Goal: Information Seeking & Learning: Learn about a topic

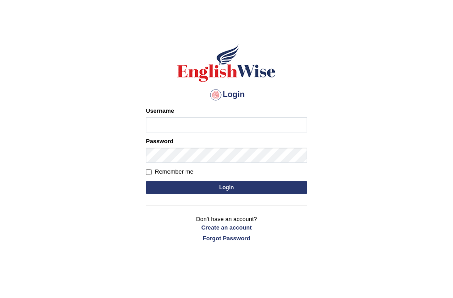
scroll to position [36, 0]
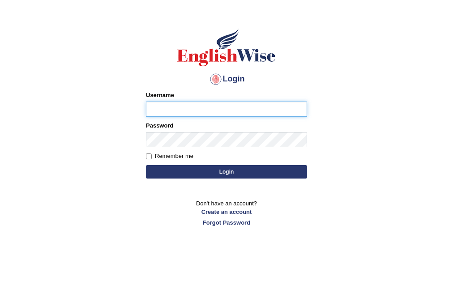
click at [203, 105] on input "Username" at bounding box center [226, 109] width 161 height 15
type input "wigner"
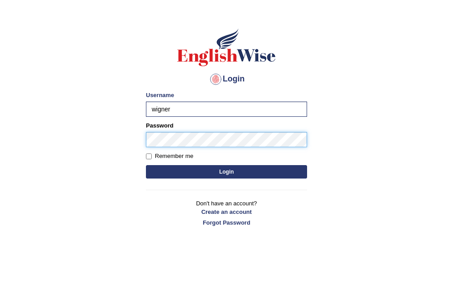
click at [146, 165] on button "Login" at bounding box center [226, 171] width 161 height 13
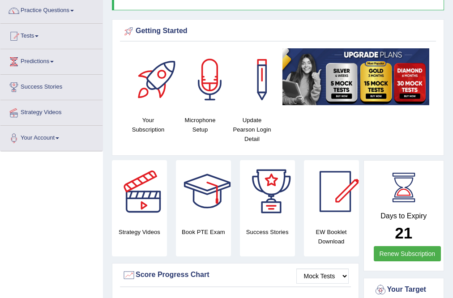
scroll to position [71, 0]
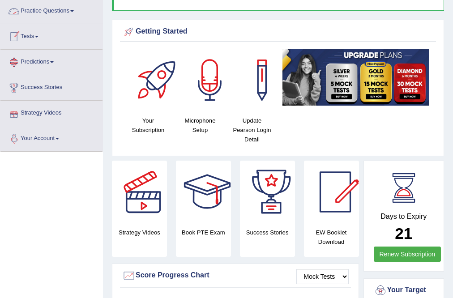
click at [54, 9] on link "Practice Questions" at bounding box center [51, 10] width 102 height 22
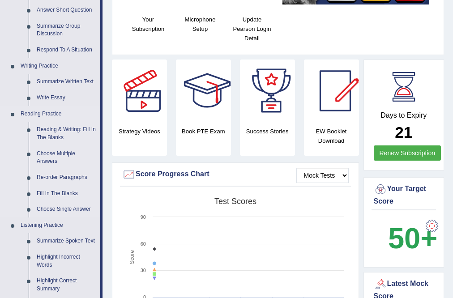
scroll to position [179, 0]
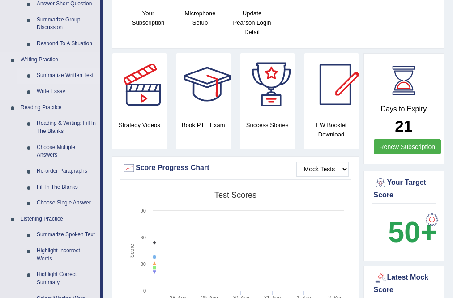
click at [81, 77] on link "Summarize Written Text" at bounding box center [67, 76] width 68 height 16
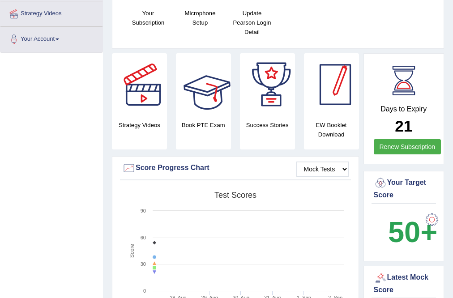
scroll to position [192, 0]
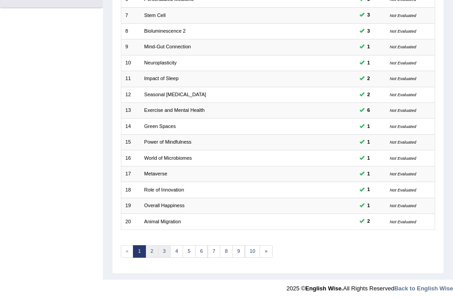
click at [157, 245] on ul "« 1 2 3 4 5 6 7 8 9 10 »" at bounding box center [197, 251] width 152 height 13
click at [150, 251] on link "2" at bounding box center [151, 251] width 13 height 13
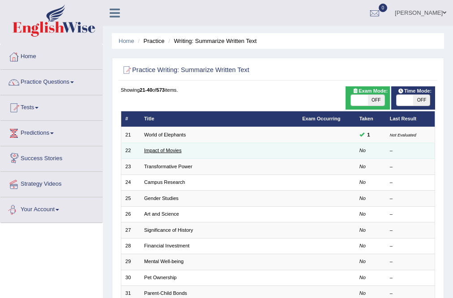
click at [155, 149] on link "Impact of Movies" at bounding box center [163, 150] width 38 height 5
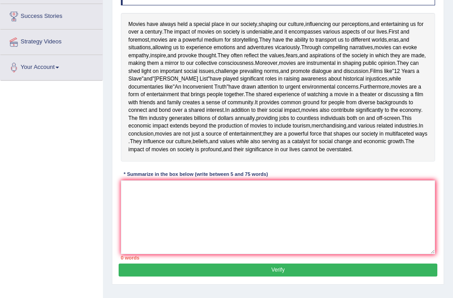
scroll to position [179, 0]
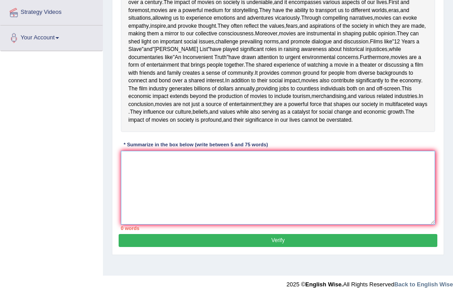
click at [196, 209] on textarea at bounding box center [278, 188] width 315 height 74
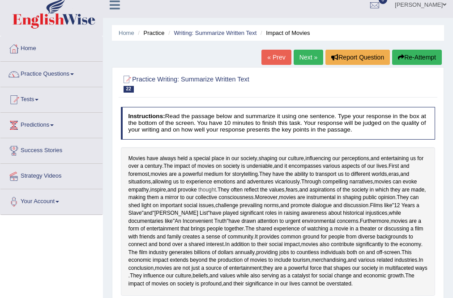
scroll to position [0, 0]
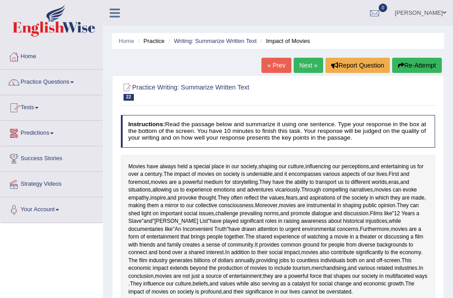
click at [42, 77] on link "Practice Questions" at bounding box center [51, 81] width 102 height 22
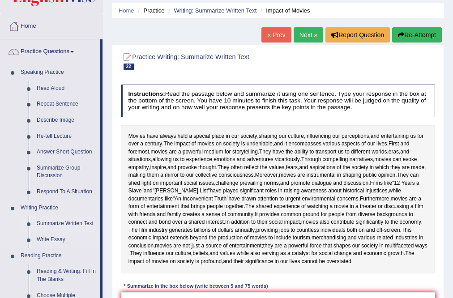
scroll to position [72, 0]
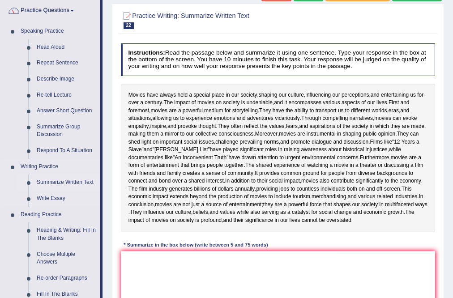
click at [64, 183] on link "Summarize Written Text" at bounding box center [67, 182] width 68 height 16
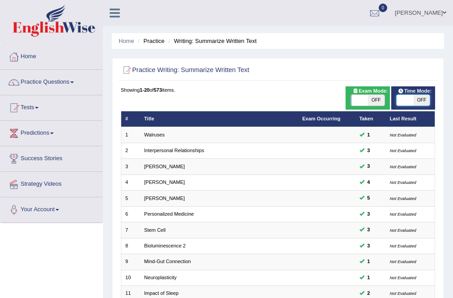
click at [407, 98] on span at bounding box center [404, 100] width 17 height 11
checkbox input "true"
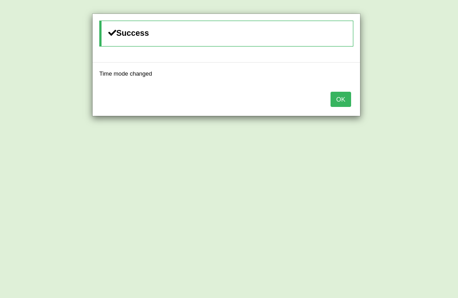
click at [338, 97] on button "OK" at bounding box center [341, 99] width 21 height 15
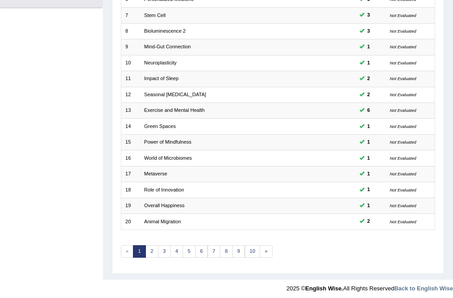
scroll to position [217, 0]
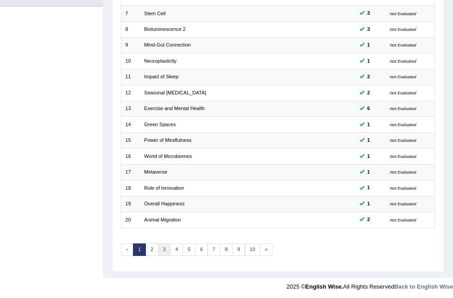
click at [161, 248] on link "3" at bounding box center [164, 249] width 13 height 13
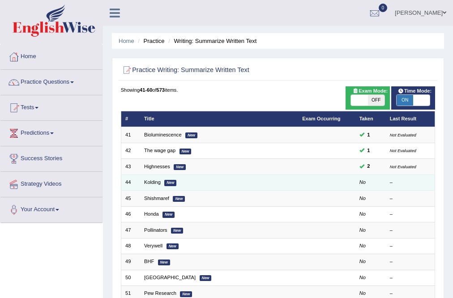
click at [138, 181] on td "44" at bounding box center [130, 182] width 19 height 16
click at [152, 180] on link "Kolding" at bounding box center [152, 181] width 17 height 5
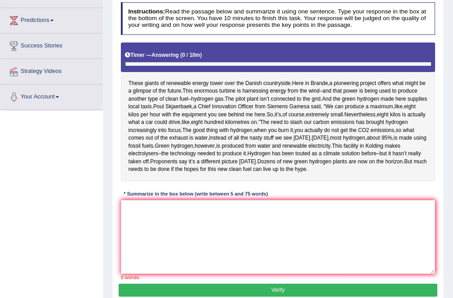
scroll to position [178, 0]
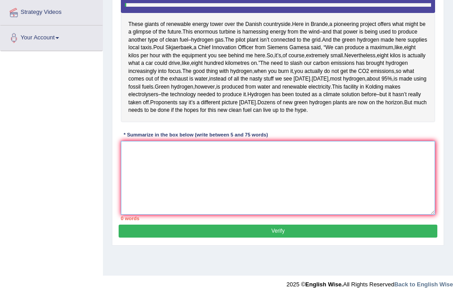
click at [210, 191] on textarea at bounding box center [278, 178] width 315 height 74
type textarea "t"
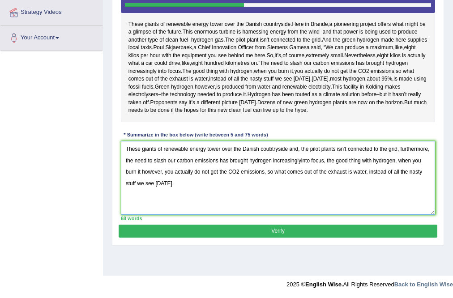
type textarea "These giants of renewable energy tower over the Danish coubtryside and, the pil…"
click at [316, 238] on button "Verify" at bounding box center [278, 231] width 318 height 13
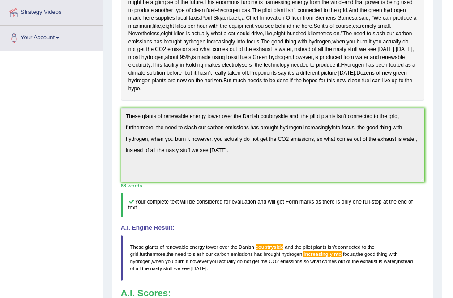
scroll to position [324, 0]
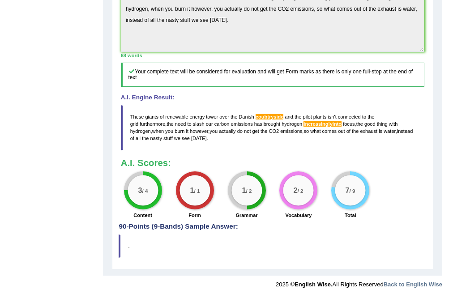
drag, startPoint x: 167, startPoint y: 136, endPoint x: 127, endPoint y: 109, distance: 49.3
click at [125, 109] on blockquote "These giants of renewable energy tower over the Danish coubtryside and , the pi…" at bounding box center [273, 127] width 304 height 45
click at [142, 114] on span "These" at bounding box center [137, 116] width 14 height 5
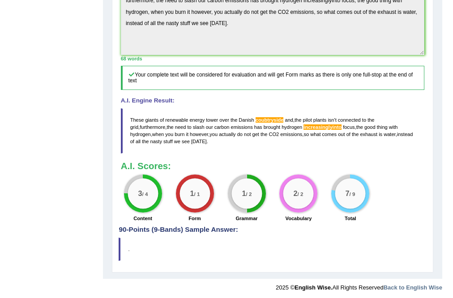
scroll to position [217, 0]
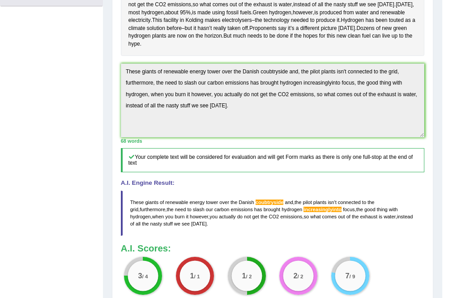
click at [109, 90] on div "Home Practice Writing: Summarize Written Text Kolding « Prev Next » Report Ques…" at bounding box center [272, 72] width 339 height 578
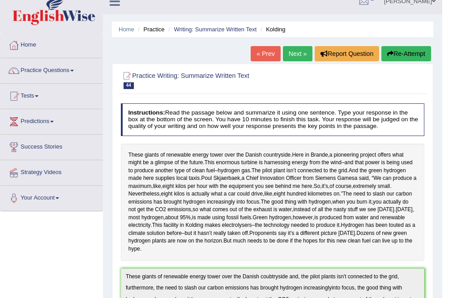
scroll to position [0, 0]
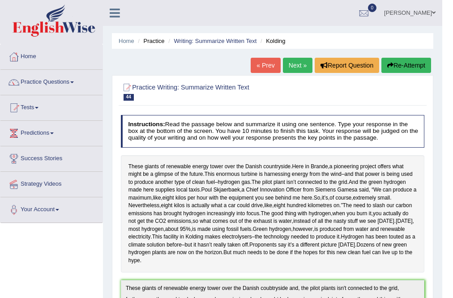
click at [403, 64] on button "Re-Attempt" at bounding box center [406, 65] width 50 height 15
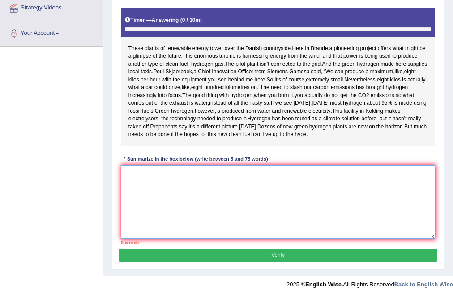
click at [182, 184] on textarea at bounding box center [278, 202] width 315 height 74
paste textarea "These giants of renewable energy tower over the Danish coubtryside and, the pil…"
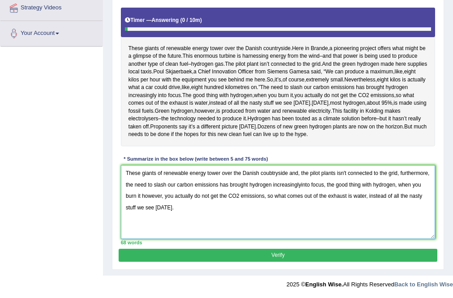
click at [272, 172] on textarea "These giants of renewable energy tower over the Danish coubtryside and, the pil…" at bounding box center [278, 202] width 315 height 74
click at [299, 185] on textarea "These giants of renewable energy tower over the Danish countryside and, the pil…" at bounding box center [278, 202] width 315 height 74
click at [301, 186] on textarea "These giants of renewable energy tower over the Danish countryside and, the pil…" at bounding box center [278, 202] width 315 height 74
click at [316, 226] on textarea "These giants of renewable energy tower over the Danish countryside and, the pil…" at bounding box center [278, 202] width 315 height 74
type textarea "These giants of renewable energy tower over the Danish countryside and, the pil…"
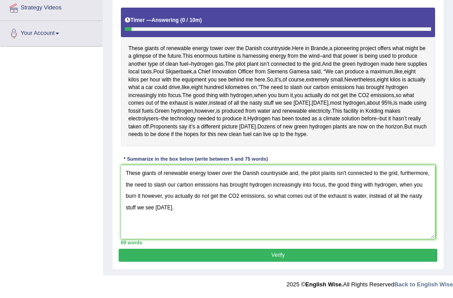
click at [319, 254] on button "Verify" at bounding box center [278, 255] width 318 height 13
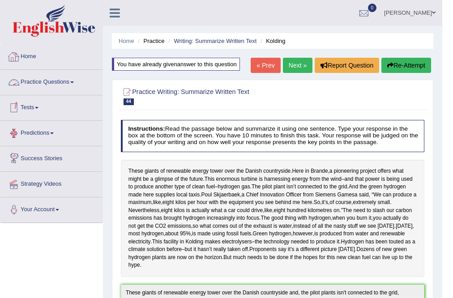
click at [292, 59] on link "Next »" at bounding box center [298, 65] width 30 height 15
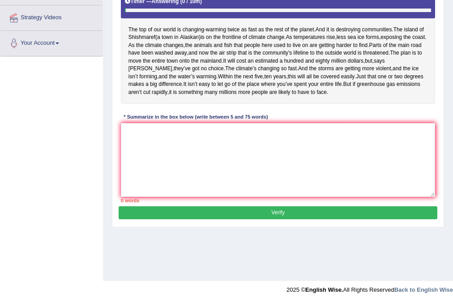
scroll to position [172, 0]
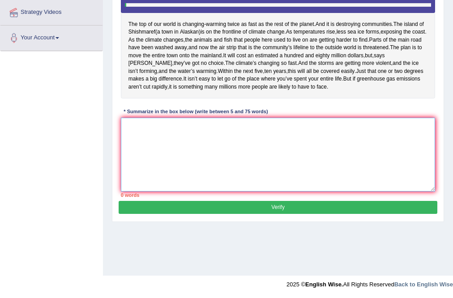
click at [177, 184] on textarea at bounding box center [278, 155] width 315 height 74
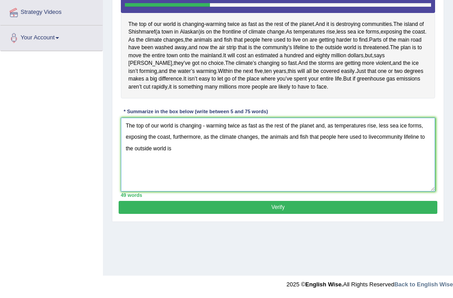
click at [376, 169] on textarea "The top of our world is changing - warming twice as fast as the rest of the pla…" at bounding box center [278, 155] width 315 height 74
click at [208, 181] on textarea "The top of our world is changing - warming twice as fast as the rest of the pla…" at bounding box center [278, 155] width 315 height 74
drag, startPoint x: 379, startPoint y: 166, endPoint x: 431, endPoint y: 203, distance: 64.3
click at [431, 191] on textarea "The top of our world is changing - warming twice as fast as the rest of the pla…" at bounding box center [278, 155] width 315 height 74
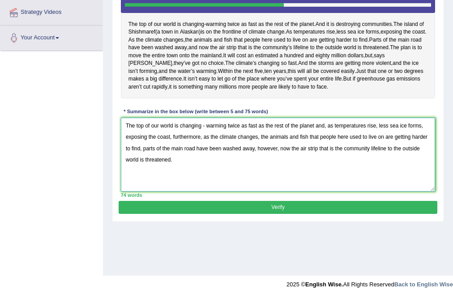
type textarea "The top of our world is changing - warming twice as fast as the rest of the pla…"
click at [279, 214] on button "Verify" at bounding box center [278, 207] width 318 height 13
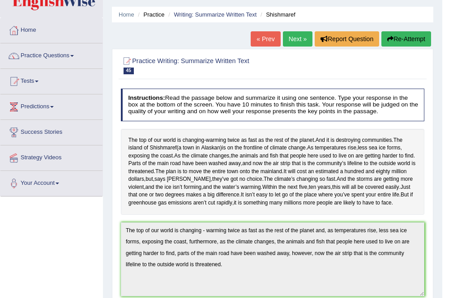
scroll to position [0, 0]
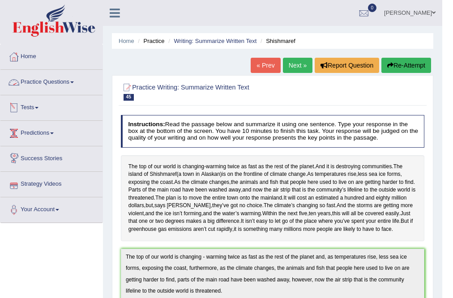
click at [43, 81] on link "Practice Questions" at bounding box center [51, 81] width 102 height 22
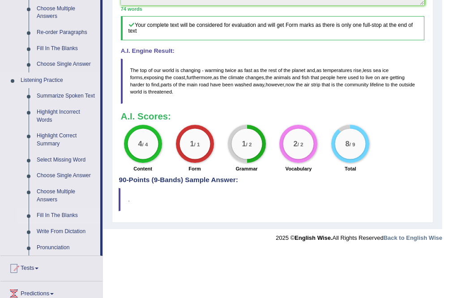
scroll to position [322, 0]
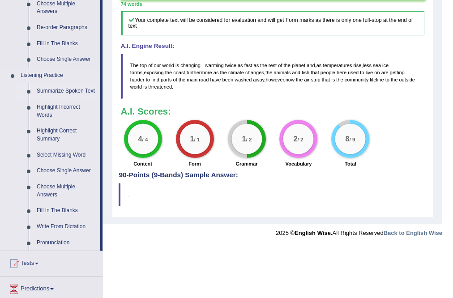
click at [42, 90] on link "Summarize Spoken Text" at bounding box center [67, 91] width 68 height 16
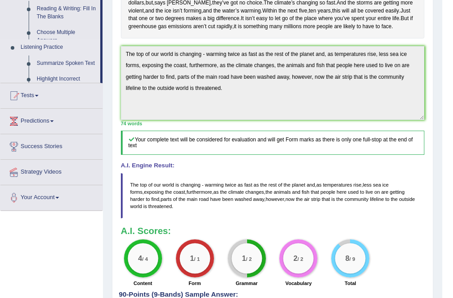
scroll to position [111, 0]
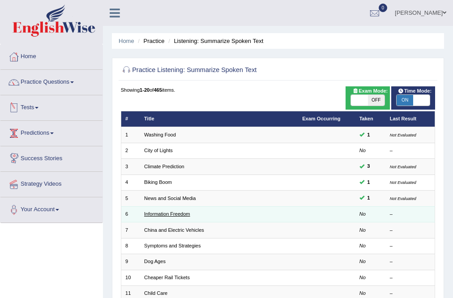
click at [159, 212] on link "Information Freedom" at bounding box center [167, 213] width 46 height 5
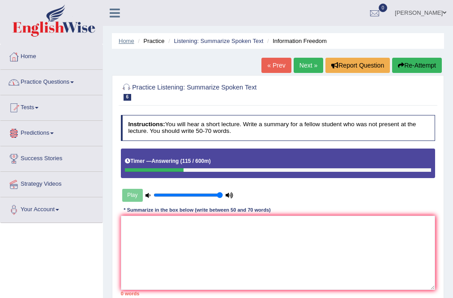
click at [130, 39] on link "Home" at bounding box center [127, 41] width 16 height 7
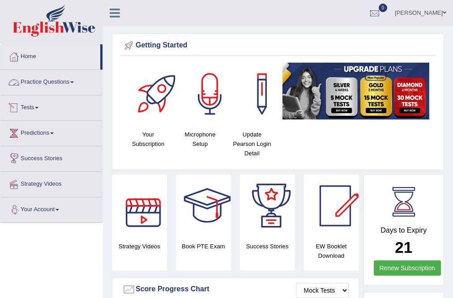
click at [77, 79] on link "Practice Questions" at bounding box center [51, 81] width 102 height 22
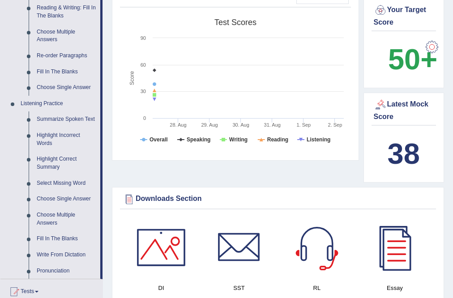
scroll to position [286, 0]
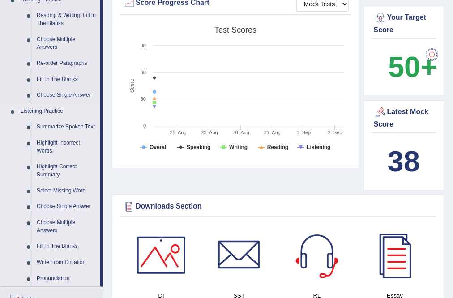
click at [50, 143] on link "Highlight Incorrect Words" at bounding box center [67, 147] width 68 height 24
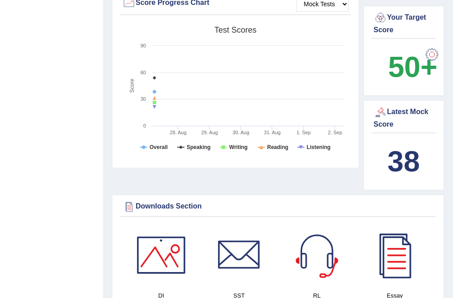
scroll to position [144, 0]
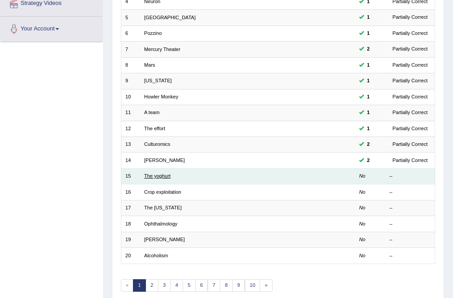
click at [152, 175] on link "The yoghurt" at bounding box center [157, 175] width 26 height 5
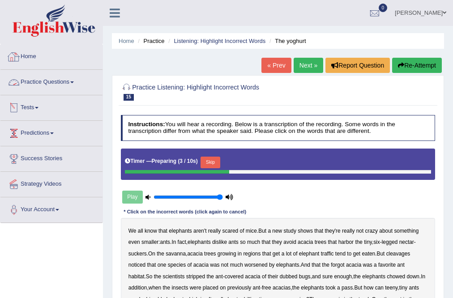
click at [32, 57] on link "Home" at bounding box center [51, 55] width 102 height 22
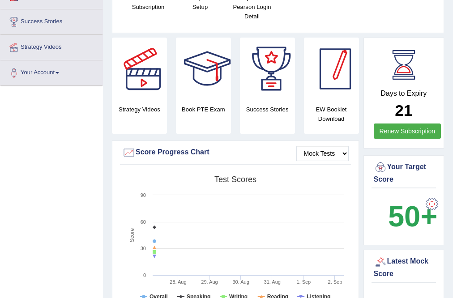
scroll to position [179, 0]
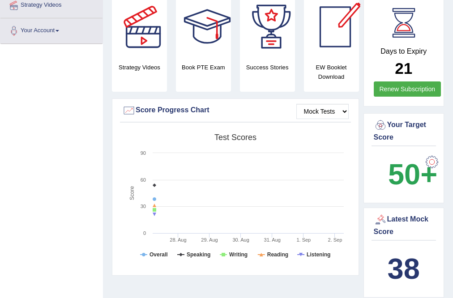
click at [400, 83] on link "Renew Subscription" at bounding box center [408, 88] width 68 height 15
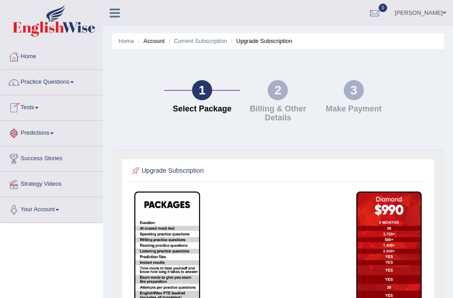
click at [31, 99] on link "Tests" at bounding box center [51, 106] width 102 height 22
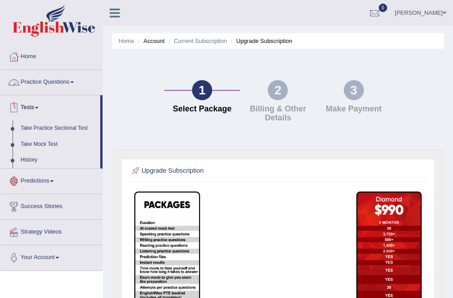
click at [48, 82] on link "Practice Questions" at bounding box center [51, 81] width 102 height 22
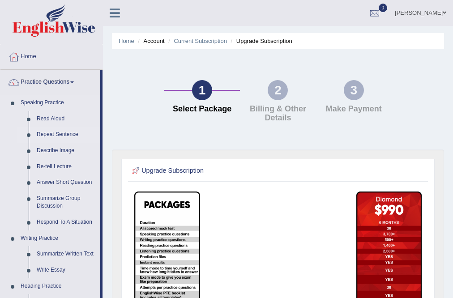
click at [61, 132] on link "Repeat Sentence" at bounding box center [67, 135] width 68 height 16
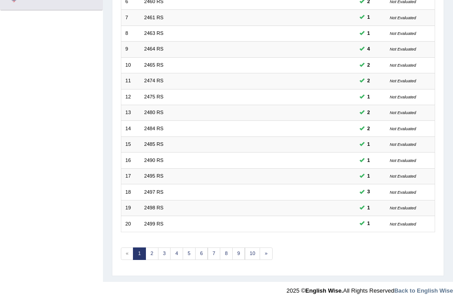
scroll to position [217, 0]
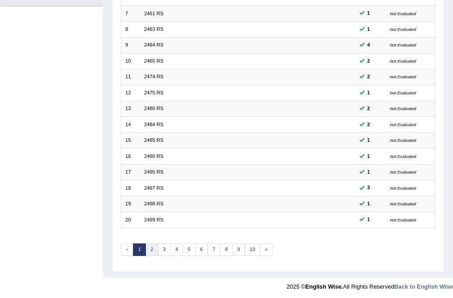
click at [149, 247] on link "2" at bounding box center [151, 249] width 13 height 13
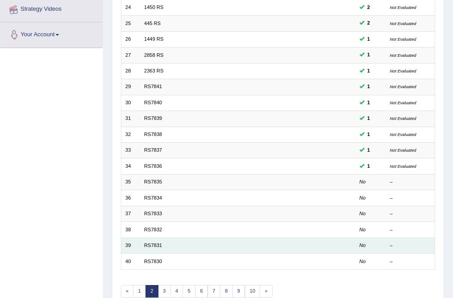
scroll to position [217, 0]
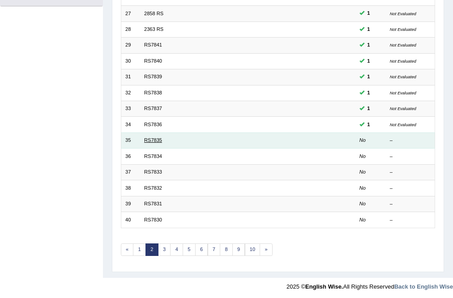
click at [153, 138] on link "RS7835" at bounding box center [153, 139] width 18 height 5
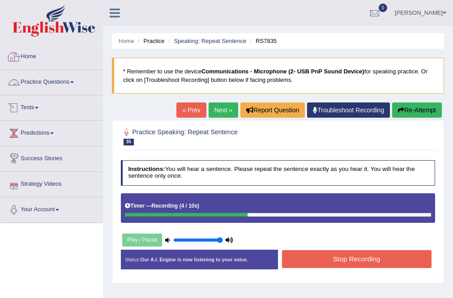
click at [23, 59] on link "Home" at bounding box center [51, 55] width 102 height 22
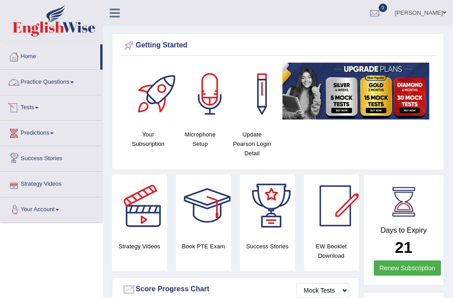
click at [46, 82] on link "Practice Questions" at bounding box center [51, 81] width 102 height 22
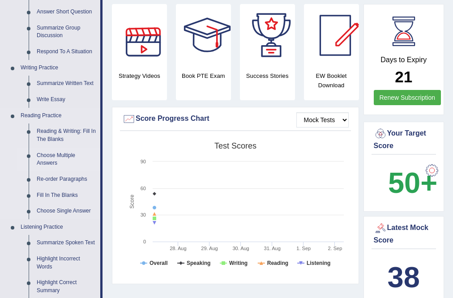
scroll to position [179, 0]
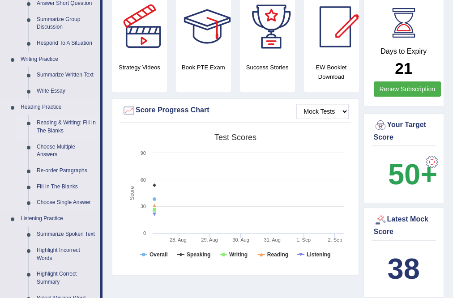
click at [72, 121] on link "Reading & Writing: Fill In The Blanks" at bounding box center [67, 127] width 68 height 24
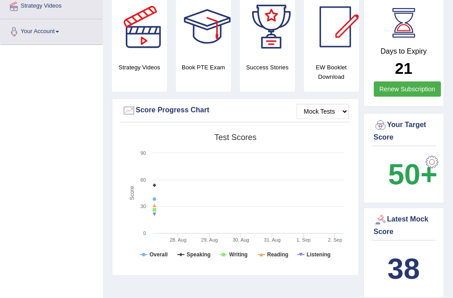
scroll to position [258, 0]
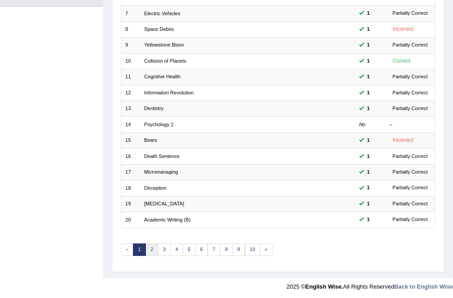
click at [154, 248] on link "2" at bounding box center [151, 249] width 13 height 13
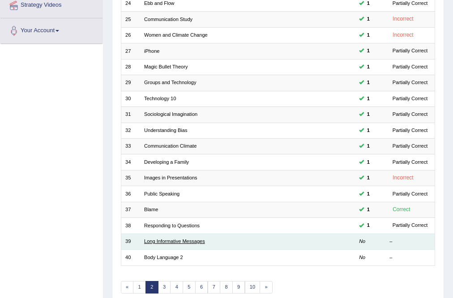
click at [173, 238] on link "Long Informative Messages" at bounding box center [174, 240] width 61 height 5
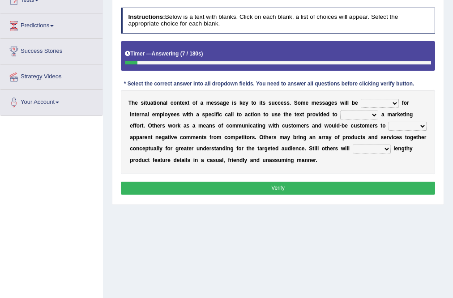
click at [385, 100] on select "targeted varied marketed parted" at bounding box center [380, 103] width 38 height 9
select select "varied"
click at [361, 99] on select "targeted varied marketed parted" at bounding box center [380, 103] width 38 height 9
click at [362, 114] on select "extract exceed expand export" at bounding box center [359, 115] width 38 height 9
select select "extract"
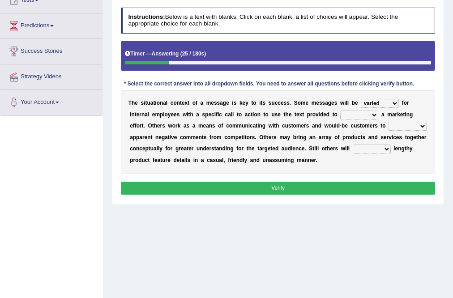
click at [340, 111] on select "extract exceed expand export" at bounding box center [359, 115] width 38 height 9
click at [403, 128] on select "rebut rebel review reboot" at bounding box center [407, 126] width 38 height 9
select select "reboot"
click at [388, 122] on select "rebut rebel review reboot" at bounding box center [407, 126] width 38 height 9
click at [376, 149] on select "deliver delay delight delegate" at bounding box center [372, 149] width 38 height 9
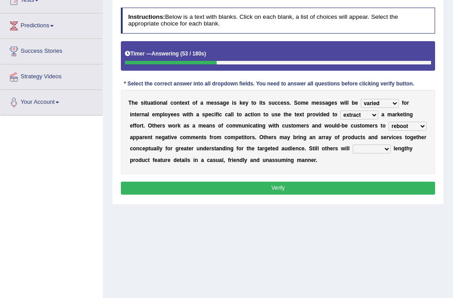
select select "delegate"
click at [353, 145] on select "deliver delay delight delegate" at bounding box center [372, 149] width 38 height 9
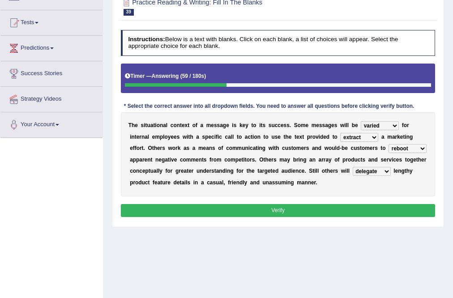
scroll to position [64, 0]
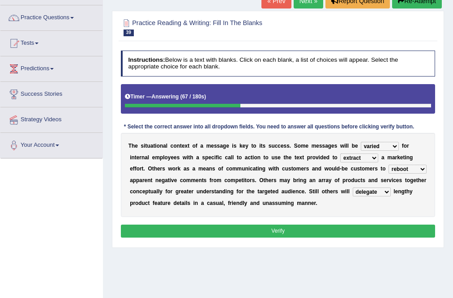
click at [378, 192] on select "deliver delay delight delegate" at bounding box center [372, 191] width 38 height 9
click at [391, 143] on select "targeted varied marketed parted" at bounding box center [380, 146] width 38 height 9
select select "targeted"
click at [361, 142] on select "targeted varied marketed parted" at bounding box center [380, 146] width 38 height 9
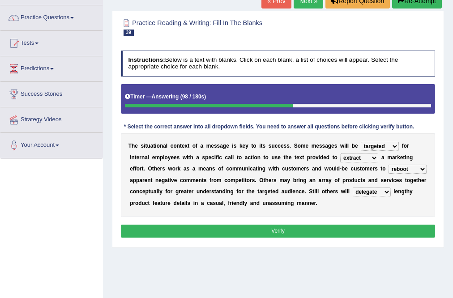
click at [363, 157] on select "extract exceed expand export" at bounding box center [359, 157] width 38 height 9
select select "exceed"
click at [340, 153] on select "extract exceed expand export" at bounding box center [359, 157] width 38 height 9
click at [420, 170] on select "rebut rebel review reboot" at bounding box center [407, 169] width 38 height 9
select select "review"
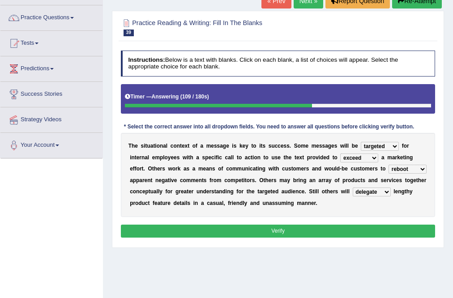
click at [388, 165] on select "rebut rebel review reboot" at bounding box center [407, 169] width 38 height 9
click at [394, 190] on b "l" at bounding box center [393, 191] width 1 height 6
click at [387, 193] on select "deliver delay delight delegate" at bounding box center [372, 191] width 38 height 9
select select "deliver"
click at [353, 187] on select "deliver delay delight delegate" at bounding box center [372, 191] width 38 height 9
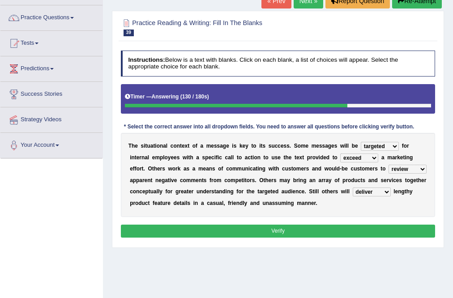
click at [374, 230] on button "Verify" at bounding box center [278, 231] width 315 height 13
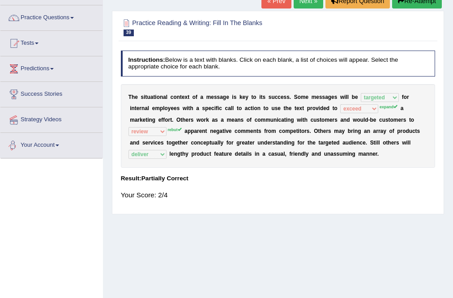
click at [144, 138] on div "T h e s i t u a t i o n a l c o n t e x t o f a m e s s a g e i s k e y t o i t…" at bounding box center [278, 126] width 315 height 84
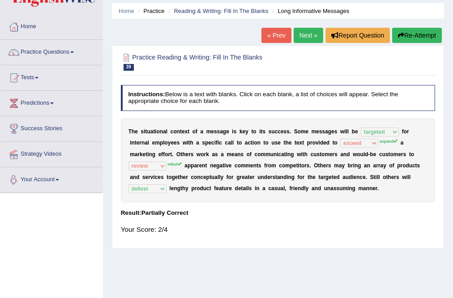
scroll to position [0, 0]
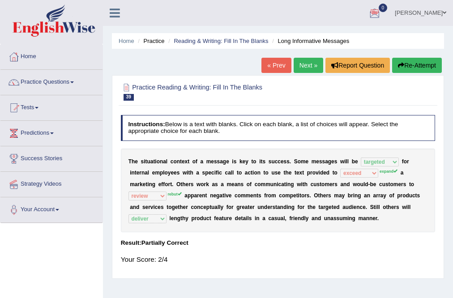
click at [304, 66] on link "Next »" at bounding box center [309, 65] width 30 height 15
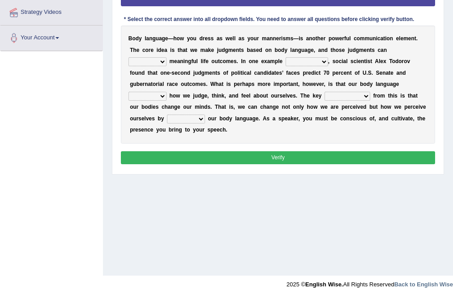
click at [158, 51] on b "d" at bounding box center [159, 50] width 3 height 6
click at [158, 59] on select "predict preserve prevent prepare" at bounding box center [147, 61] width 38 height 9
select select "prepare"
click at [128, 57] on select "predict preserve prevent prepare" at bounding box center [147, 61] width 38 height 9
click at [310, 63] on select "citing having cited to be cited cited" at bounding box center [306, 61] width 43 height 9
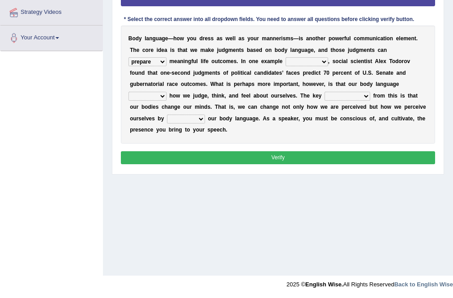
select select "citing"
click at [285, 57] on select "citing having cited to be cited cited" at bounding box center [306, 61] width 43 height 9
click at [166, 92] on select "refrains reflects refers refreshes" at bounding box center [147, 96] width 38 height 9
select select "reflects"
click at [166, 92] on select "refrains reflects refers refreshes" at bounding box center [147, 96] width 38 height 9
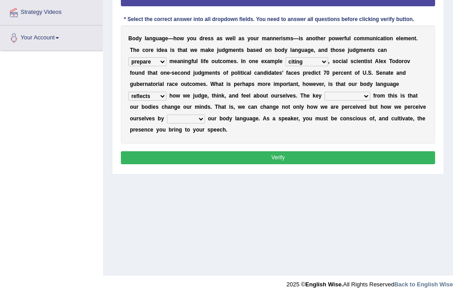
click at [324, 95] on select "drawback breakthrough takeaway takeoff" at bounding box center [347, 96] width 46 height 9
select select "takeoff"
click at [324, 92] on select "drawback breakthrough takeaway takeoff" at bounding box center [347, 96] width 46 height 9
click at [167, 119] on select "enacting enabling making managing" at bounding box center [186, 119] width 38 height 9
select select "enabling"
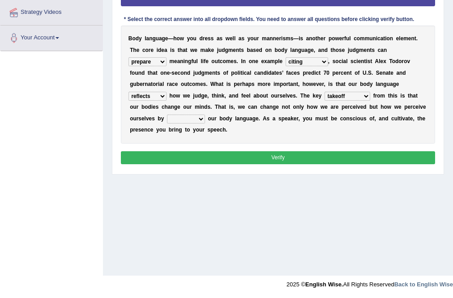
click at [167, 115] on select "enacting enabling making managing" at bounding box center [186, 119] width 38 height 9
click at [192, 161] on button "Verify" at bounding box center [278, 157] width 315 height 13
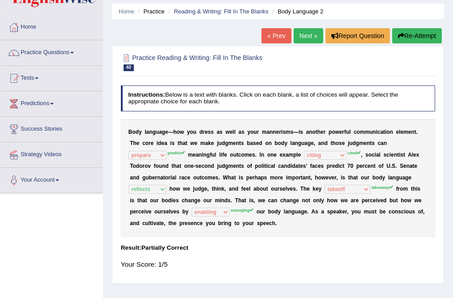
scroll to position [29, 0]
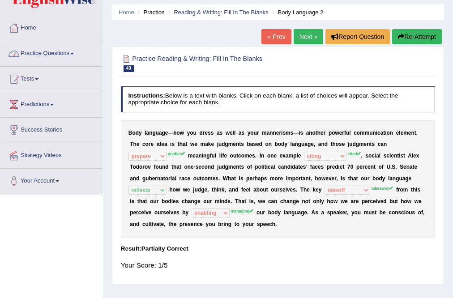
click at [26, 25] on link "Home" at bounding box center [51, 27] width 102 height 22
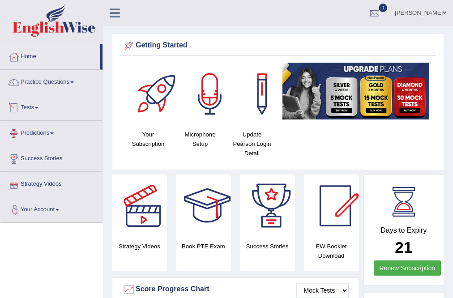
click at [28, 106] on link "Tests" at bounding box center [51, 106] width 102 height 22
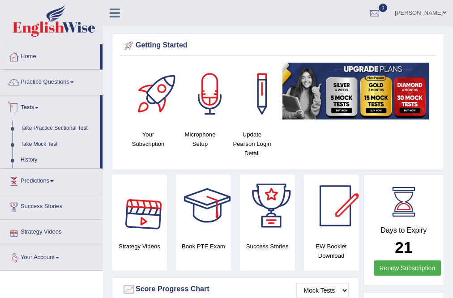
click at [53, 77] on link "Practice Questions" at bounding box center [51, 81] width 102 height 22
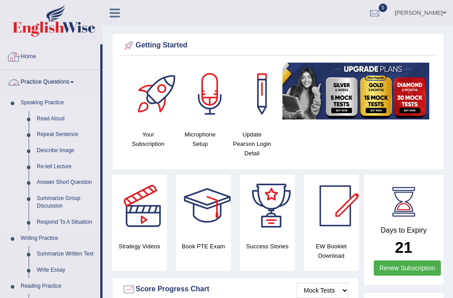
click at [48, 123] on link "Read Aloud" at bounding box center [67, 119] width 68 height 16
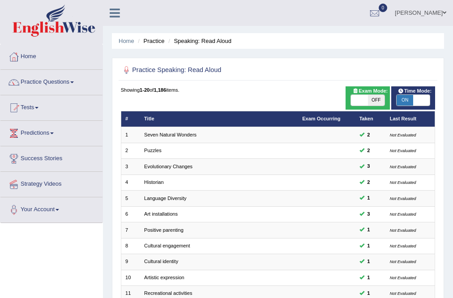
scroll to position [217, 0]
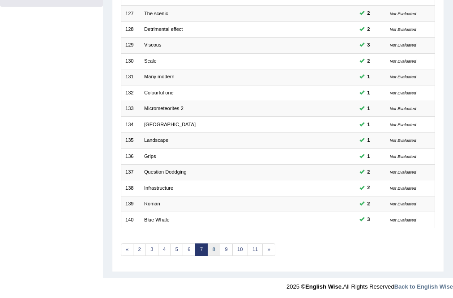
click at [213, 246] on link "8" at bounding box center [214, 249] width 13 height 13
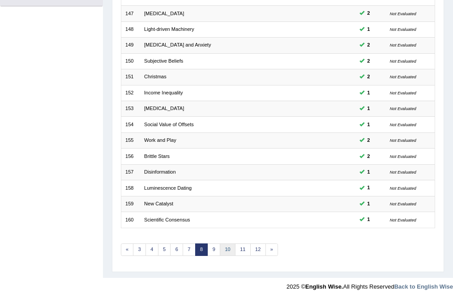
click at [220, 243] on link "10" at bounding box center [228, 249] width 16 height 13
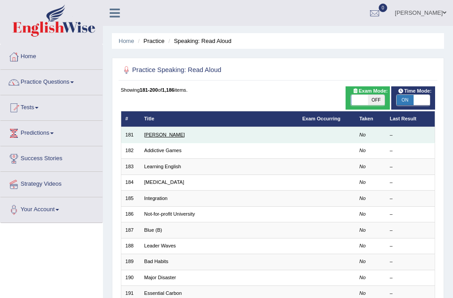
click at [163, 131] on td "[PERSON_NAME]" at bounding box center [219, 135] width 158 height 16
click at [165, 135] on link "[PERSON_NAME]" at bounding box center [164, 134] width 41 height 5
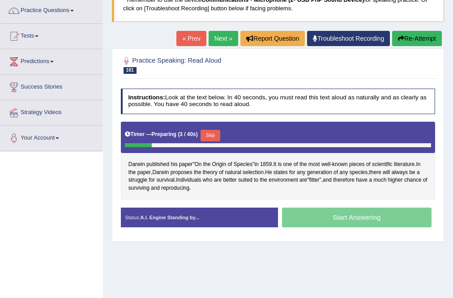
click at [216, 132] on button "Skip" at bounding box center [209, 136] width 19 height 12
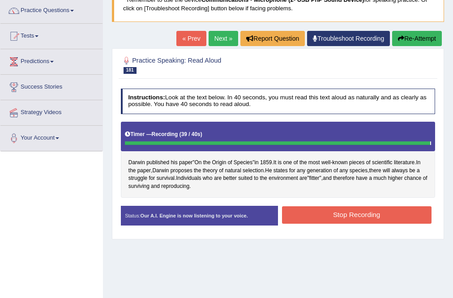
click at [323, 212] on div "Status: Our A.I. Engine is now listening to your voice. Start Answering Stop Re…" at bounding box center [278, 219] width 315 height 27
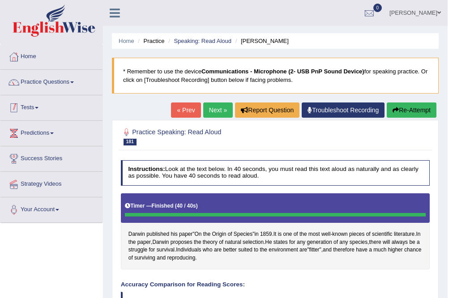
click at [41, 111] on link "Tests" at bounding box center [51, 106] width 102 height 22
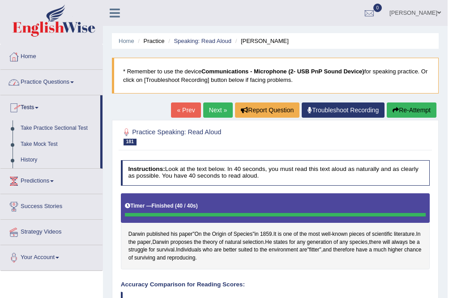
click at [82, 82] on link "Practice Questions" at bounding box center [51, 81] width 102 height 22
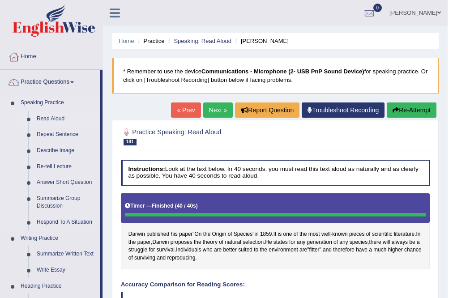
click at [51, 112] on link "Read Aloud" at bounding box center [67, 119] width 68 height 16
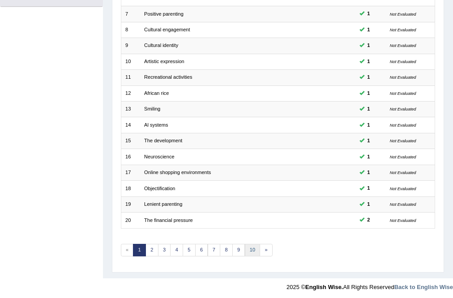
scroll to position [217, 0]
click at [228, 245] on link "8" at bounding box center [226, 249] width 13 height 13
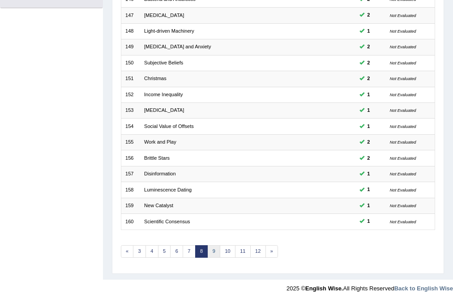
click at [210, 253] on link "9" at bounding box center [214, 251] width 13 height 13
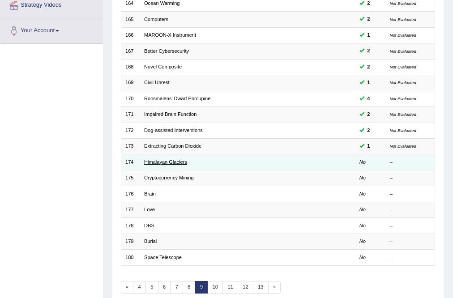
click at [179, 159] on link "Himalayan Glaciers" at bounding box center [165, 161] width 43 height 5
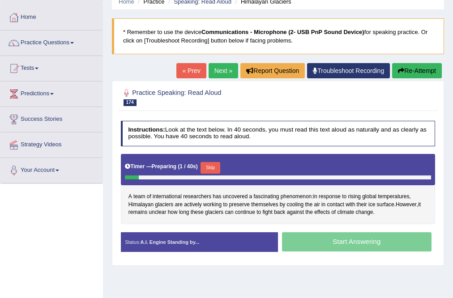
scroll to position [143, 0]
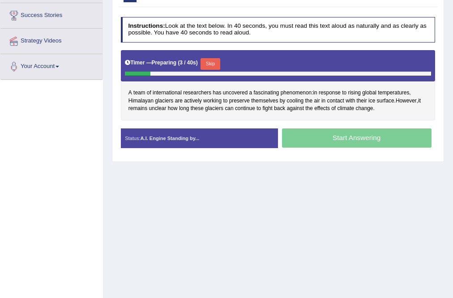
click at [217, 60] on button "Skip" at bounding box center [209, 64] width 19 height 12
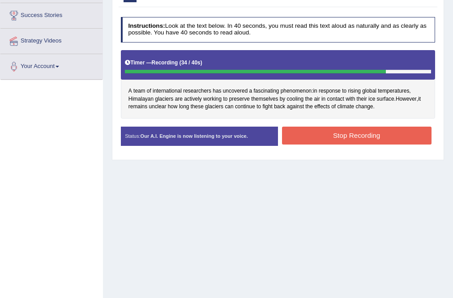
click at [382, 132] on button "Stop Recording" at bounding box center [356, 135] width 149 height 17
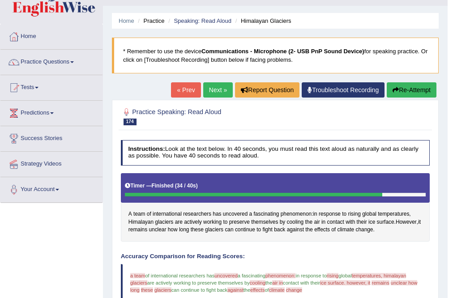
scroll to position [0, 0]
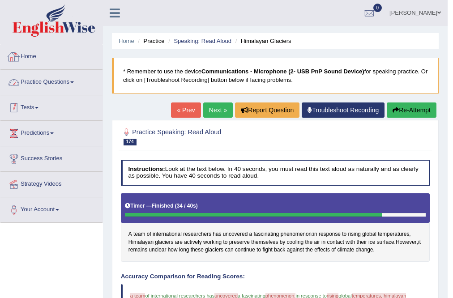
click at [60, 80] on link "Practice Questions" at bounding box center [51, 81] width 102 height 22
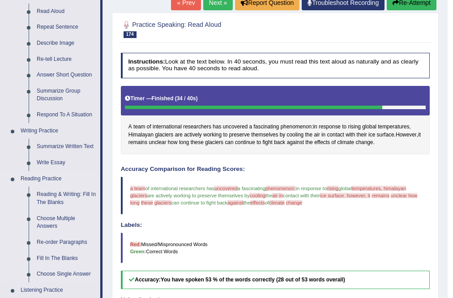
scroll to position [179, 0]
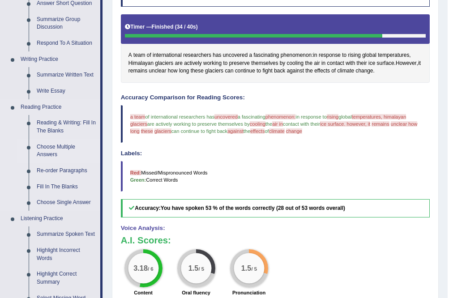
click at [60, 147] on link "Choose Multiple Answers" at bounding box center [67, 151] width 68 height 24
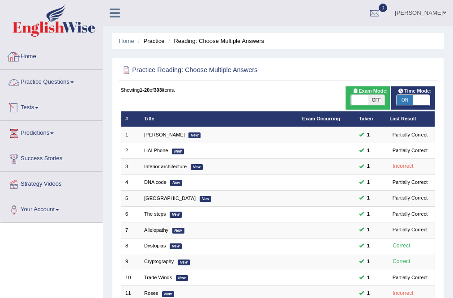
click at [60, 86] on link "Practice Questions" at bounding box center [51, 81] width 102 height 22
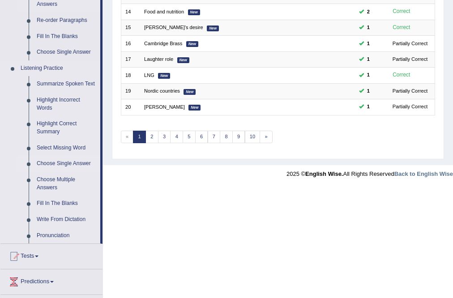
scroll to position [358, 0]
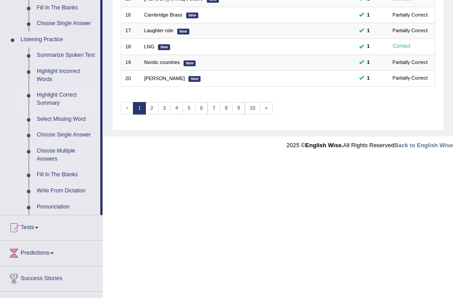
click at [55, 102] on link "Highlight Correct Summary" at bounding box center [67, 99] width 68 height 24
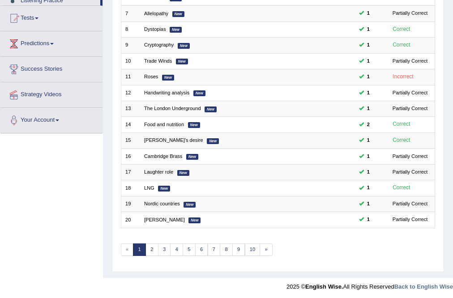
scroll to position [186, 0]
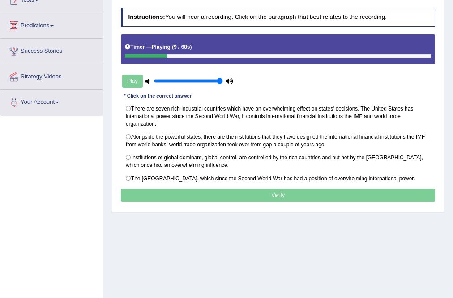
click at [309, 245] on div "Home Practice Listening: Highlight Correct Summary The [GEOGRAPHIC_DATA] « Prev…" at bounding box center [278, 116] width 350 height 447
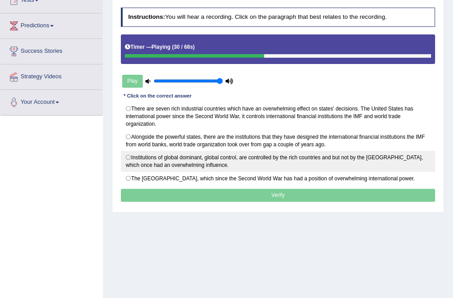
drag, startPoint x: 128, startPoint y: 158, endPoint x: 129, endPoint y: 136, distance: 22.0
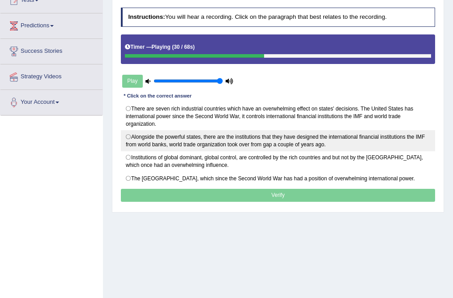
click at [128, 157] on label "Institutions of global dominant, global control, are controlled by the rich cou…" at bounding box center [278, 161] width 315 height 21
radio input "true"
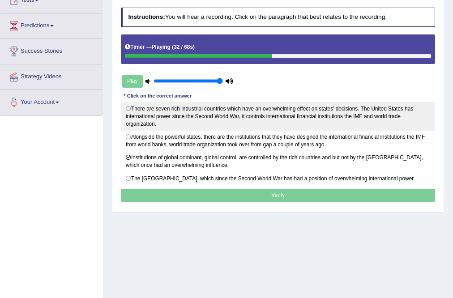
click at [127, 109] on label "There are seven rich industrial countries which have an overwhelming effect on …" at bounding box center [278, 116] width 315 height 29
radio input "true"
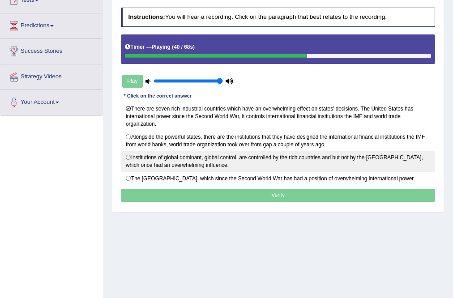
drag, startPoint x: 129, startPoint y: 153, endPoint x: 127, endPoint y: 148, distance: 6.1
click at [129, 153] on label "Institutions of global dominant, global control, are controlled by the rich cou…" at bounding box center [278, 161] width 315 height 21
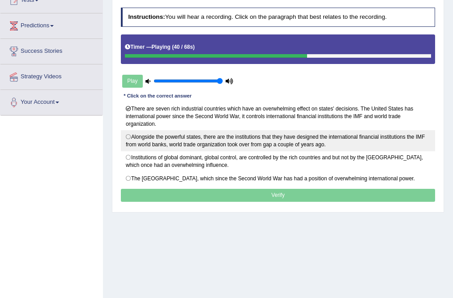
radio input "true"
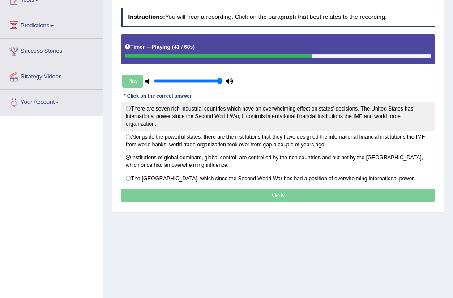
click at [128, 109] on label "There are seven rich industrial countries which have an overwhelming effect on …" at bounding box center [278, 116] width 315 height 29
radio input "true"
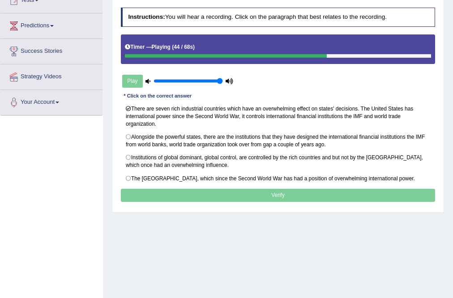
click at [192, 196] on p "Verify" at bounding box center [278, 195] width 315 height 13
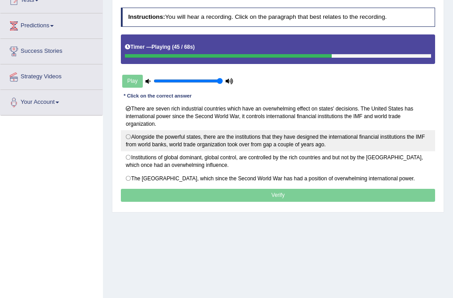
click at [129, 137] on label "Alongside the powerful states, there are the institutions that they have design…" at bounding box center [278, 140] width 315 height 21
radio input "true"
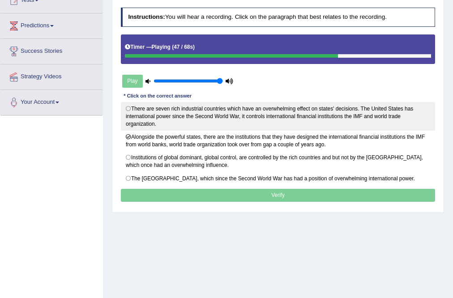
drag, startPoint x: 129, startPoint y: 108, endPoint x: 138, endPoint y: 123, distance: 17.9
click at [129, 109] on label "There are seven rich industrial countries which have an overwhelming effect on …" at bounding box center [278, 116] width 315 height 29
radio input "true"
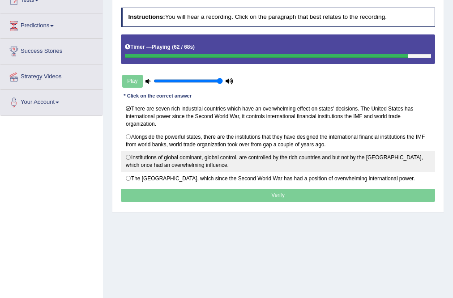
click at [129, 156] on label "Institutions of global dominant, global control, are controlled by the rich cou…" at bounding box center [278, 161] width 315 height 21
radio input "true"
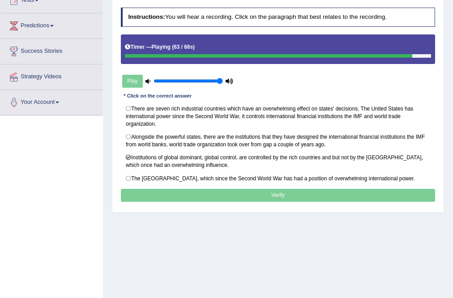
click at [305, 199] on p "Verify" at bounding box center [278, 195] width 315 height 13
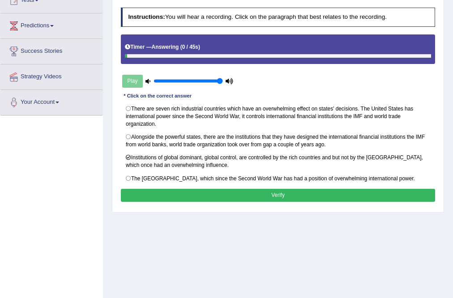
click at [285, 186] on div "Instructions: You will hear a recording. Click on the paragraph that best relat…" at bounding box center [278, 106] width 318 height 204
click at [281, 197] on button "Verify" at bounding box center [278, 195] width 315 height 13
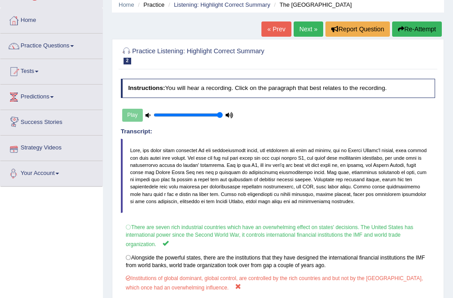
scroll to position [36, 0]
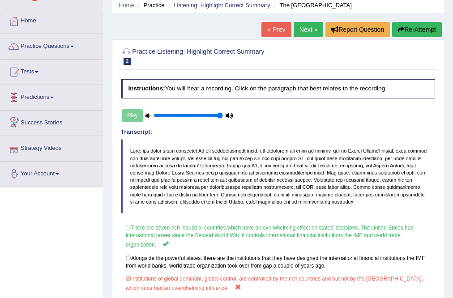
click at [59, 101] on link "Predictions" at bounding box center [51, 96] width 102 height 22
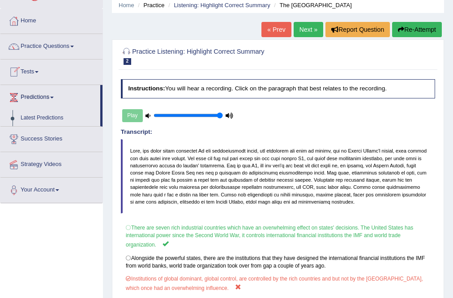
click at [35, 71] on link "Tests" at bounding box center [51, 71] width 102 height 22
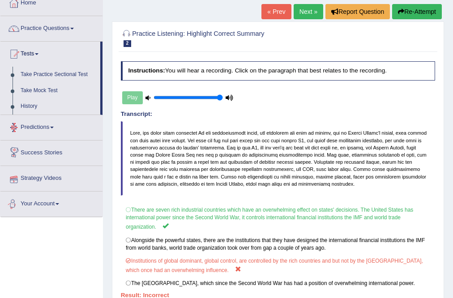
scroll to position [29, 0]
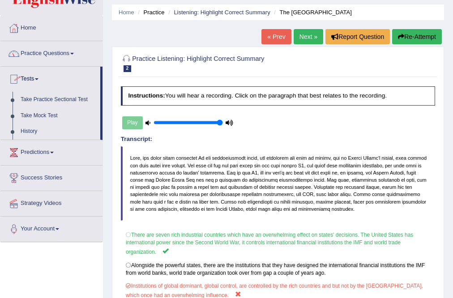
click at [52, 55] on link "Practice Questions" at bounding box center [51, 52] width 102 height 22
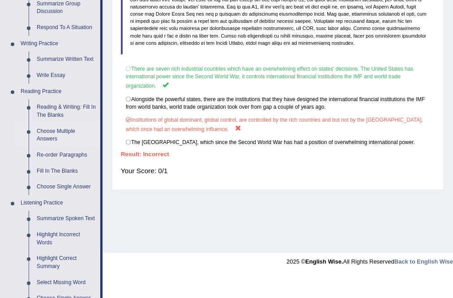
scroll to position [208, 0]
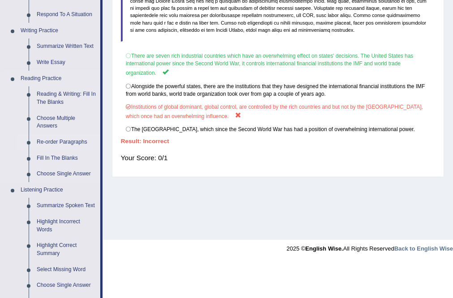
click at [57, 138] on link "Re-order Paragraphs" at bounding box center [67, 142] width 68 height 16
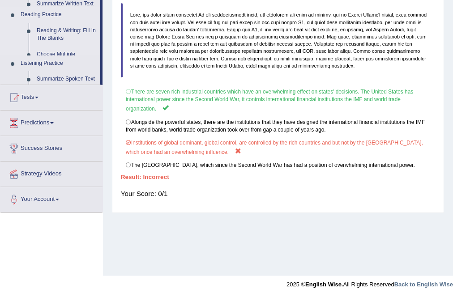
scroll to position [172, 0]
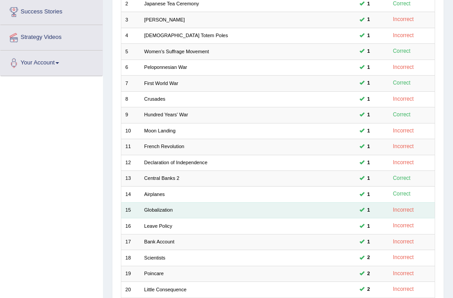
scroll to position [179, 0]
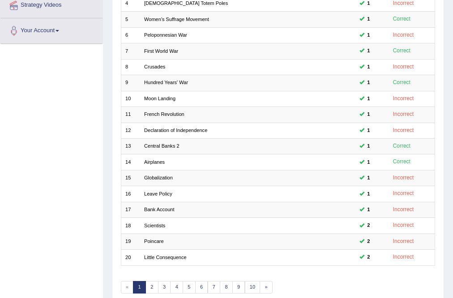
click at [151, 276] on div "Showing 1-20 of 738 items. # Title Exam Occurring Taken Last Result 1 Magna Car…" at bounding box center [278, 105] width 315 height 396
click at [150, 285] on link "2" at bounding box center [151, 287] width 13 height 13
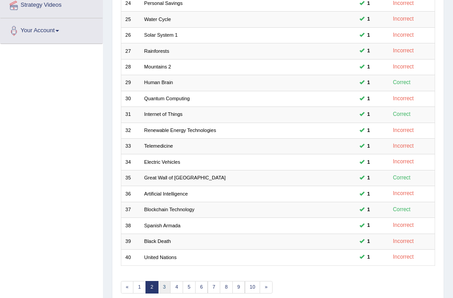
click at [163, 287] on link "3" at bounding box center [164, 287] width 13 height 13
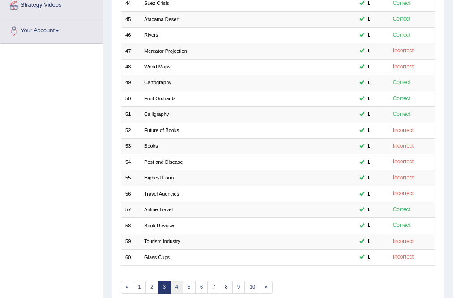
click at [177, 284] on link "4" at bounding box center [176, 287] width 13 height 13
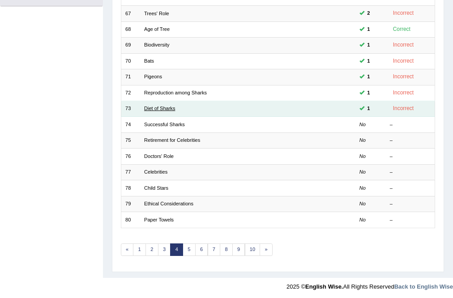
click at [163, 106] on link "Diet of Sharks" at bounding box center [159, 108] width 31 height 5
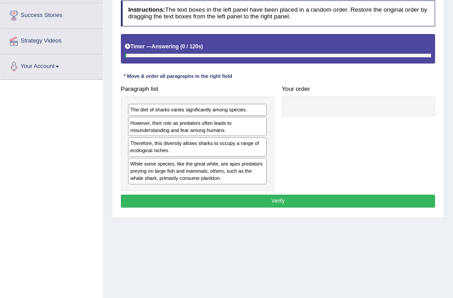
scroll to position [143, 0]
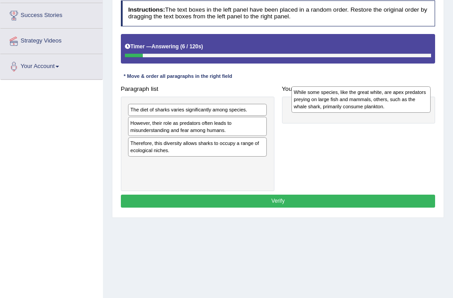
drag, startPoint x: 215, startPoint y: 171, endPoint x: 395, endPoint y: 114, distance: 189.2
click at [395, 113] on div "While some species, like the great white, are apex predators preying on large f…" at bounding box center [360, 99] width 139 height 26
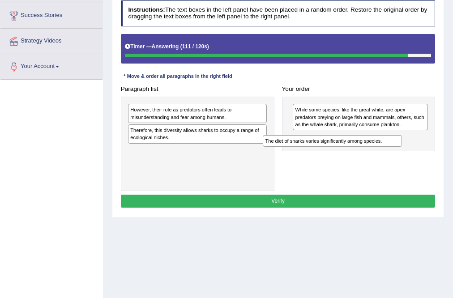
drag, startPoint x: 214, startPoint y: 106, endPoint x: 353, endPoint y: 143, distance: 143.0
click at [369, 147] on div "Paragraph list The diet of sharks varies significantly among species. However, …" at bounding box center [278, 136] width 322 height 109
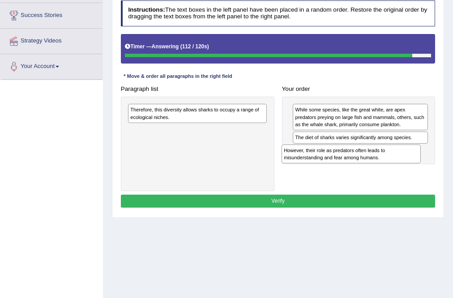
drag, startPoint x: 177, startPoint y: 115, endPoint x: 360, endPoint y: 165, distance: 189.3
click at [360, 165] on div "Paragraph list However, their role as predators often leads to misunderstanding…" at bounding box center [278, 136] width 322 height 109
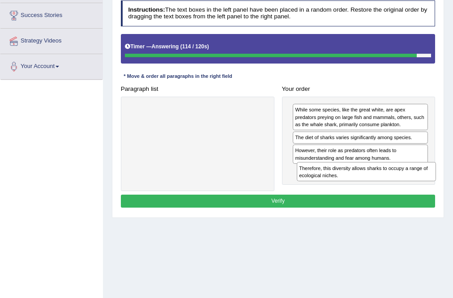
drag, startPoint x: 258, startPoint y: 179, endPoint x: 364, endPoint y: 180, distance: 106.5
click at [364, 180] on div "Paragraph list Therefore, this diversity allows sharks to occupy a range of eco…" at bounding box center [278, 136] width 322 height 109
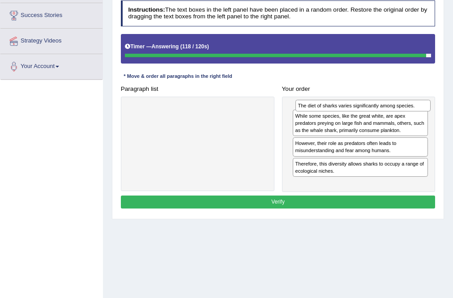
drag, startPoint x: 353, startPoint y: 136, endPoint x: 359, endPoint y: 108, distance: 29.2
click at [359, 108] on div "The diet of sharks varies significantly among species." at bounding box center [362, 106] width 135 height 12
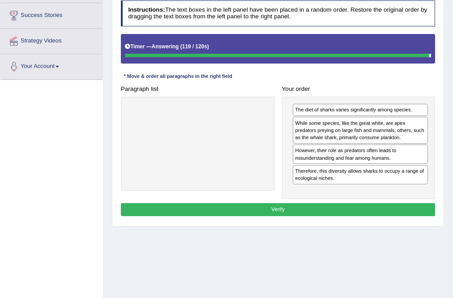
click at [315, 206] on button "Verify" at bounding box center [278, 209] width 315 height 13
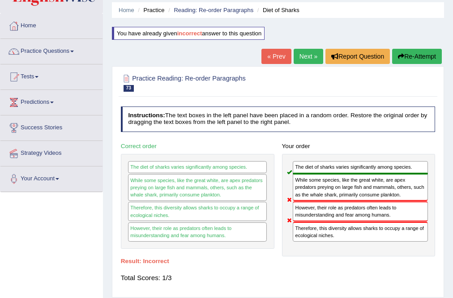
scroll to position [0, 0]
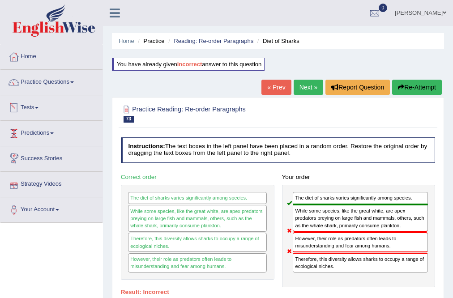
click at [305, 88] on link "Next »" at bounding box center [309, 87] width 30 height 15
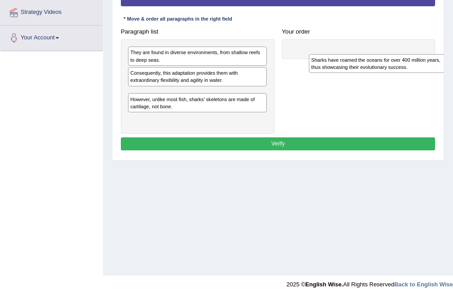
drag, startPoint x: 199, startPoint y: 98, endPoint x: 390, endPoint y: 53, distance: 196.4
click at [404, 67] on div "Sharks have roamed the oceans for over 400 million years, thus showcasing their…" at bounding box center [378, 63] width 139 height 19
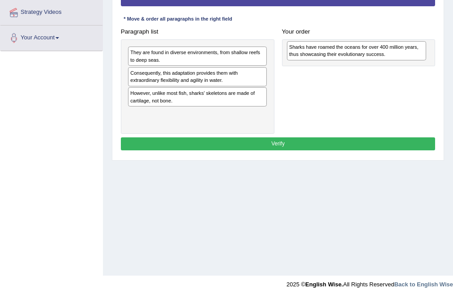
drag, startPoint x: 185, startPoint y: 93, endPoint x: 354, endPoint y: 54, distance: 173.5
click at [354, 54] on div "Sharks have roamed the oceans for over 400 million years, thus showcasing their…" at bounding box center [356, 50] width 139 height 19
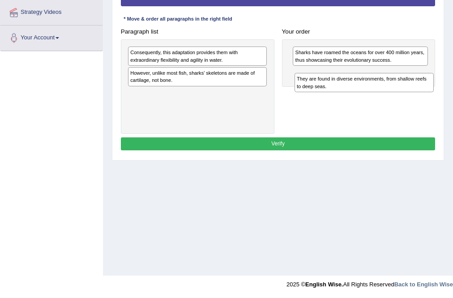
drag, startPoint x: 178, startPoint y: 60, endPoint x: 369, endPoint y: 84, distance: 192.6
click at [369, 84] on div "Paragraph list They are found in diverse environments, from shallow reefs to de…" at bounding box center [278, 79] width 322 height 109
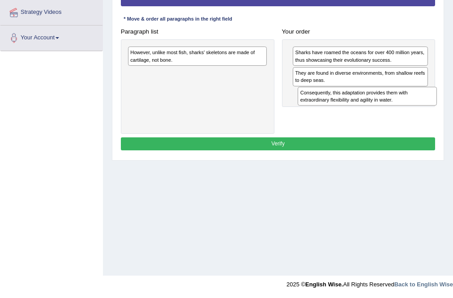
drag, startPoint x: 210, startPoint y: 57, endPoint x: 412, endPoint y: 108, distance: 208.1
click at [412, 108] on div "Paragraph list Consequently, this adaptation provides them with extraordinary f…" at bounding box center [278, 79] width 322 height 109
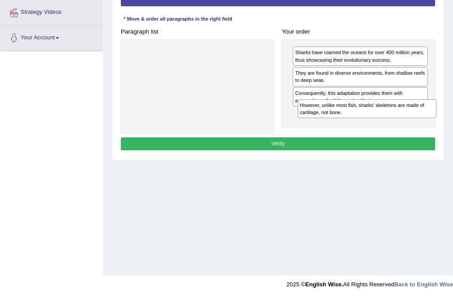
drag, startPoint x: 299, startPoint y: 103, endPoint x: 379, endPoint y: 124, distance: 83.1
click at [379, 124] on div "Paragraph list However, unlike most fish, sharks' skeletons are made of cartila…" at bounding box center [278, 79] width 322 height 109
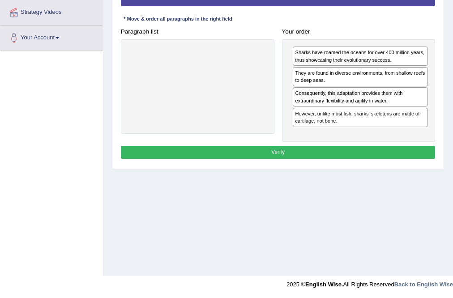
click at [370, 105] on div "Consequently, this adaptation provides them with extraordinary flexibility and …" at bounding box center [360, 96] width 135 height 19
click at [295, 153] on button "Verify" at bounding box center [278, 152] width 315 height 13
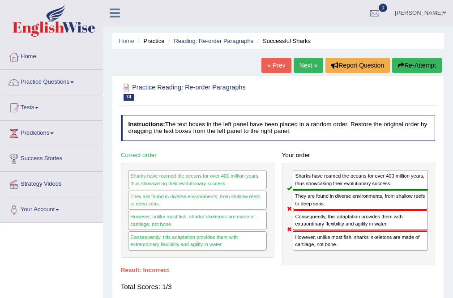
click at [309, 62] on link "Next »" at bounding box center [309, 65] width 30 height 15
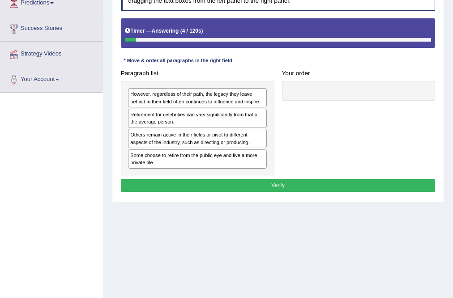
scroll to position [143, 0]
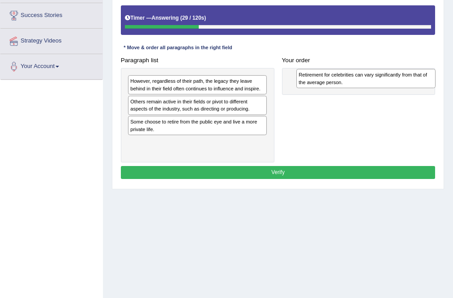
drag, startPoint x: 184, startPoint y: 106, endPoint x: 384, endPoint y: 81, distance: 201.5
click at [384, 81] on div "Retirement for celebrities can vary significantly from that of the average pers…" at bounding box center [365, 78] width 139 height 19
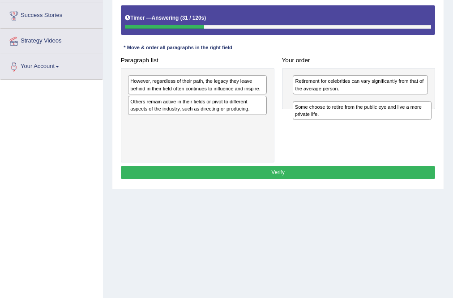
drag, startPoint x: 208, startPoint y: 128, endPoint x: 384, endPoint y: 118, distance: 176.6
click at [402, 122] on div "Paragraph list However, regardless of their path, the legacy they leave behind …" at bounding box center [278, 108] width 322 height 109
drag, startPoint x: 175, startPoint y: 122, endPoint x: 378, endPoint y: 107, distance: 203.2
click at [385, 106] on div "Some choose to retire from the public eye and live a more private life." at bounding box center [374, 103] width 139 height 19
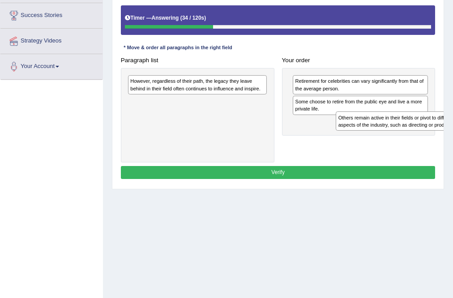
drag, startPoint x: 211, startPoint y: 136, endPoint x: 383, endPoint y: 150, distance: 172.4
click at [383, 150] on div "Paragraph list However, regardless of their path, the legacy they leave behind …" at bounding box center [278, 108] width 322 height 109
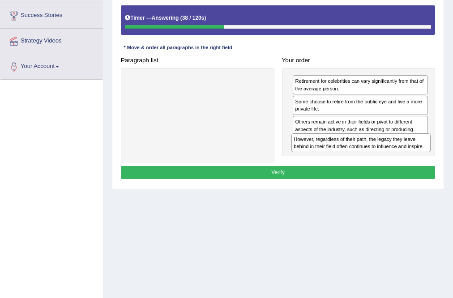
drag, startPoint x: 243, startPoint y: 81, endPoint x: 438, endPoint y: 152, distance: 206.8
click at [438, 152] on div "Paragraph list However, regardless of their path, the legacy they leave behind …" at bounding box center [278, 108] width 322 height 109
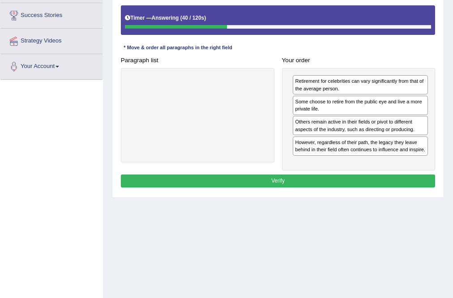
click at [344, 181] on button "Verify" at bounding box center [278, 180] width 315 height 13
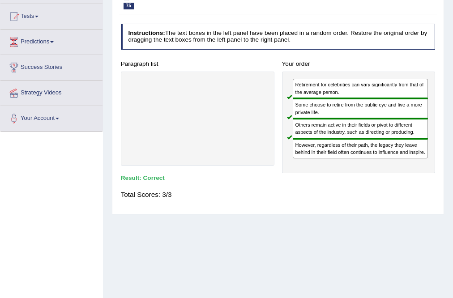
scroll to position [36, 0]
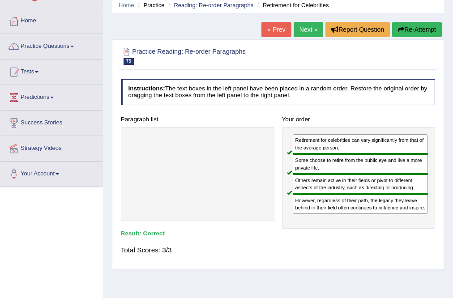
click at [310, 26] on link "Next »" at bounding box center [309, 29] width 30 height 15
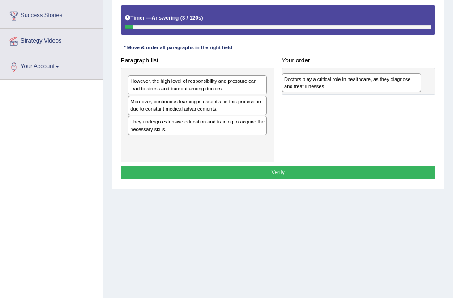
drag, startPoint x: 247, startPoint y: 132, endPoint x: 430, endPoint y: 93, distance: 187.1
click at [430, 93] on div "Paragraph list However, the high level of responsibility and pressure can lead …" at bounding box center [278, 108] width 322 height 109
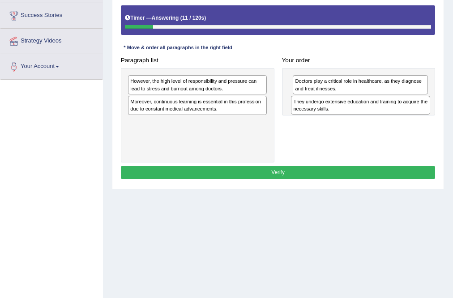
drag, startPoint x: 146, startPoint y: 131, endPoint x: 340, endPoint y: 114, distance: 194.9
click at [340, 114] on div "Paragraph list However, the high level of responsibility and pressure can lead …" at bounding box center [278, 108] width 322 height 109
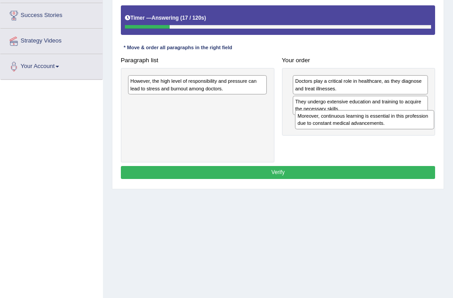
drag, startPoint x: 188, startPoint y: 110, endPoint x: 384, endPoint y: 134, distance: 197.0
click at [384, 134] on div "Paragraph list However, the high level of responsibility and pressure can lead …" at bounding box center [278, 108] width 322 height 109
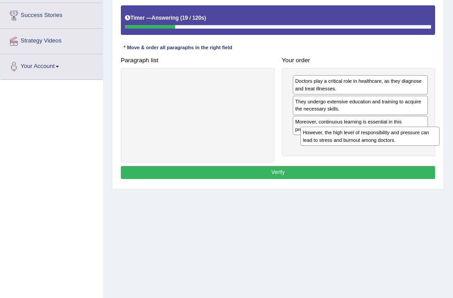
drag, startPoint x: 201, startPoint y: 89, endPoint x: 401, endPoint y: 153, distance: 209.4
click at [404, 155] on div "Paragraph list However, the high level of responsibility and pressure can lead …" at bounding box center [278, 108] width 322 height 109
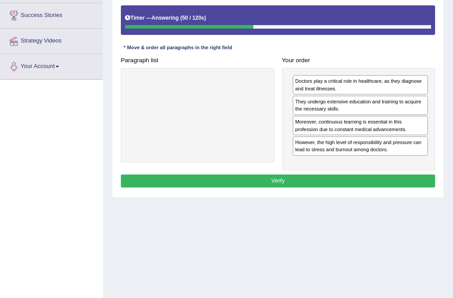
click at [314, 178] on button "Verify" at bounding box center [278, 180] width 315 height 13
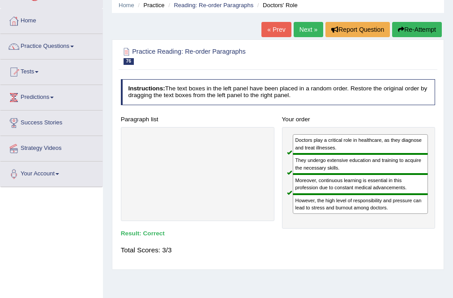
scroll to position [36, 0]
click at [304, 28] on link "Next »" at bounding box center [309, 29] width 30 height 15
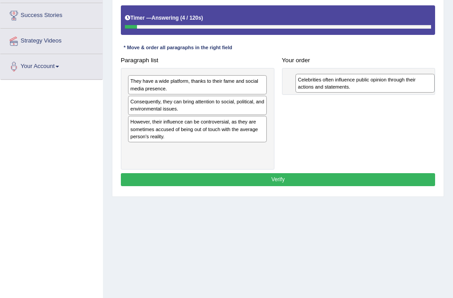
drag, startPoint x: 231, startPoint y: 157, endPoint x: 429, endPoint y: 91, distance: 209.1
click at [429, 91] on div "Celebrities often influence public opinion through their actions and statements." at bounding box center [364, 83] width 139 height 19
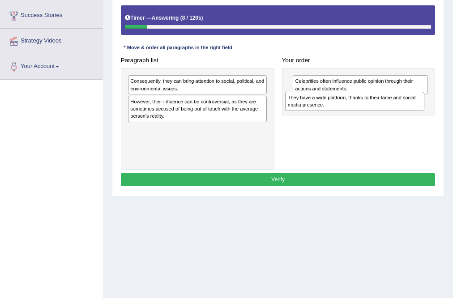
drag, startPoint x: 162, startPoint y: 82, endPoint x: 350, endPoint y: 104, distance: 189.2
click at [350, 104] on div "They have a wide platform, thanks to their fame and social media presence." at bounding box center [354, 101] width 139 height 19
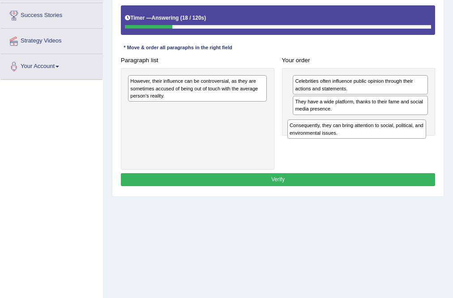
drag, startPoint x: 227, startPoint y: 81, endPoint x: 386, endPoint y: 136, distance: 168.7
click at [386, 136] on div "Consequently, they can bring attention to social, political, and environmental …" at bounding box center [356, 128] width 139 height 19
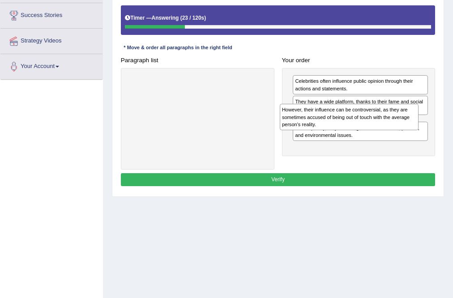
drag, startPoint x: 199, startPoint y: 88, endPoint x: 362, endPoint y: 117, distance: 165.1
click at [365, 118] on div "However, their influence can be controversial, as they are sometimes accused of…" at bounding box center [349, 117] width 139 height 26
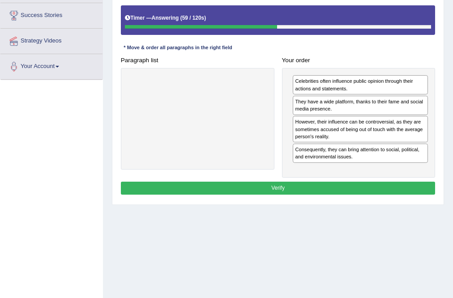
click at [271, 187] on button "Verify" at bounding box center [278, 188] width 315 height 13
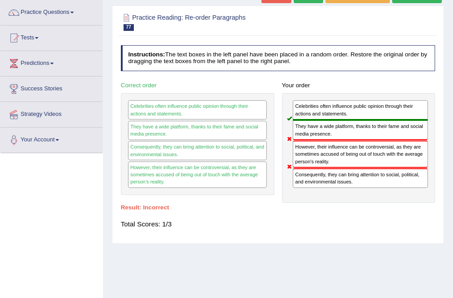
scroll to position [36, 0]
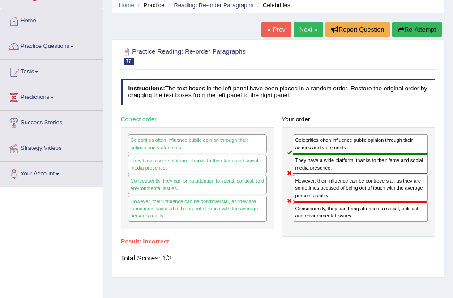
click at [303, 29] on link "Next »" at bounding box center [309, 29] width 30 height 15
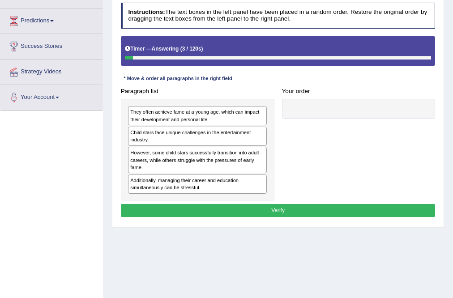
scroll to position [64, 0]
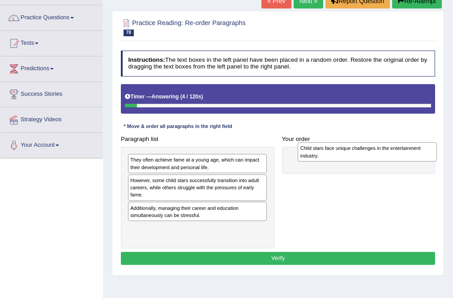
drag, startPoint x: 190, startPoint y: 180, endPoint x: 391, endPoint y: 150, distance: 203.0
click at [391, 150] on div "Child stars face unique challenges in the entertainment industry." at bounding box center [367, 151] width 139 height 19
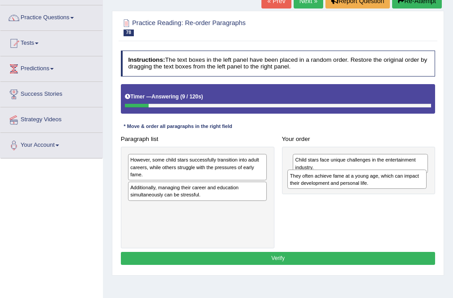
drag, startPoint x: 197, startPoint y: 165, endPoint x: 387, endPoint y: 187, distance: 191.0
click at [387, 187] on div "They often achieve fame at a young age, which can impact their development and …" at bounding box center [356, 179] width 139 height 19
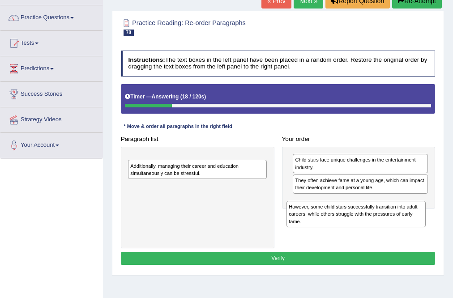
drag, startPoint x: 177, startPoint y: 170, endPoint x: 365, endPoint y: 220, distance: 194.4
click at [365, 223] on div "Paragraph list However, some child stars successfully transition into adult car…" at bounding box center [278, 190] width 322 height 116
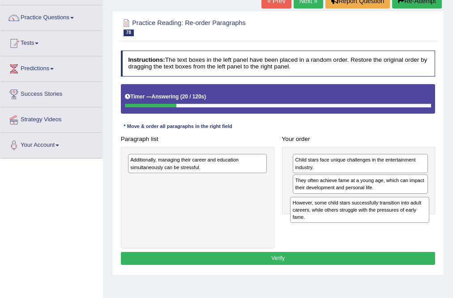
drag, startPoint x: 229, startPoint y: 165, endPoint x: 421, endPoint y: 218, distance: 198.8
click at [421, 218] on div "However, some child stars successfully transition into adult careers, while oth…" at bounding box center [359, 210] width 139 height 26
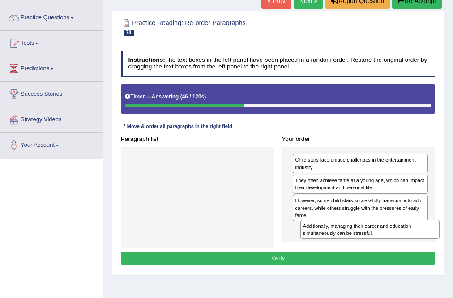
drag, startPoint x: 221, startPoint y: 168, endPoint x: 426, endPoint y: 250, distance: 220.5
click at [426, 250] on div "Instructions: The text boxes in the left panel have been placed in a random ord…" at bounding box center [278, 159] width 318 height 224
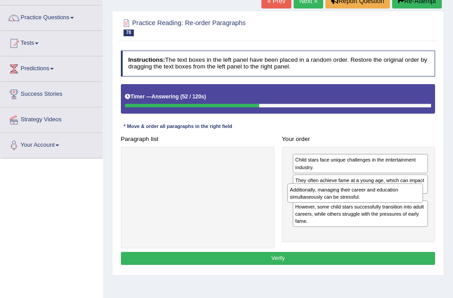
drag, startPoint x: 376, startPoint y: 238, endPoint x: 374, endPoint y: 211, distance: 27.8
click at [374, 211] on div "Child stars face unique challenges in the entertainment industry. They often ac…" at bounding box center [358, 194] width 153 height 95
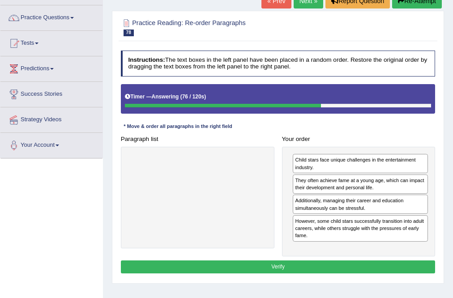
click at [360, 265] on button "Verify" at bounding box center [278, 266] width 315 height 13
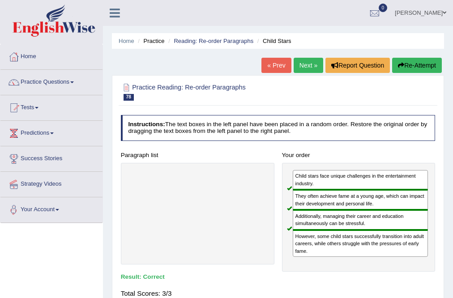
scroll to position [0, 0]
click at [57, 86] on link "Practice Questions" at bounding box center [51, 81] width 102 height 22
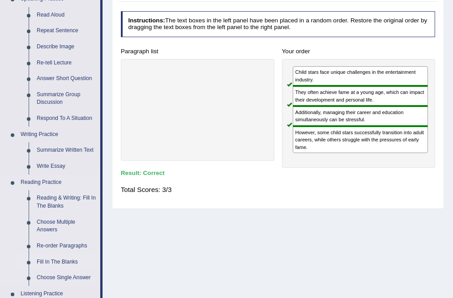
scroll to position [107, 0]
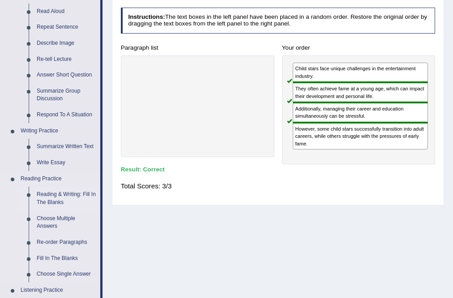
click at [54, 197] on link "Reading & Writing: Fill In The Blanks" at bounding box center [67, 199] width 68 height 24
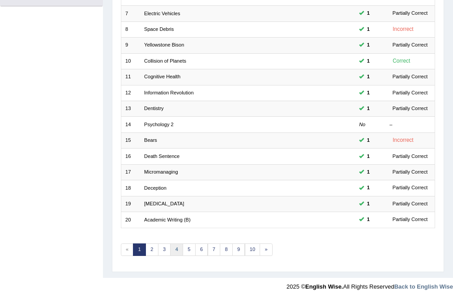
click at [175, 249] on link "4" at bounding box center [176, 249] width 13 height 13
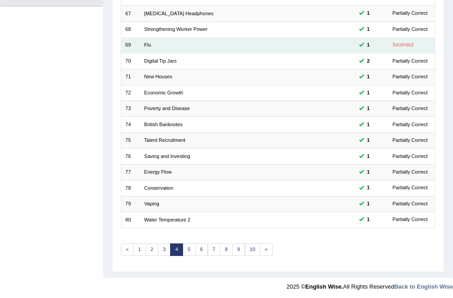
scroll to position [217, 0]
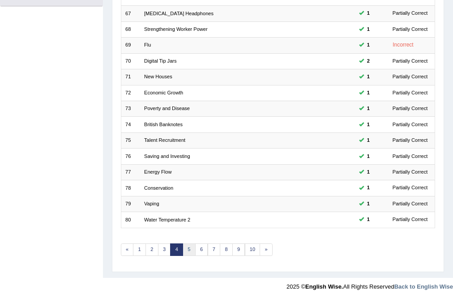
click at [190, 251] on link "5" at bounding box center [189, 249] width 13 height 13
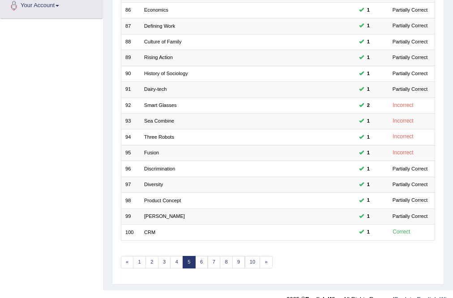
scroll to position [217, 0]
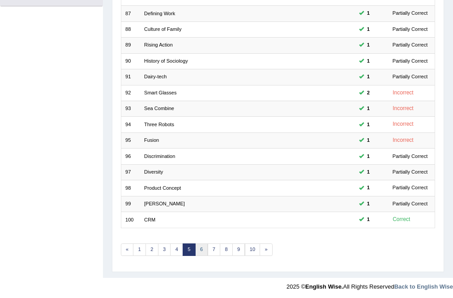
click at [199, 250] on link "6" at bounding box center [201, 249] width 13 height 13
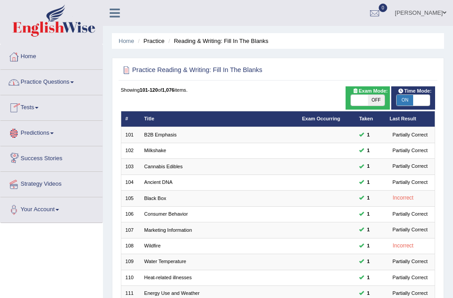
click at [42, 137] on link "Predictions" at bounding box center [51, 132] width 102 height 22
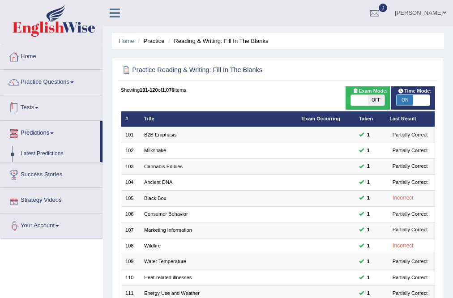
click at [44, 108] on link "Tests" at bounding box center [51, 106] width 102 height 22
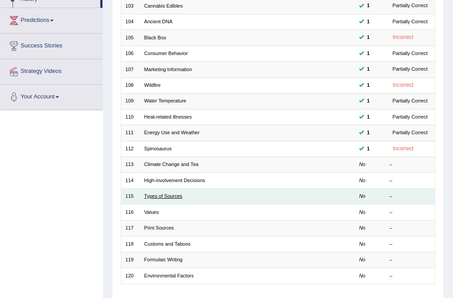
scroll to position [179, 0]
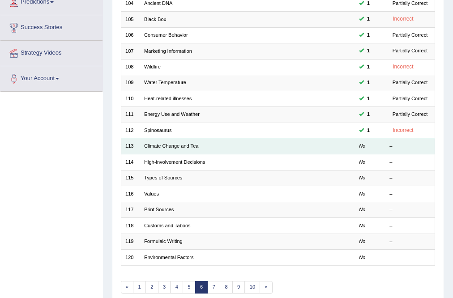
click at [168, 140] on td "Climate Change and Tea" at bounding box center [219, 147] width 158 height 16
click at [171, 145] on link "Climate Change and Tea" at bounding box center [171, 145] width 54 height 5
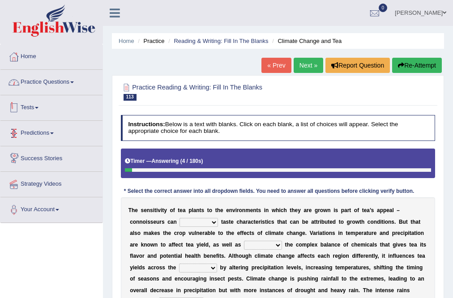
click at [55, 86] on link "Practice Questions" at bounding box center [51, 81] width 102 height 22
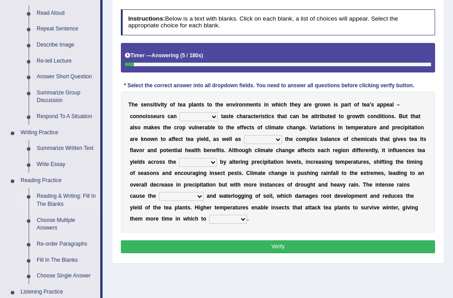
scroll to position [107, 0]
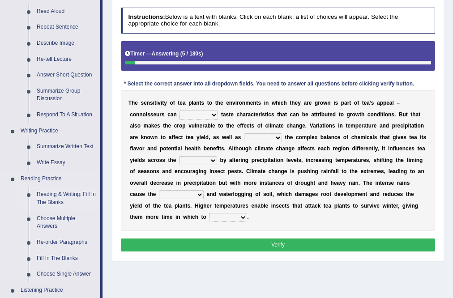
click at [55, 195] on link "Reading & Writing: Fill In The Blanks" at bounding box center [67, 199] width 68 height 24
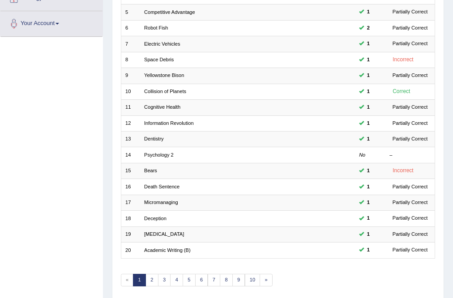
scroll to position [217, 0]
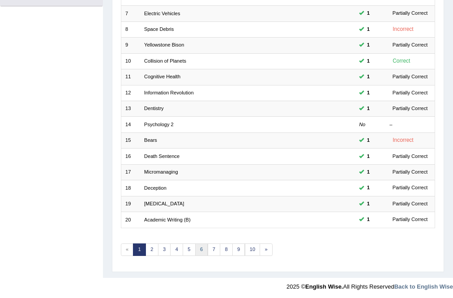
click at [201, 247] on link "6" at bounding box center [201, 249] width 13 height 13
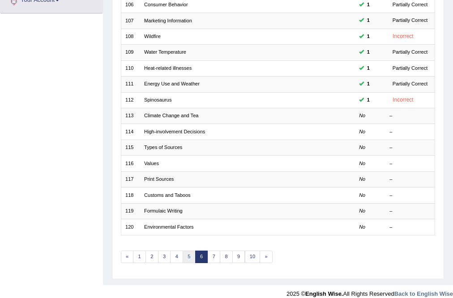
scroll to position [217, 0]
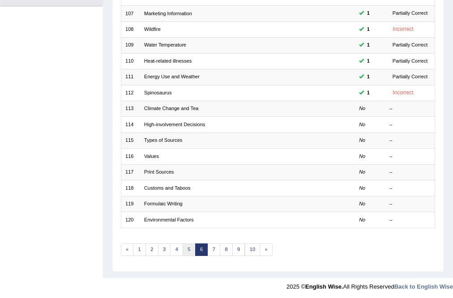
click at [187, 248] on link "5" at bounding box center [189, 249] width 13 height 13
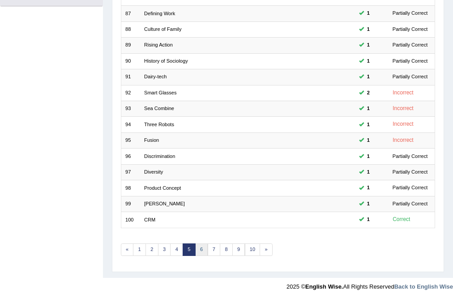
click at [201, 251] on link "6" at bounding box center [201, 249] width 13 height 13
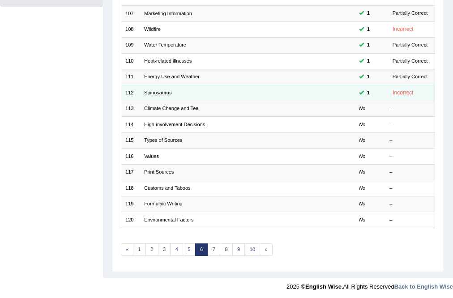
click at [156, 92] on link "Spinosaurus" at bounding box center [157, 92] width 27 height 5
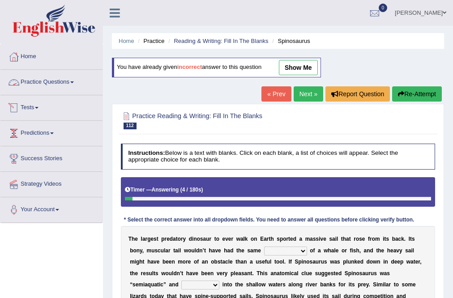
click at [68, 83] on link "Practice Questions" at bounding box center [51, 81] width 102 height 22
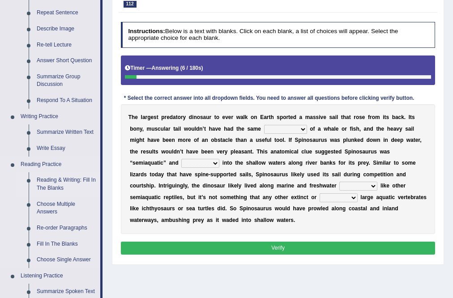
scroll to position [143, 0]
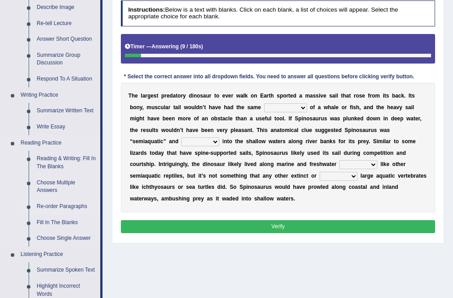
click at [80, 204] on link "Re-order Paragraphs" at bounding box center [67, 207] width 68 height 16
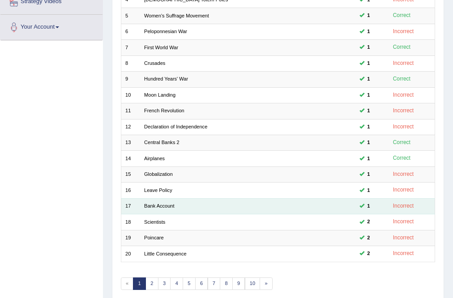
scroll to position [217, 0]
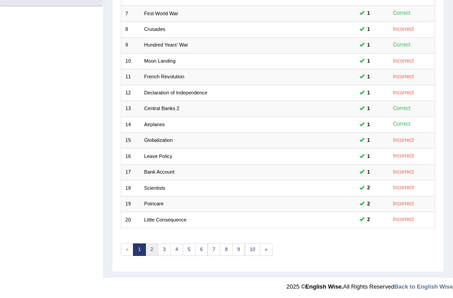
click at [147, 249] on link "2" at bounding box center [151, 249] width 13 height 13
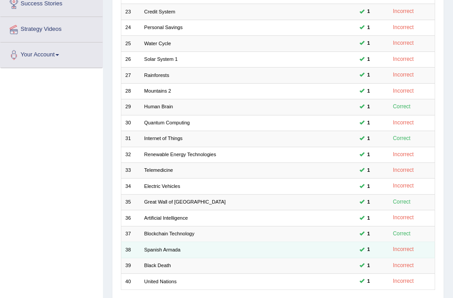
scroll to position [217, 0]
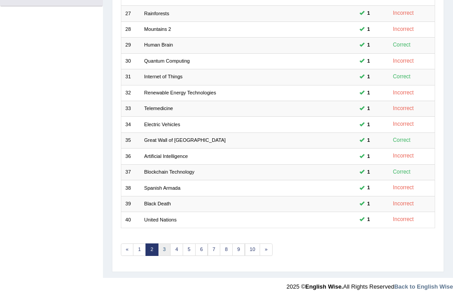
click at [164, 251] on link "3" at bounding box center [164, 249] width 13 height 13
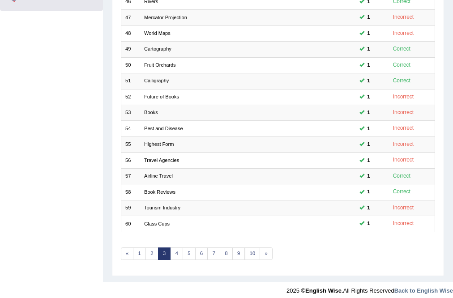
scroll to position [217, 0]
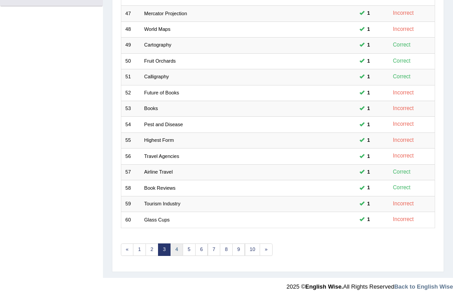
click at [179, 251] on link "4" at bounding box center [176, 249] width 13 height 13
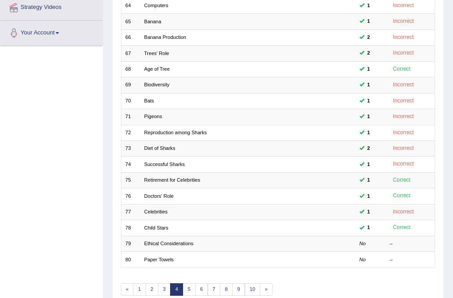
scroll to position [215, 0]
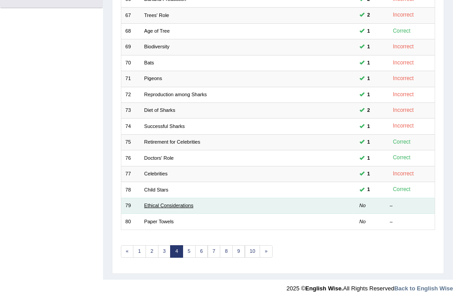
click at [183, 203] on link "Ethical Considerations" at bounding box center [168, 205] width 49 height 5
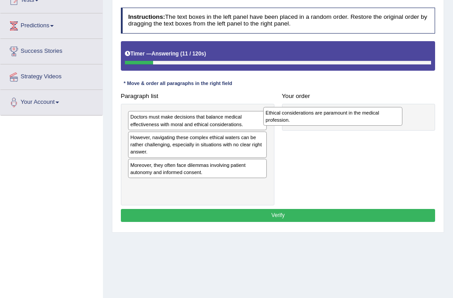
drag, startPoint x: 202, startPoint y: 163, endPoint x: 370, endPoint y: 111, distance: 175.3
click at [370, 111] on div "Ethical considerations are paramount in the medical profession." at bounding box center [332, 116] width 139 height 19
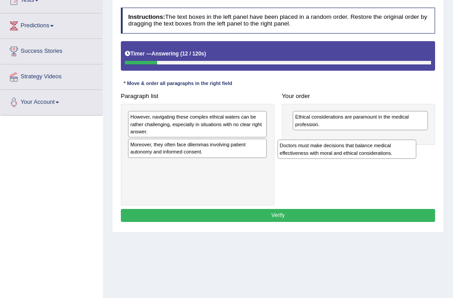
drag, startPoint x: 214, startPoint y: 123, endPoint x: 393, endPoint y: 157, distance: 182.6
click at [391, 157] on div "Paragraph list Doctors must make decisions that balance medical effectiveness w…" at bounding box center [278, 147] width 322 height 116
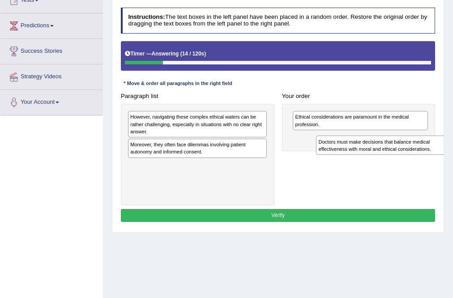
drag, startPoint x: 156, startPoint y: 174, endPoint x: 379, endPoint y: 154, distance: 223.6
click at [379, 154] on div "Paragraph list However, navigating these complex ethical waters can be rather c…" at bounding box center [278, 147] width 322 height 116
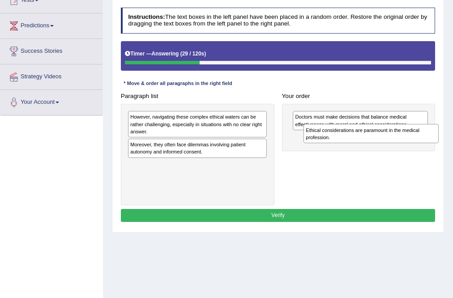
drag, startPoint x: 354, startPoint y: 125, endPoint x: 367, endPoint y: 137, distance: 17.4
click at [367, 137] on div "Ethical considerations are paramount in the medical profession. Doctors must ma…" at bounding box center [358, 127] width 153 height 47
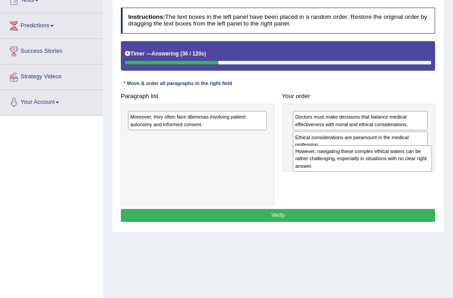
drag, startPoint x: 256, startPoint y: 115, endPoint x: 452, endPoint y: 159, distance: 200.9
click at [452, 159] on div "Home Practice Reading: Re-order Paragraphs Ethical Considerations « Prev Next »…" at bounding box center [278, 116] width 350 height 447
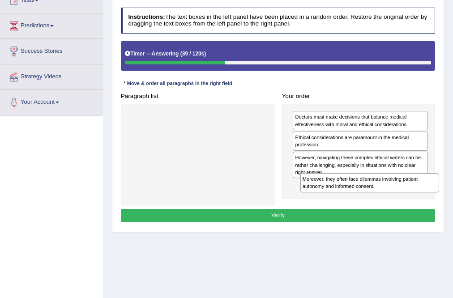
drag, startPoint x: 218, startPoint y: 115, endPoint x: 448, endPoint y: 197, distance: 243.8
click at [424, 193] on div "Paragraph list Moreover, they often face dilemmas involving patient autonomy an…" at bounding box center [278, 147] width 322 height 116
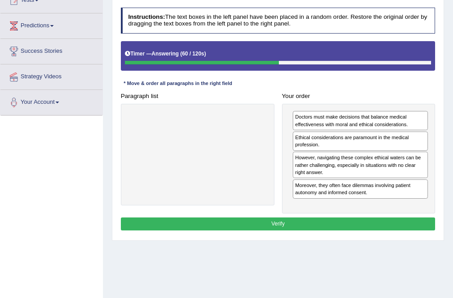
click at [333, 221] on button "Verify" at bounding box center [278, 223] width 315 height 13
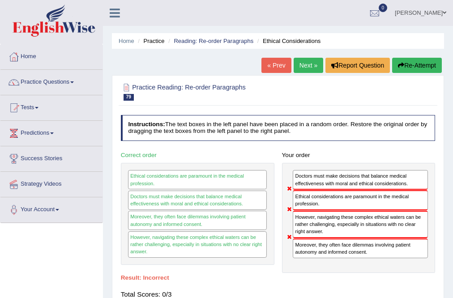
click at [305, 64] on link "Next »" at bounding box center [309, 65] width 30 height 15
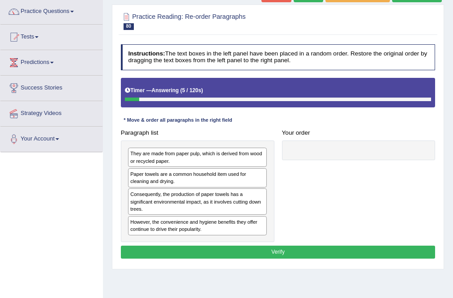
scroll to position [72, 0]
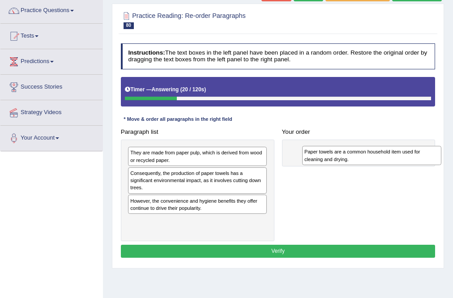
drag, startPoint x: 240, startPoint y: 178, endPoint x: 423, endPoint y: 160, distance: 183.9
click at [423, 160] on div "Paper towels are a common household item used for cleaning and drying." at bounding box center [371, 155] width 139 height 19
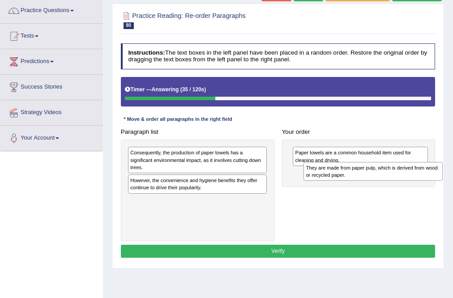
drag, startPoint x: 202, startPoint y: 161, endPoint x: 407, endPoint y: 180, distance: 205.8
click at [408, 181] on div "Paragraph list They are made from paper pulp, which is derived from wood or rec…" at bounding box center [278, 183] width 322 height 116
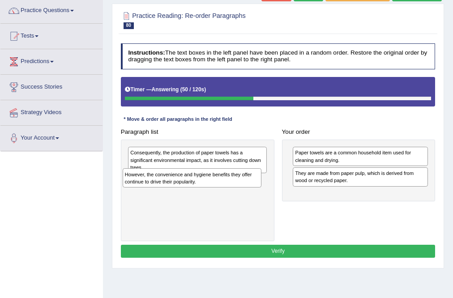
drag, startPoint x: 176, startPoint y: 178, endPoint x: 170, endPoint y: 178, distance: 6.3
click at [170, 179] on div "However, the convenience and hygiene benefits they offer continue to drive thei…" at bounding box center [192, 177] width 139 height 19
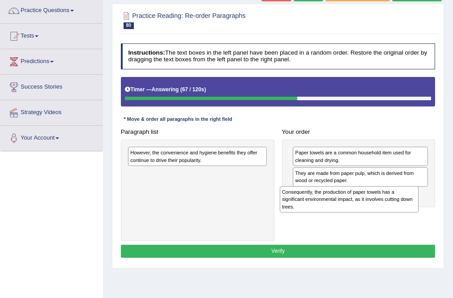
drag, startPoint x: 221, startPoint y: 170, endPoint x: 408, endPoint y: 222, distance: 194.6
click at [407, 222] on div "Paragraph list Consequently, the production of paper towels has a significant e…" at bounding box center [278, 183] width 322 height 116
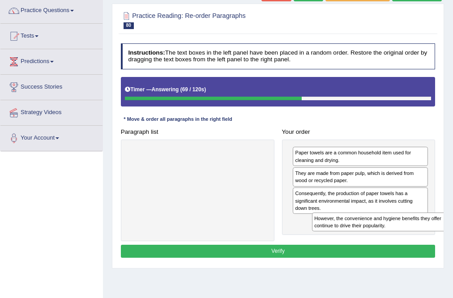
drag, startPoint x: 168, startPoint y: 157, endPoint x: 385, endPoint y: 238, distance: 231.0
click at [385, 238] on div "Paragraph list However, the convenience and hygiene benefits they offer continu…" at bounding box center [278, 183] width 322 height 116
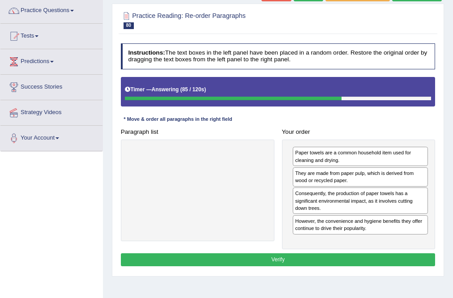
drag, startPoint x: 309, startPoint y: 255, endPoint x: 308, endPoint y: 250, distance: 5.0
click at [308, 255] on button "Verify" at bounding box center [278, 259] width 315 height 13
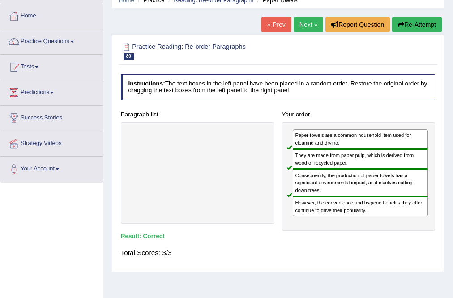
scroll to position [0, 0]
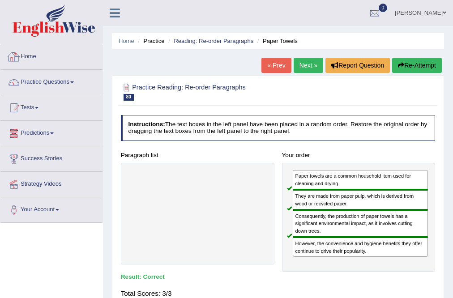
click at [40, 105] on link "Tests" at bounding box center [51, 106] width 102 height 22
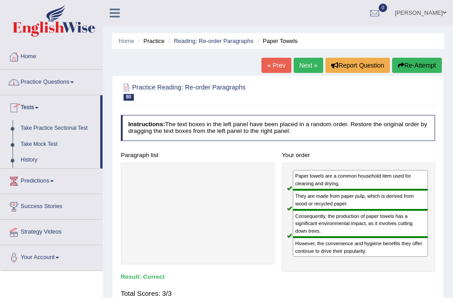
click at [60, 83] on link "Practice Questions" at bounding box center [51, 81] width 102 height 22
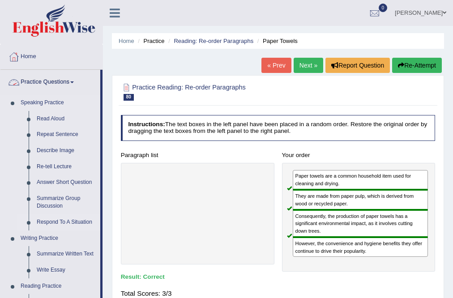
click at [55, 219] on link "Respond To A Situation" at bounding box center [67, 222] width 68 height 16
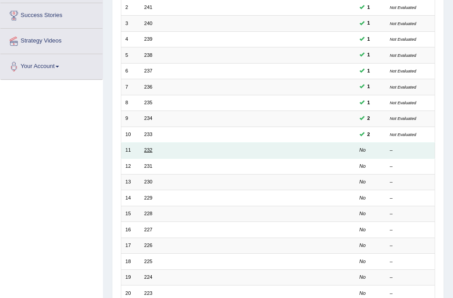
click at [146, 149] on link "232" at bounding box center [148, 149] width 8 height 5
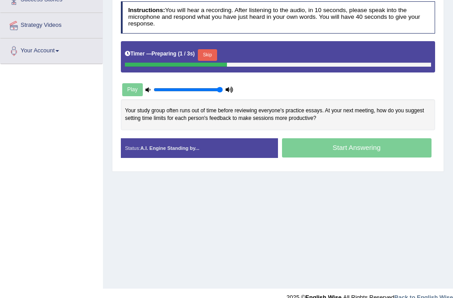
scroll to position [136, 0]
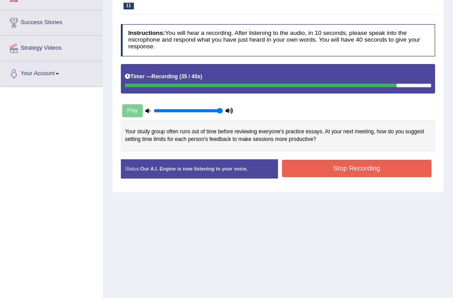
click at [302, 167] on button "Stop Recording" at bounding box center [356, 168] width 149 height 17
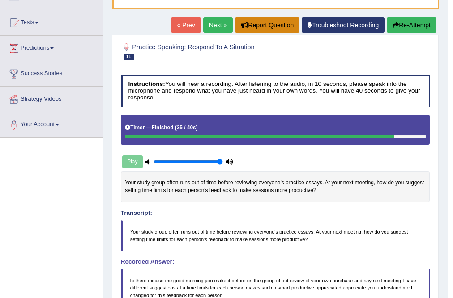
scroll to position [66, 0]
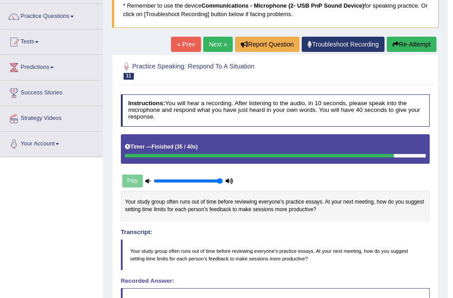
click at [203, 42] on link "Next »" at bounding box center [218, 44] width 30 height 15
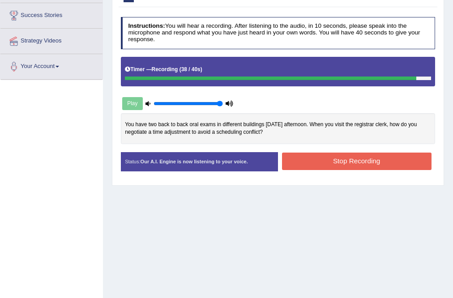
click at [349, 166] on button "Stop Recording" at bounding box center [356, 161] width 149 height 17
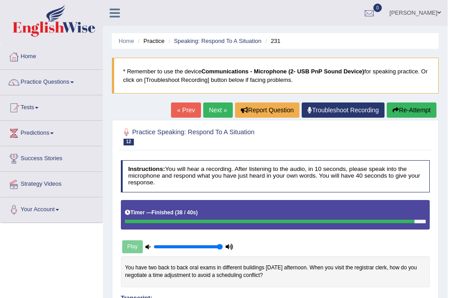
click at [227, 104] on link "Next »" at bounding box center [218, 109] width 30 height 15
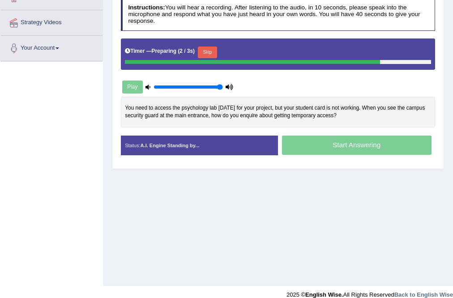
scroll to position [172, 0]
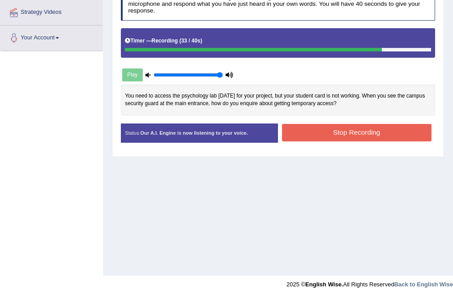
click at [367, 127] on button "Stop Recording" at bounding box center [356, 132] width 149 height 17
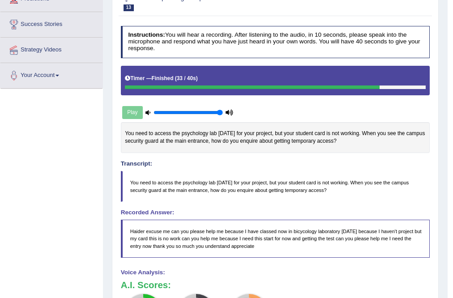
scroll to position [0, 0]
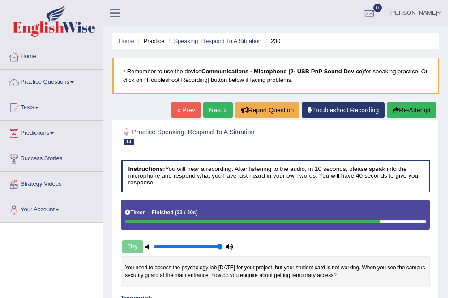
click at [187, 109] on link "« Prev" at bounding box center [186, 109] width 30 height 15
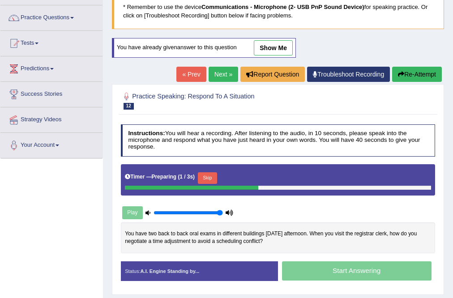
scroll to position [64, 0]
click at [194, 72] on link "« Prev" at bounding box center [191, 74] width 30 height 15
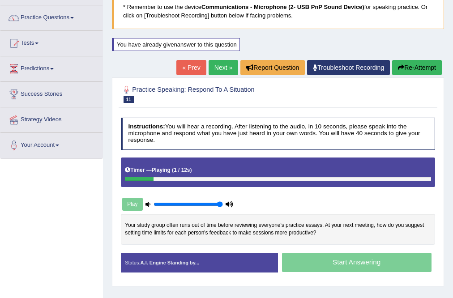
scroll to position [64, 0]
click at [171, 42] on div "You have already given answer to this question" at bounding box center [176, 44] width 128 height 13
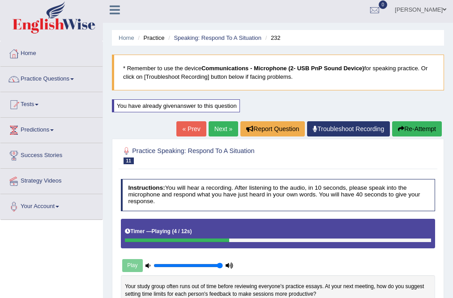
scroll to position [0, 0]
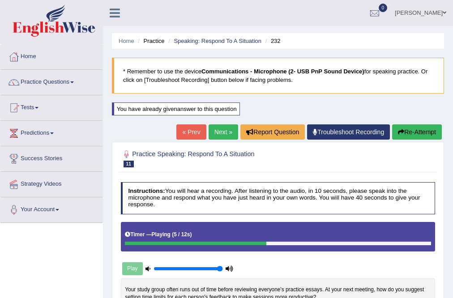
click at [192, 129] on link "« Prev" at bounding box center [191, 131] width 30 height 15
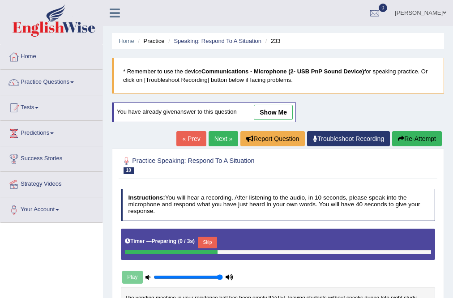
drag, startPoint x: 0, startPoint y: 0, endPoint x: 266, endPoint y: 245, distance: 361.9
click at [277, 113] on link "show me" at bounding box center [273, 112] width 39 height 15
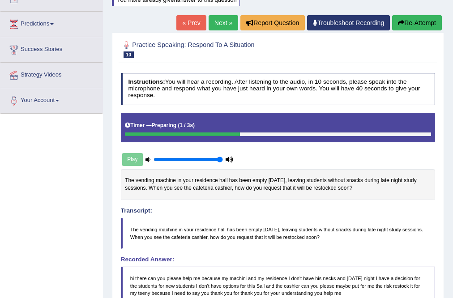
scroll to position [107, 0]
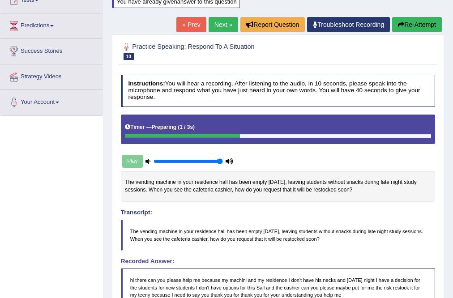
click at [186, 21] on link "« Prev" at bounding box center [191, 24] width 30 height 15
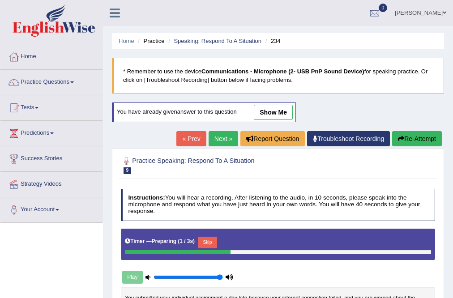
click at [283, 112] on link "show me" at bounding box center [273, 112] width 39 height 15
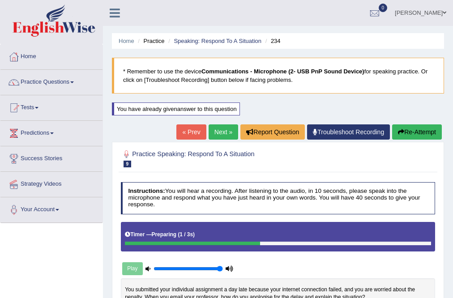
click at [224, 134] on link "Next »" at bounding box center [223, 131] width 30 height 15
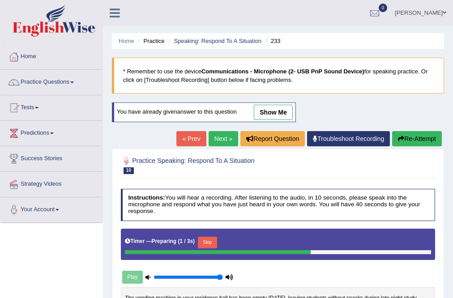
click at [225, 137] on link "Next »" at bounding box center [223, 138] width 30 height 15
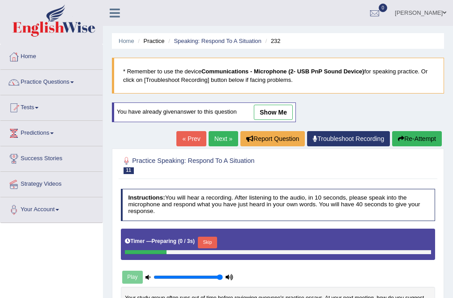
click at [279, 115] on link "show me" at bounding box center [273, 112] width 39 height 15
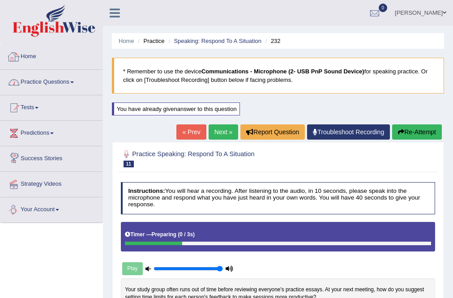
click at [51, 82] on link "Practice Questions" at bounding box center [51, 81] width 102 height 22
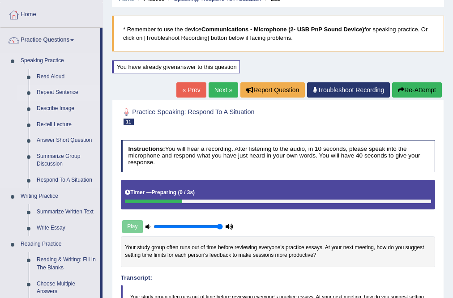
scroll to position [36, 0]
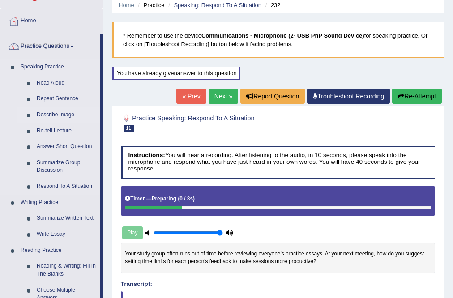
click at [55, 112] on link "Describe Image" at bounding box center [67, 115] width 68 height 16
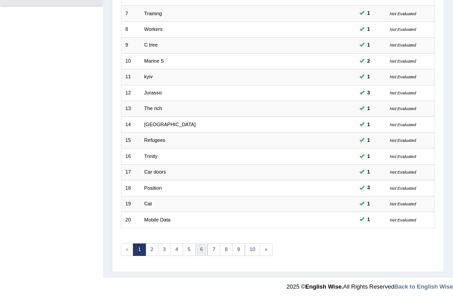
click at [197, 247] on link "6" at bounding box center [201, 249] width 13 height 13
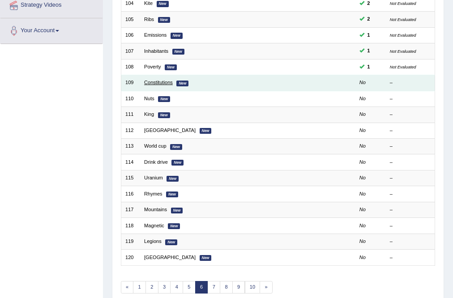
click at [160, 82] on link "Constitutions" at bounding box center [158, 82] width 29 height 5
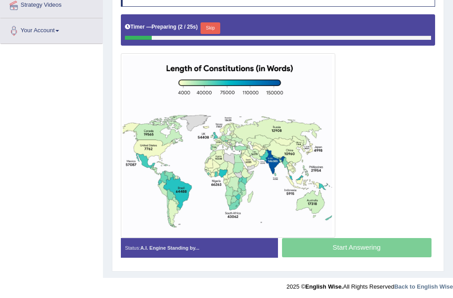
click at [213, 23] on button "Skip" at bounding box center [209, 28] width 19 height 12
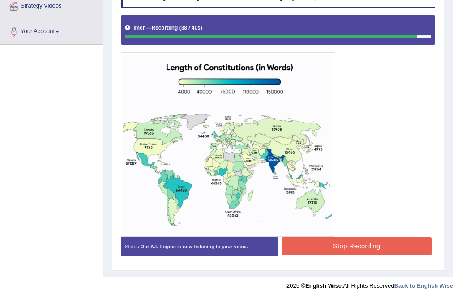
click at [332, 245] on button "Stop Recording" at bounding box center [356, 245] width 149 height 17
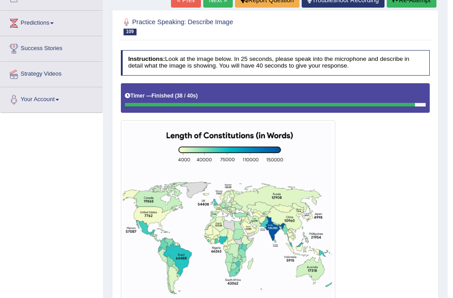
scroll to position [0, 0]
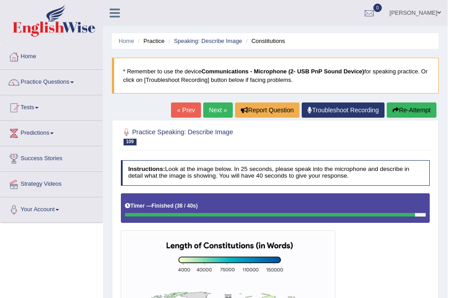
click at [223, 107] on link "Next »" at bounding box center [218, 109] width 30 height 15
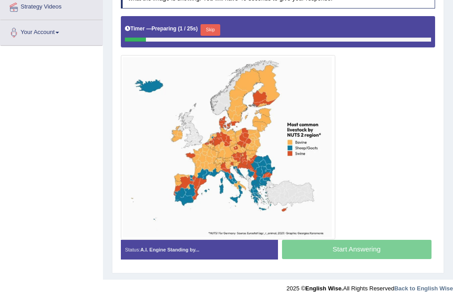
scroll to position [179, 0]
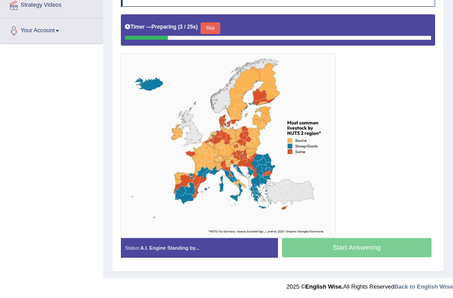
click at [208, 27] on button "Skip" at bounding box center [209, 28] width 19 height 12
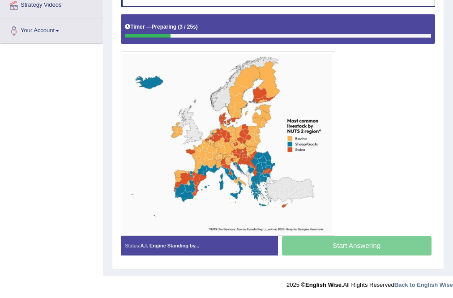
scroll to position [178, 0]
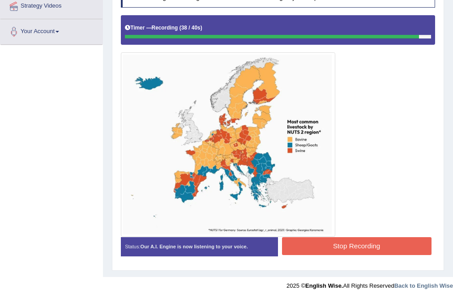
click at [331, 247] on button "Stop Recording" at bounding box center [356, 245] width 149 height 17
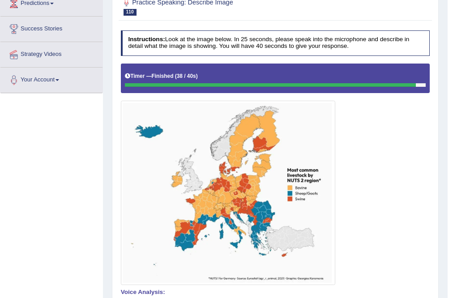
scroll to position [71, 0]
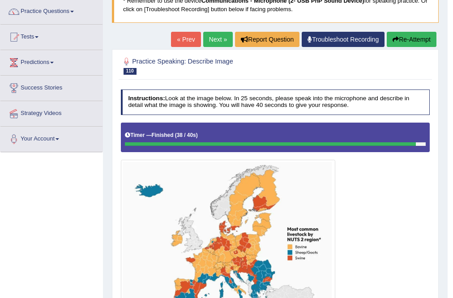
click at [417, 33] on button "Re-Attempt" at bounding box center [412, 39] width 50 height 15
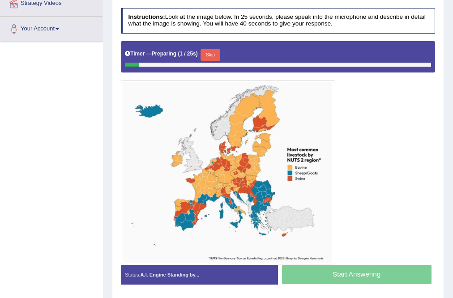
click at [213, 47] on div "Timer — Preparing ( 1 / 25s ) Skip" at bounding box center [278, 54] width 306 height 15
click at [215, 52] on button "Skip" at bounding box center [209, 55] width 19 height 12
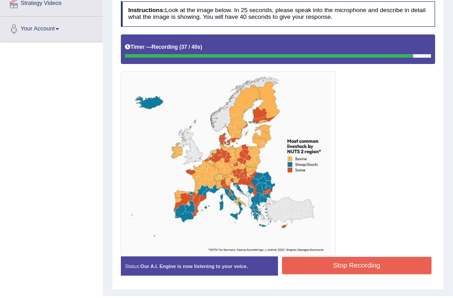
click at [360, 264] on button "Stop Recording" at bounding box center [356, 265] width 149 height 17
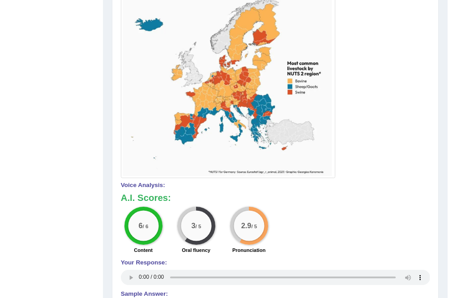
scroll to position [109, 0]
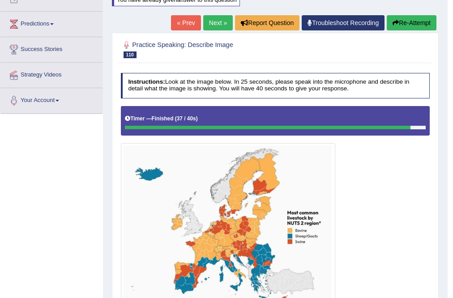
click at [215, 19] on link "Next »" at bounding box center [218, 22] width 30 height 15
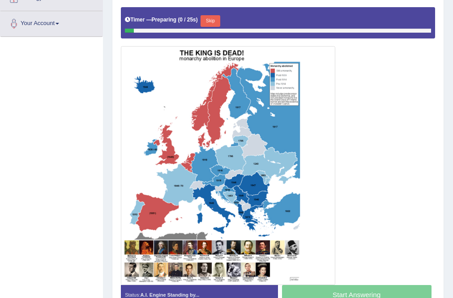
scroll to position [186, 0]
click at [212, 18] on button "Skip" at bounding box center [209, 21] width 19 height 12
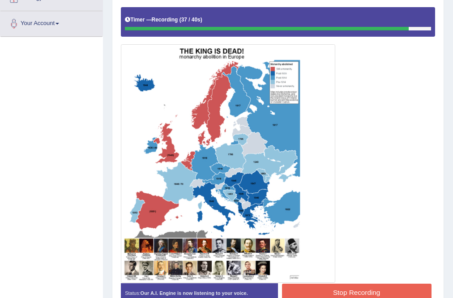
click at [337, 287] on button "Stop Recording" at bounding box center [356, 292] width 149 height 17
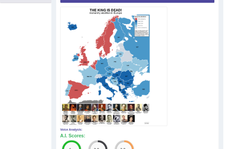
scroll to position [222, 0]
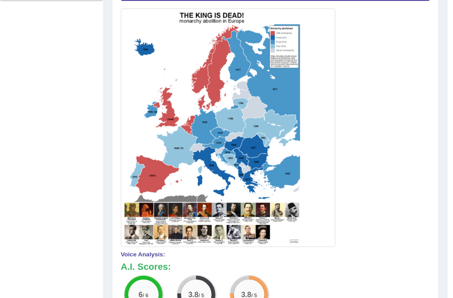
click at [248, 224] on img at bounding box center [228, 128] width 210 height 234
click at [248, 223] on img at bounding box center [228, 128] width 210 height 234
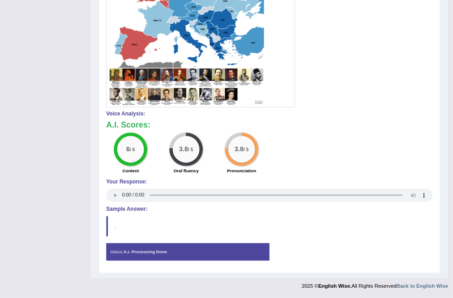
scroll to position [347, 0]
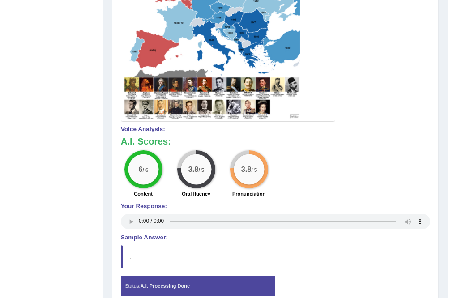
drag, startPoint x: 572, startPoint y: 16, endPoint x: 302, endPoint y: 166, distance: 308.4
click at [302, 166] on div "6 / 6 Content 3.8 / 5 Oral fluency 3.8 / 5 Pronunciation" at bounding box center [275, 174] width 317 height 49
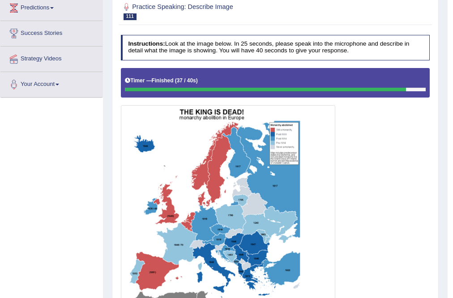
scroll to position [0, 0]
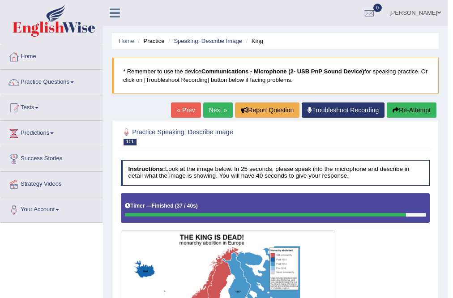
click at [208, 107] on link "Next »" at bounding box center [218, 109] width 30 height 15
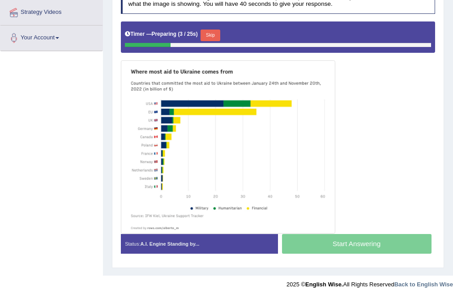
click at [217, 32] on button "Skip" at bounding box center [209, 36] width 19 height 12
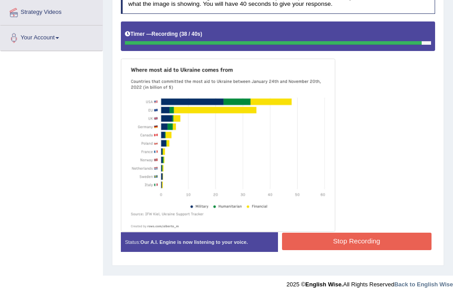
click at [370, 239] on button "Stop Recording" at bounding box center [356, 241] width 149 height 17
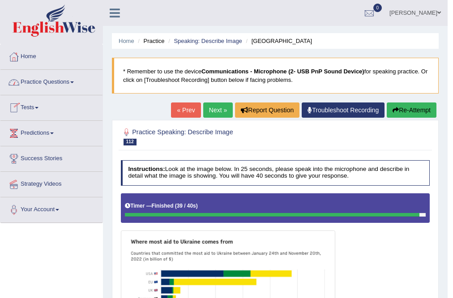
click at [74, 87] on link "Practice Questions" at bounding box center [51, 81] width 102 height 22
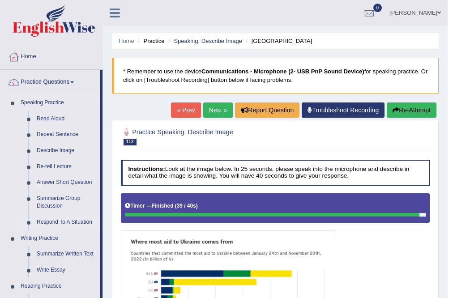
click at [52, 218] on link "Respond To A Situation" at bounding box center [67, 222] width 68 height 16
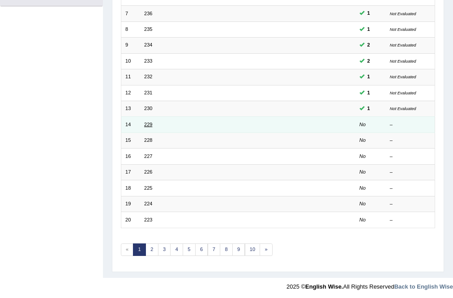
click at [147, 125] on link "229" at bounding box center [148, 124] width 8 height 5
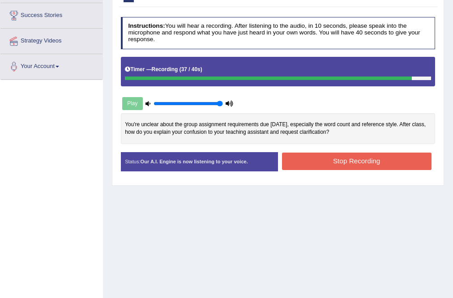
click at [318, 159] on button "Stop Recording" at bounding box center [356, 161] width 149 height 17
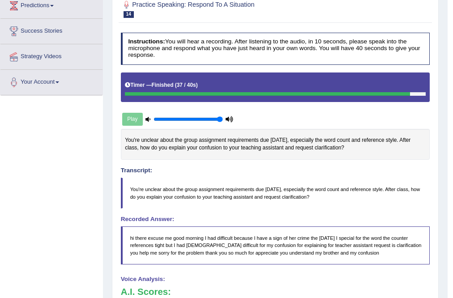
scroll to position [107, 0]
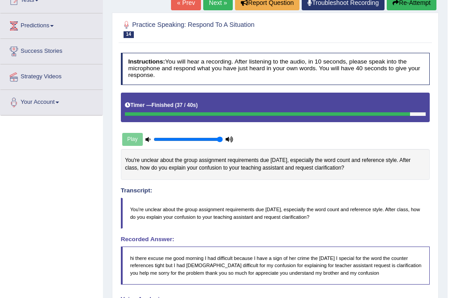
click at [219, 5] on link "Next »" at bounding box center [218, 2] width 30 height 15
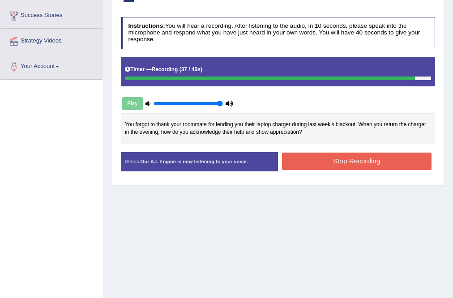
click at [328, 156] on button "Stop Recording" at bounding box center [356, 161] width 149 height 17
click at [328, 156] on div "Status: Our A.I. Engine is now listening to your voice. Start Answering Stop Re…" at bounding box center [278, 165] width 315 height 27
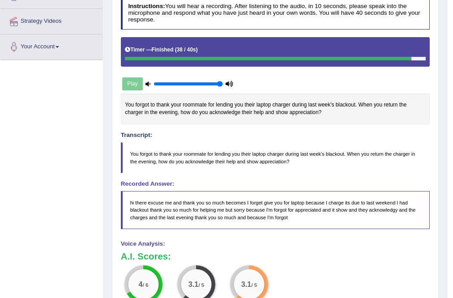
scroll to position [72, 0]
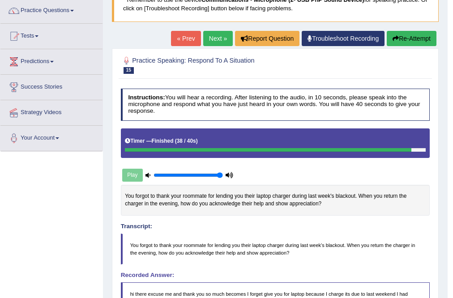
click at [217, 41] on link "Next »" at bounding box center [218, 38] width 30 height 15
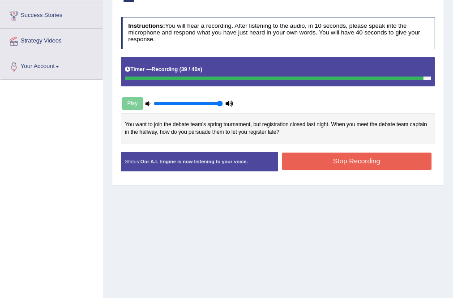
click at [325, 156] on button "Stop Recording" at bounding box center [356, 161] width 149 height 17
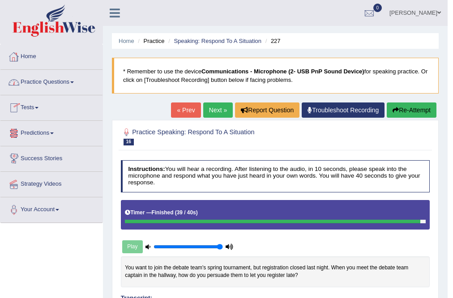
click at [124, 37] on li "Home" at bounding box center [127, 41] width 16 height 9
click at [127, 40] on link "Home" at bounding box center [127, 41] width 16 height 7
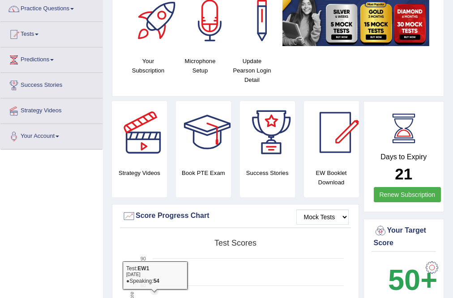
scroll to position [36, 0]
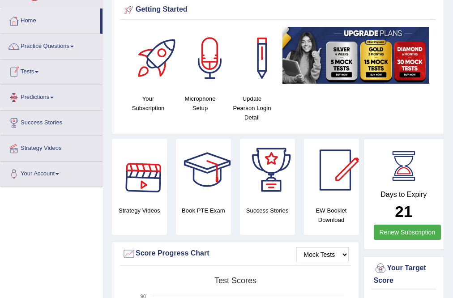
click at [36, 71] on link "Tests" at bounding box center [51, 71] width 102 height 22
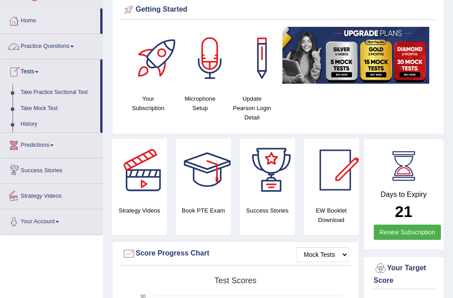
click at [54, 139] on link "Predictions" at bounding box center [51, 144] width 102 height 22
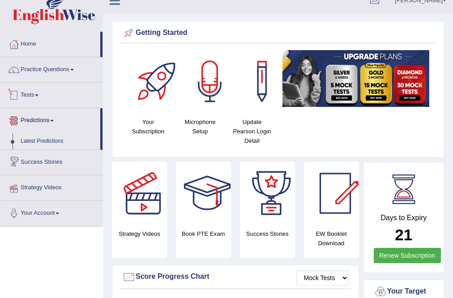
scroll to position [0, 0]
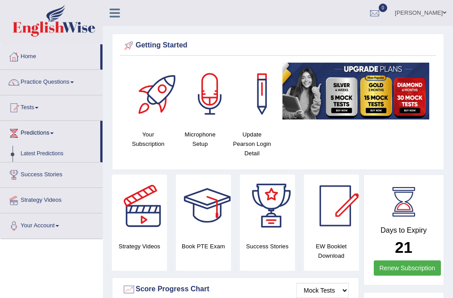
click at [37, 105] on link "Tests" at bounding box center [51, 106] width 102 height 22
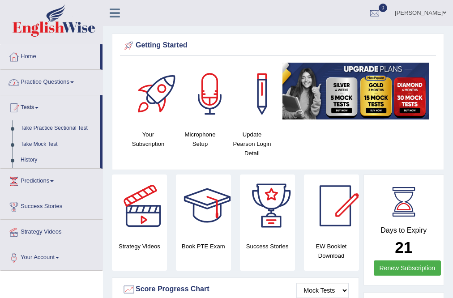
click at [60, 85] on link "Practice Questions" at bounding box center [51, 81] width 102 height 22
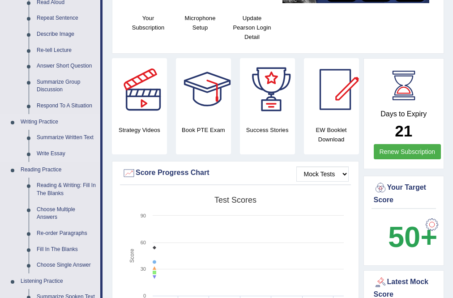
scroll to position [36, 0]
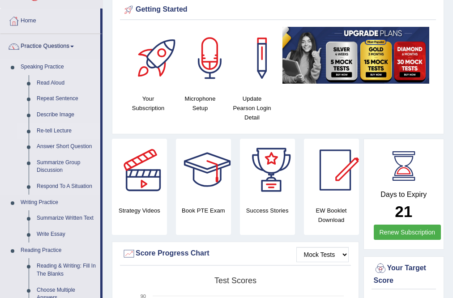
click at [45, 131] on link "Re-tell Lecture" at bounding box center [67, 131] width 68 height 16
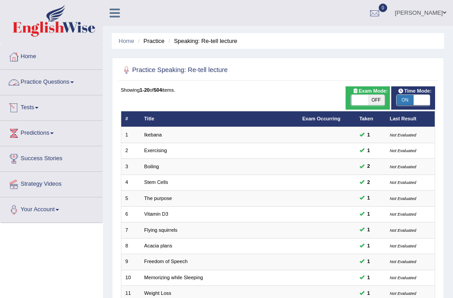
click at [53, 80] on link "Practice Questions" at bounding box center [51, 81] width 102 height 22
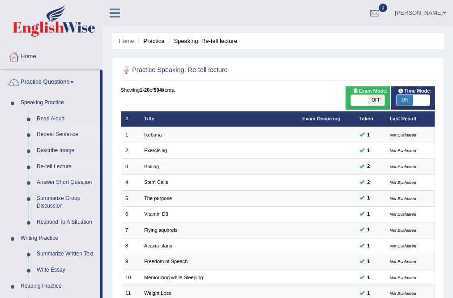
click at [68, 136] on link "Repeat Sentence" at bounding box center [67, 135] width 68 height 16
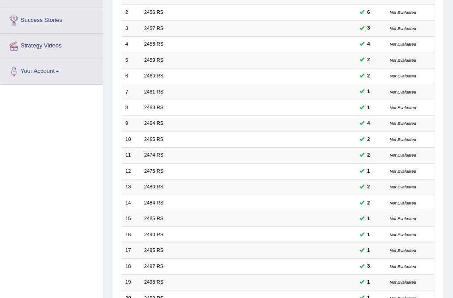
scroll to position [217, 0]
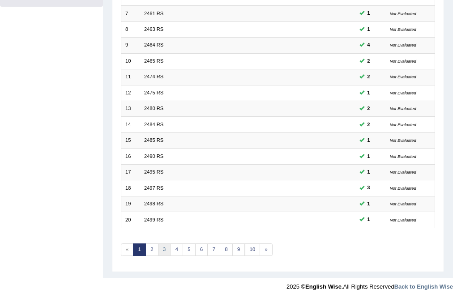
click at [162, 252] on link "3" at bounding box center [164, 249] width 13 height 13
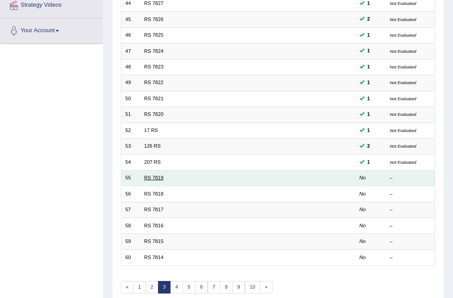
click at [157, 176] on link "RS 7819" at bounding box center [153, 177] width 19 height 5
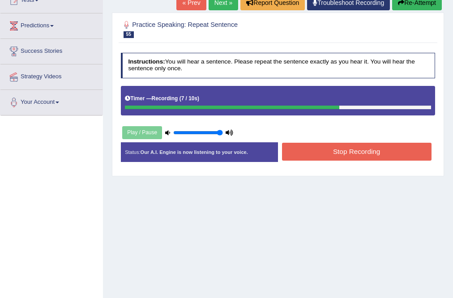
click at [340, 156] on button "Stop Recording" at bounding box center [356, 151] width 149 height 17
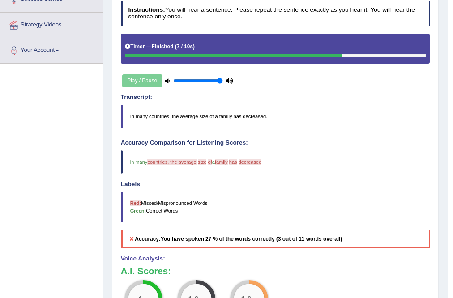
scroll to position [72, 0]
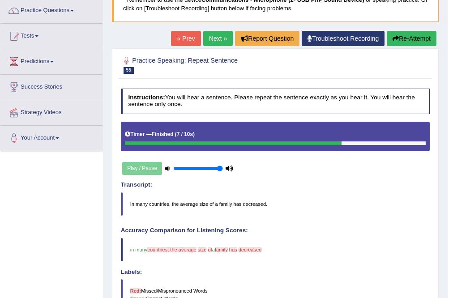
click at [411, 33] on button "Re-Attempt" at bounding box center [412, 38] width 50 height 15
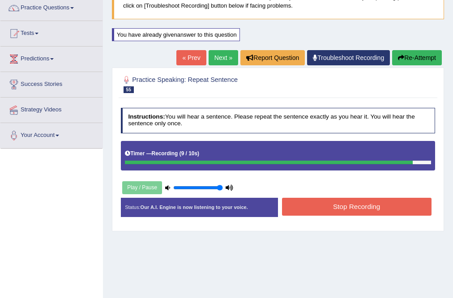
click at [340, 205] on button "Stop Recording" at bounding box center [356, 206] width 149 height 17
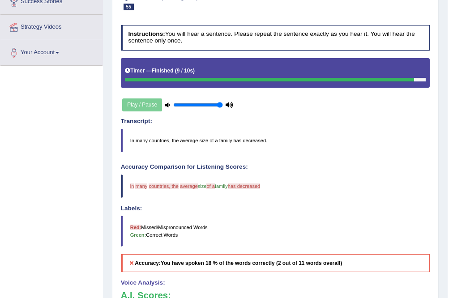
scroll to position [74, 0]
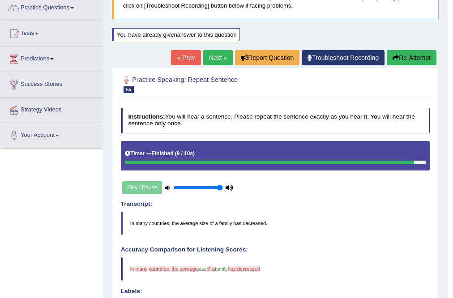
click at [218, 59] on link "Next »" at bounding box center [218, 57] width 30 height 15
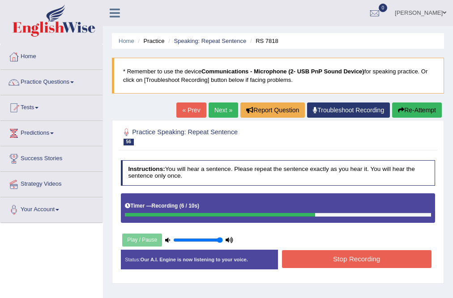
click at [313, 254] on button "Stop Recording" at bounding box center [356, 258] width 149 height 17
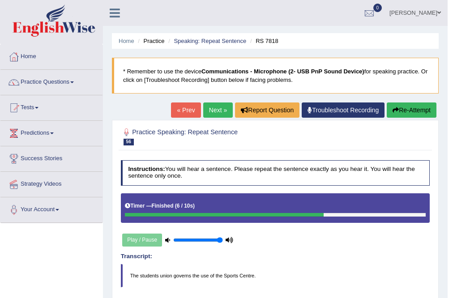
click at [222, 105] on link "Next »" at bounding box center [218, 109] width 30 height 15
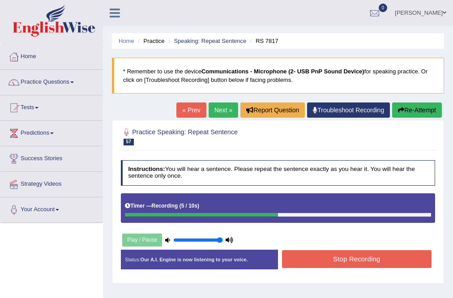
click at [383, 256] on button "Stop Recording" at bounding box center [356, 258] width 149 height 17
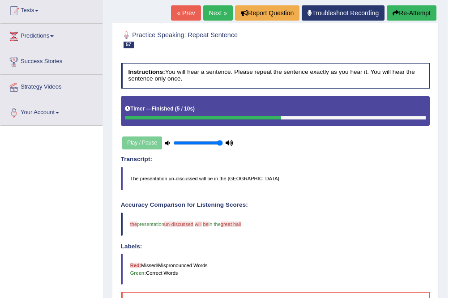
scroll to position [32, 0]
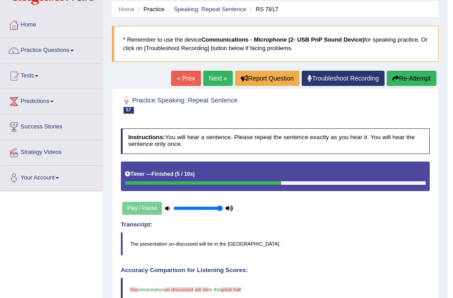
click at [208, 85] on link "Next »" at bounding box center [218, 78] width 30 height 15
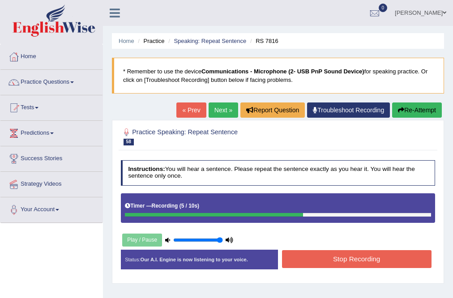
click at [367, 260] on button "Stop Recording" at bounding box center [356, 258] width 149 height 17
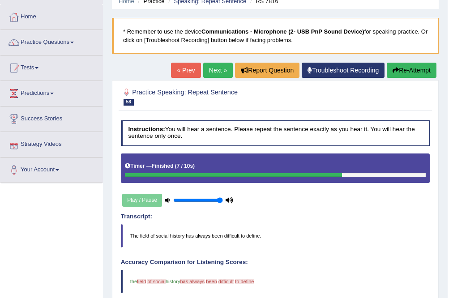
scroll to position [36, 0]
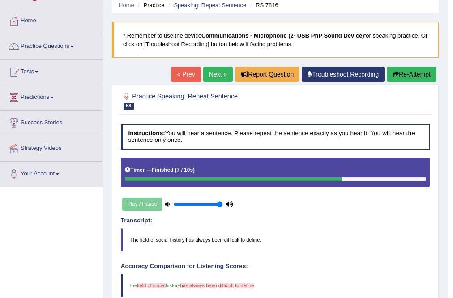
click at [219, 68] on link "Next »" at bounding box center [218, 74] width 30 height 15
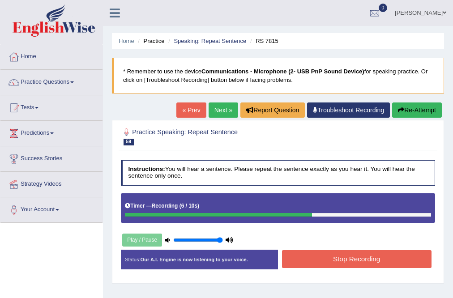
click at [356, 251] on button "Stop Recording" at bounding box center [356, 258] width 149 height 17
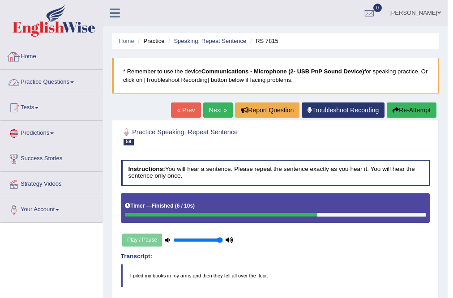
click at [30, 62] on link "Home" at bounding box center [51, 55] width 102 height 22
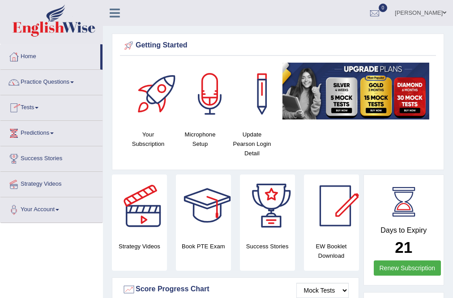
click at [34, 106] on link "Tests" at bounding box center [51, 106] width 102 height 22
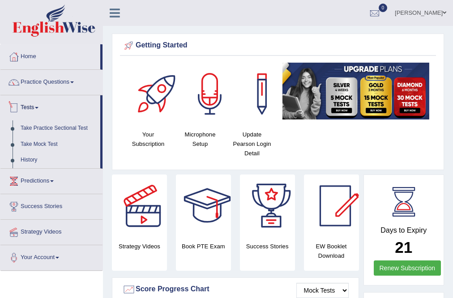
click at [54, 85] on link "Practice Questions" at bounding box center [51, 81] width 102 height 22
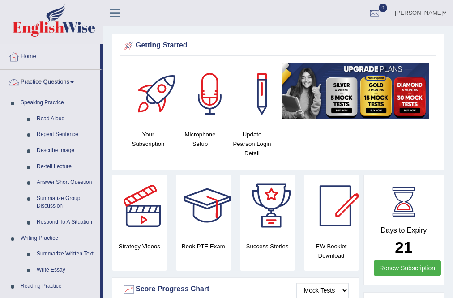
click at [37, 84] on link "Practice Questions" at bounding box center [50, 81] width 100 height 22
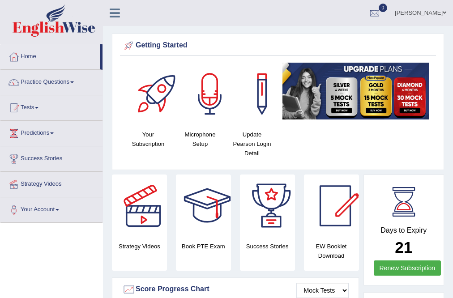
click at [65, 82] on link "Practice Questions" at bounding box center [51, 81] width 102 height 22
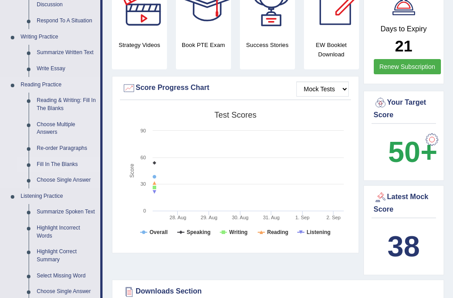
scroll to position [215, 0]
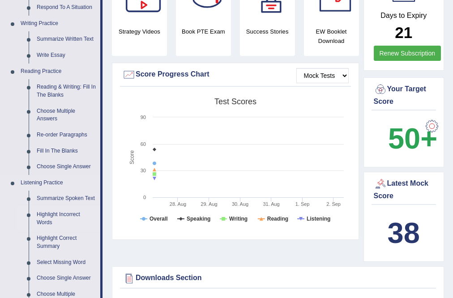
click at [58, 215] on link "Highlight Incorrect Words" at bounding box center [67, 219] width 68 height 24
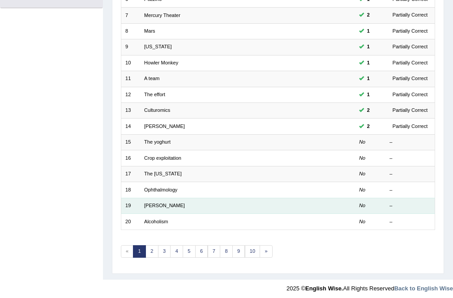
scroll to position [217, 0]
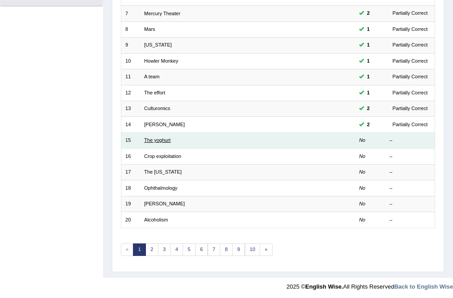
click at [162, 137] on link "The yoghurt" at bounding box center [157, 139] width 26 height 5
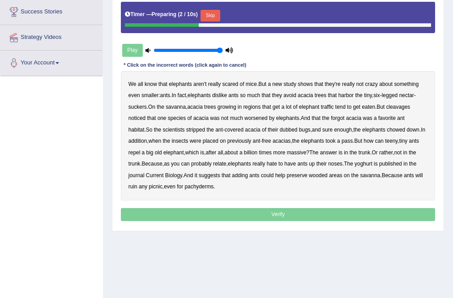
scroll to position [100, 0]
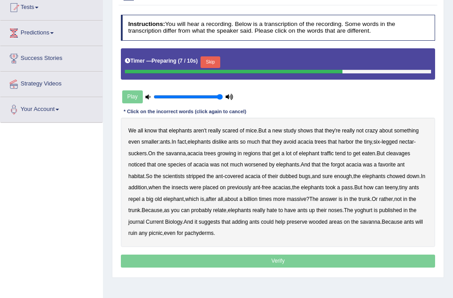
click at [229, 279] on div "Home Practice Listening: Highlight Incorrect Words The yoghurt « Prev Next » Re…" at bounding box center [278, 123] width 350 height 447
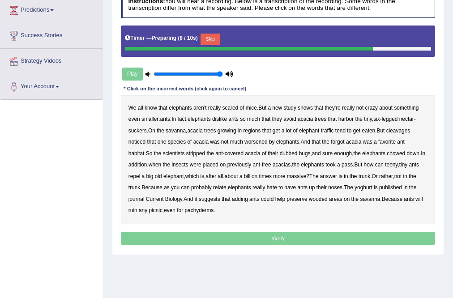
scroll to position [136, 0]
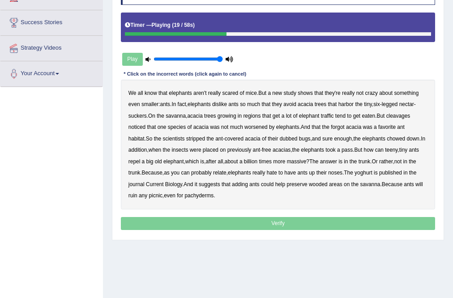
click at [407, 115] on b "cleavages" at bounding box center [398, 116] width 24 height 6
click at [245, 138] on b "acacia" at bounding box center [252, 139] width 15 height 6
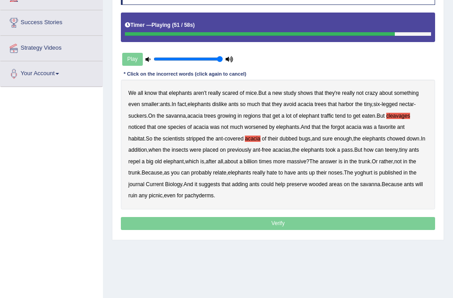
click at [362, 170] on b "yoghurt" at bounding box center [363, 173] width 18 height 6
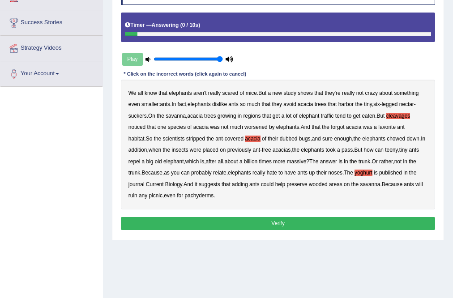
click at [292, 221] on button "Verify" at bounding box center [278, 223] width 315 height 13
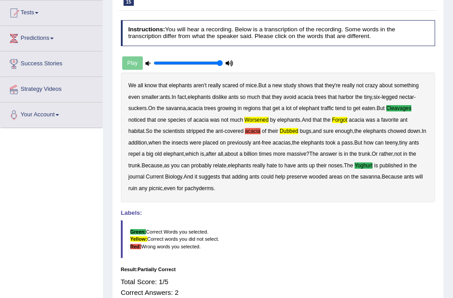
scroll to position [0, 0]
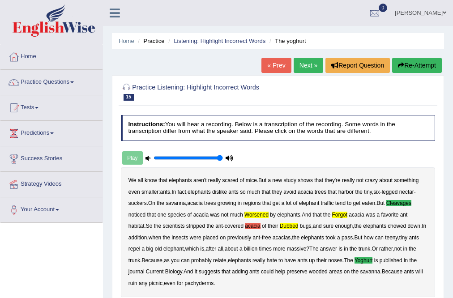
click at [312, 66] on link "Next »" at bounding box center [309, 65] width 30 height 15
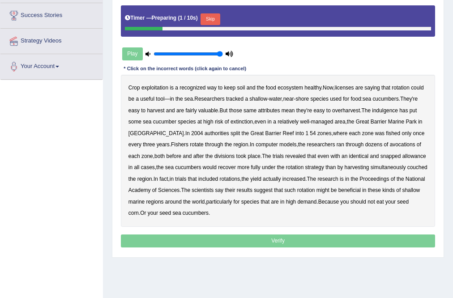
scroll to position [143, 0]
click at [214, 17] on button "Skip" at bounding box center [209, 19] width 19 height 12
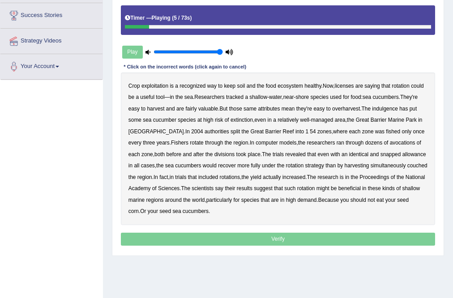
click at [339, 83] on b "licenses" at bounding box center [344, 86] width 19 height 6
click at [383, 108] on b "indulgence" at bounding box center [385, 109] width 26 height 6
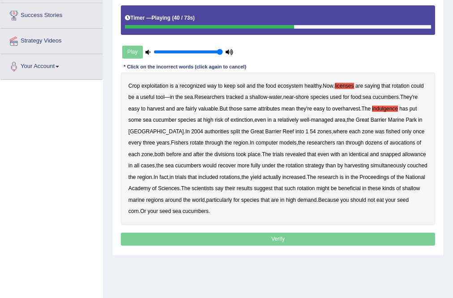
click at [390, 144] on b "avocations" at bounding box center [403, 143] width 26 height 6
click at [380, 155] on b "snapped" at bounding box center [390, 154] width 21 height 6
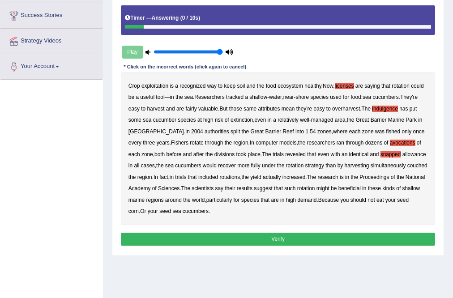
click at [297, 238] on button "Verify" at bounding box center [278, 239] width 315 height 13
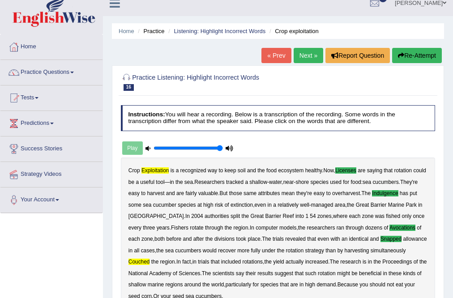
scroll to position [0, 0]
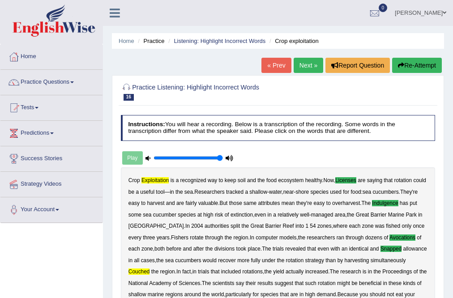
click at [295, 62] on link "Next »" at bounding box center [309, 65] width 30 height 15
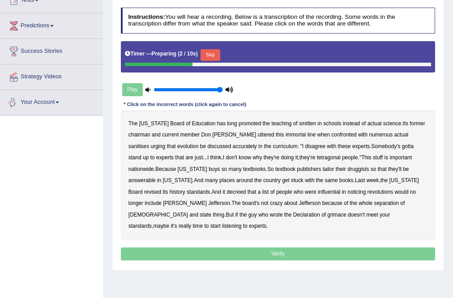
drag, startPoint x: 217, startPoint y: 52, endPoint x: 222, endPoint y: 58, distance: 8.2
click at [219, 57] on button "Skip" at bounding box center [209, 55] width 19 height 12
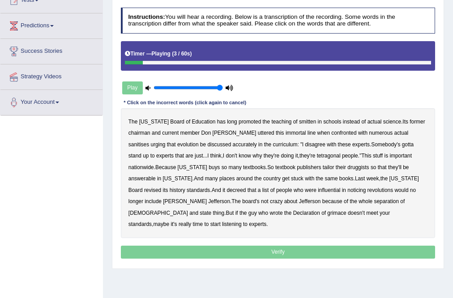
click at [299, 120] on b "smitten" at bounding box center [307, 122] width 17 height 6
click at [317, 154] on b "tetragonal" at bounding box center [329, 156] width 24 height 6
click at [347, 166] on b "druggists" at bounding box center [357, 167] width 21 height 6
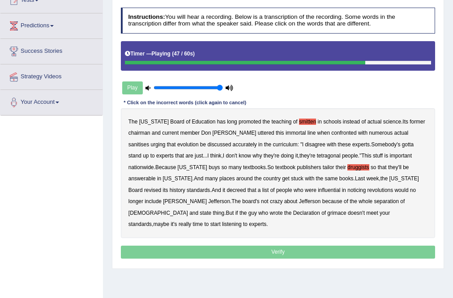
click at [347, 187] on b "noticing" at bounding box center [356, 190] width 18 height 6
click at [327, 213] on b "grimace" at bounding box center [336, 213] width 19 height 6
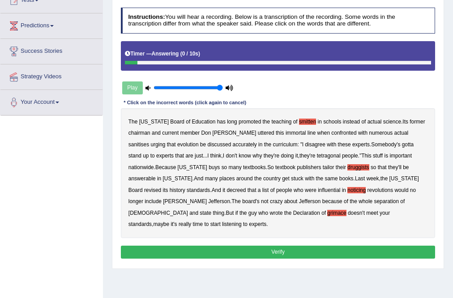
click at [268, 246] on button "Verify" at bounding box center [278, 252] width 315 height 13
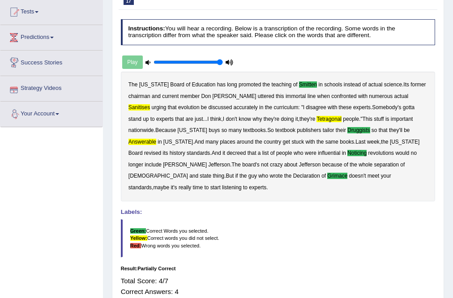
scroll to position [36, 0]
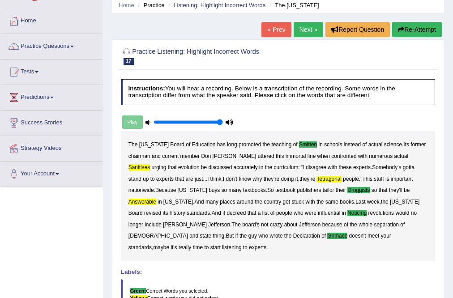
click at [49, 100] on link "Predictions" at bounding box center [51, 96] width 102 height 22
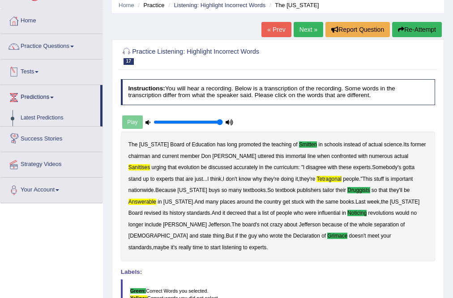
click at [28, 68] on link "Tests" at bounding box center [51, 71] width 102 height 22
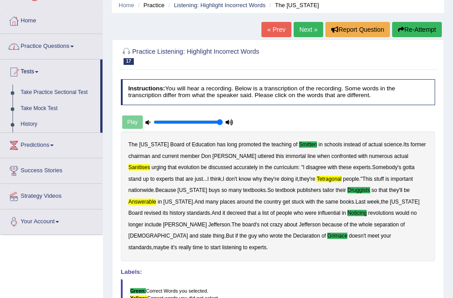
click at [38, 45] on link "Practice Questions" at bounding box center [51, 45] width 102 height 22
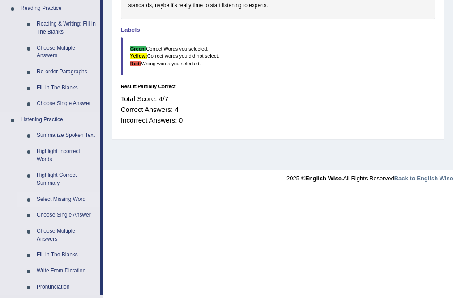
scroll to position [322, 0]
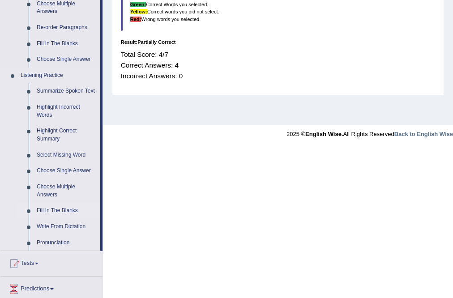
click at [53, 212] on link "Fill In The Blanks" at bounding box center [67, 211] width 68 height 16
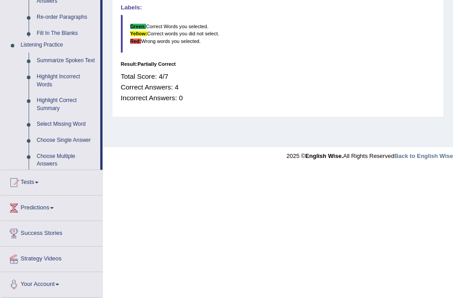
scroll to position [157, 0]
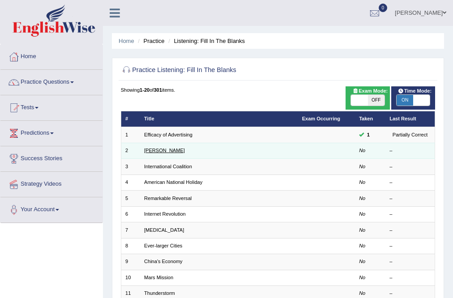
click at [157, 150] on link "[PERSON_NAME]" at bounding box center [164, 150] width 41 height 5
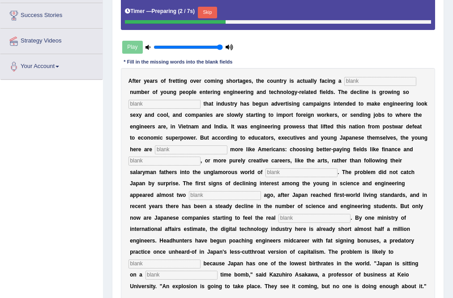
click at [362, 75] on div "A f t e r y e a r s o f f r e t t i n g o v e r c o m i n g s h o r t a g e s ,…" at bounding box center [278, 184] width 315 height 232
click at [369, 78] on input "text" at bounding box center [380, 81] width 72 height 9
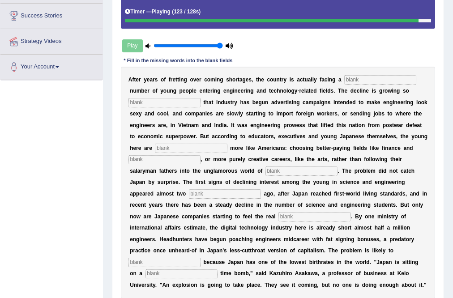
scroll to position [179, 0]
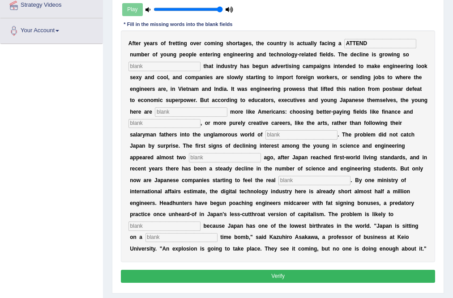
type input "ATTEND"
click at [165, 67] on input "text" at bounding box center [164, 66] width 72 height 9
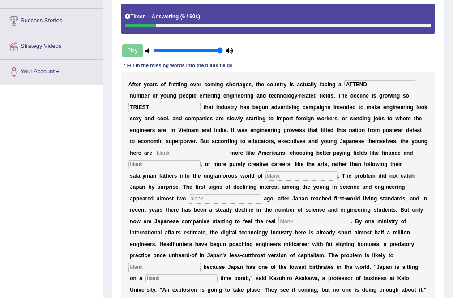
scroll to position [143, 0]
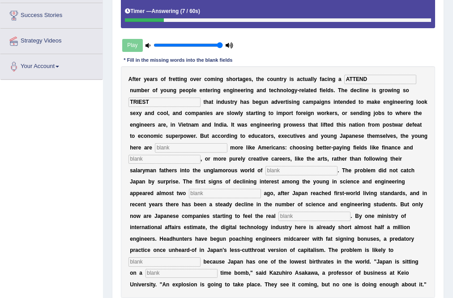
type input "TRIEST"
click at [184, 146] on input "text" at bounding box center [191, 147] width 72 height 9
type input "BEHAVOUR"
click at [188, 162] on input "text" at bounding box center [164, 159] width 72 height 9
type input "MEDICINE"
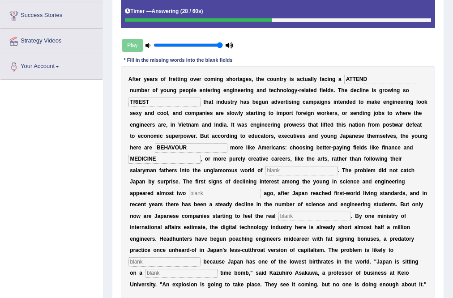
click at [276, 168] on input "text" at bounding box center [301, 170] width 72 height 9
type input "MANY"
click at [201, 191] on input "text" at bounding box center [225, 193] width 72 height 9
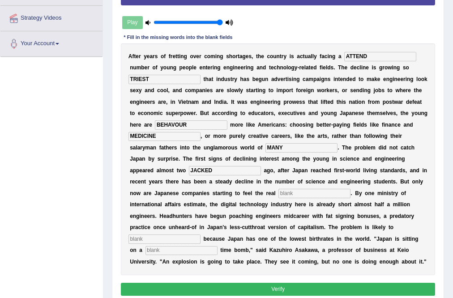
scroll to position [179, 0]
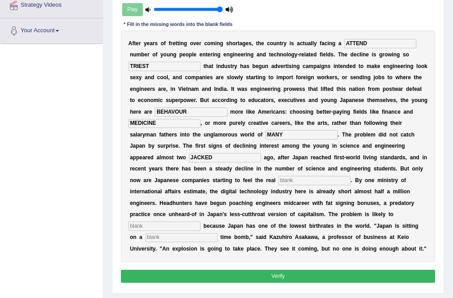
type input "JACKED"
click at [325, 181] on input "text" at bounding box center [314, 180] width 72 height 9
type input "PONCHER"
click at [147, 225] on input "text" at bounding box center [164, 225] width 72 height 9
type input "WORSE"
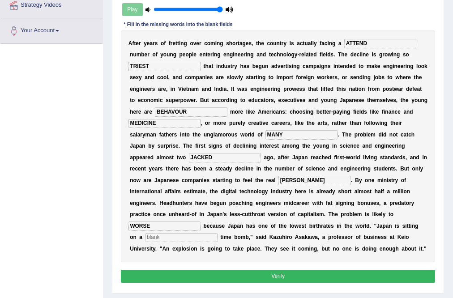
click at [174, 235] on input "text" at bounding box center [181, 237] width 72 height 9
type input "DEMOGRAPHIC"
click at [234, 273] on button "Verify" at bounding box center [278, 276] width 315 height 13
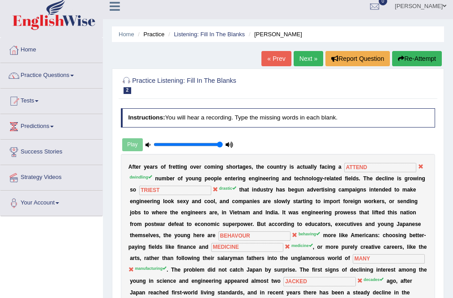
scroll to position [0, 0]
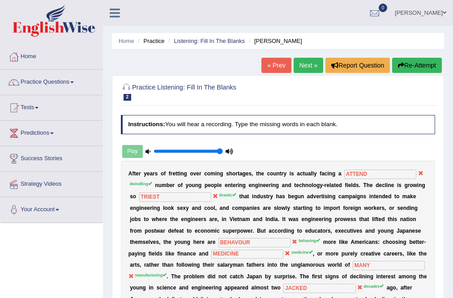
click at [303, 66] on link "Next »" at bounding box center [309, 65] width 30 height 15
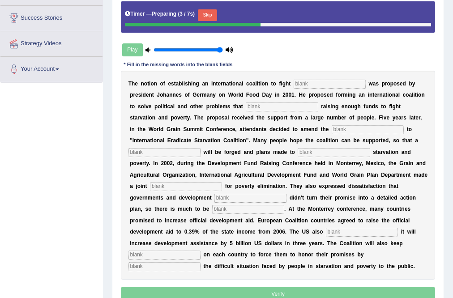
scroll to position [143, 0]
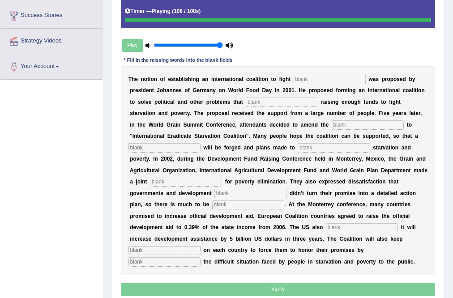
click at [319, 81] on input "text" at bounding box center [330, 79] width 72 height 9
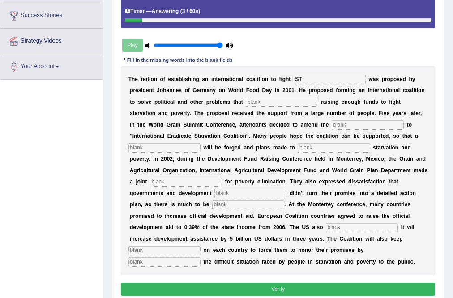
type input "S"
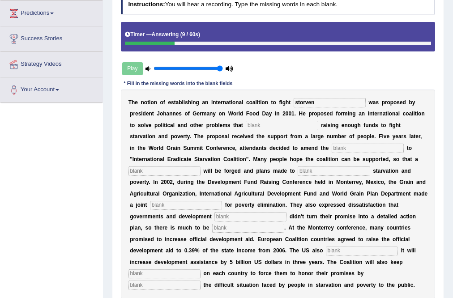
scroll to position [107, 0]
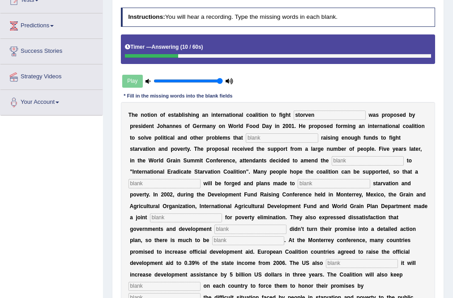
type input "storven"
click at [266, 135] on input "text" at bounding box center [282, 137] width 72 height 9
type input "strater"
click at [349, 161] on input "text" at bounding box center [368, 160] width 72 height 9
type input "manifest"
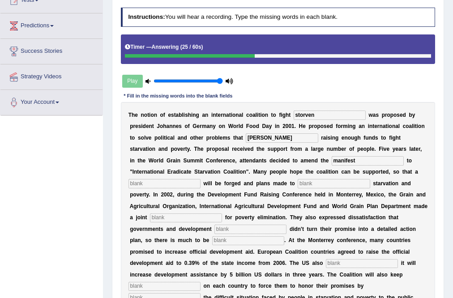
click at [168, 180] on input "text" at bounding box center [164, 183] width 72 height 9
type input "resolution"
click at [335, 181] on input "text" at bounding box center [334, 183] width 72 height 9
type input "por"
click at [158, 217] on input "text" at bounding box center [186, 217] width 72 height 9
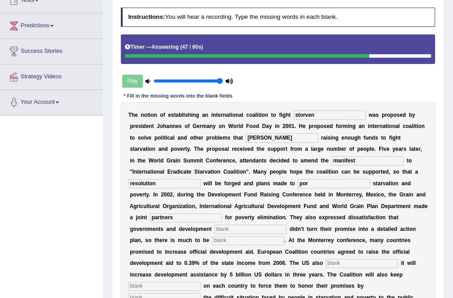
type input "partners"
click at [252, 228] on input "text" at bounding box center [250, 229] width 72 height 9
type input "make"
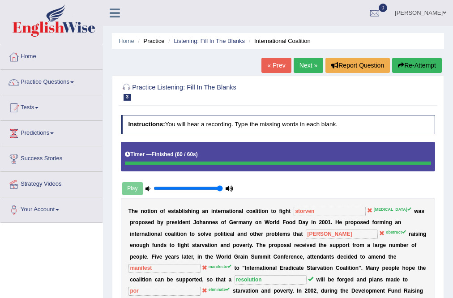
scroll to position [0, 0]
click at [26, 75] on link "Practice Questions" at bounding box center [51, 81] width 102 height 22
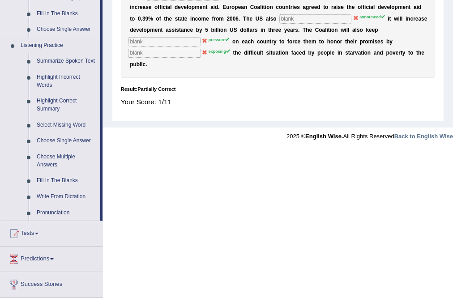
scroll to position [358, 0]
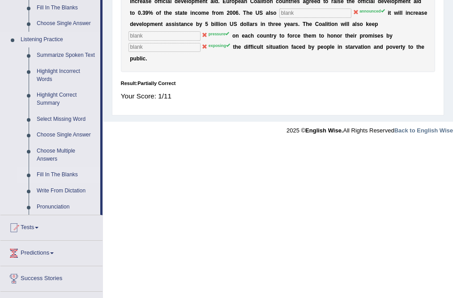
click at [47, 173] on link "Fill In The Blanks" at bounding box center [67, 175] width 68 height 16
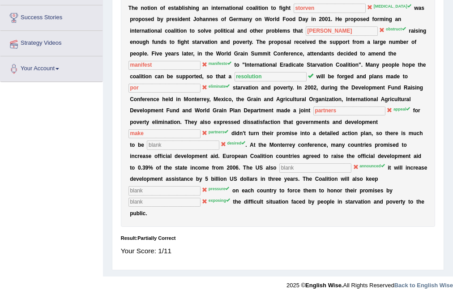
scroll to position [131, 0]
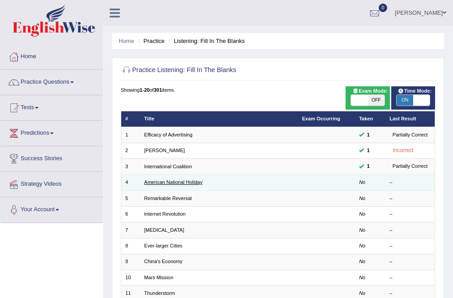
click at [179, 182] on link "American National Holiday" at bounding box center [173, 181] width 58 height 5
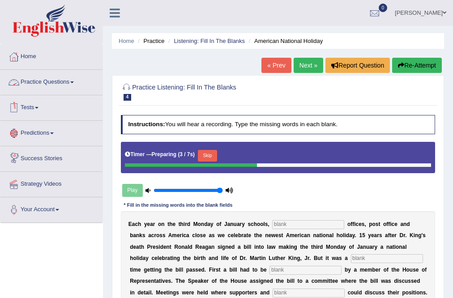
click at [55, 75] on link "Practice Questions" at bounding box center [51, 81] width 102 height 22
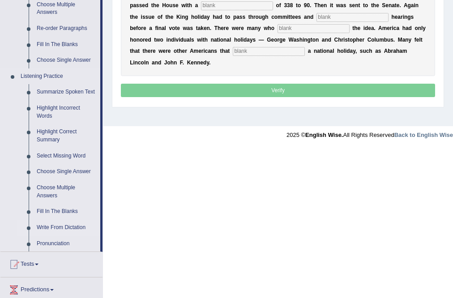
scroll to position [394, 0]
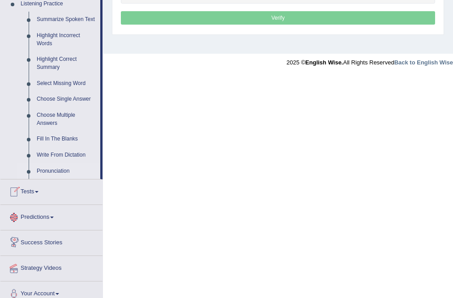
click at [63, 173] on link "Pronunciation" at bounding box center [67, 171] width 68 height 16
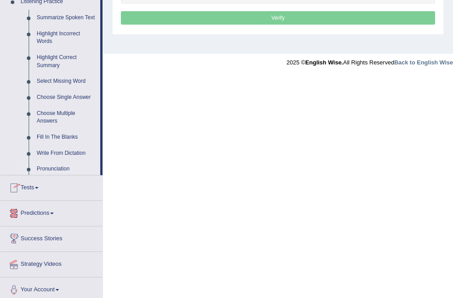
scroll to position [337, 0]
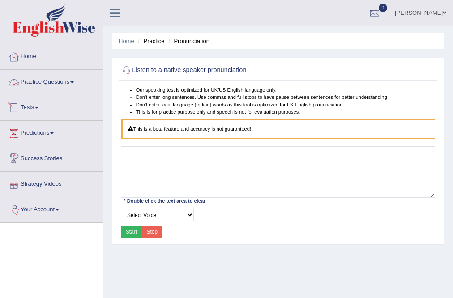
click at [63, 81] on link "Practice Questions" at bounding box center [51, 81] width 102 height 22
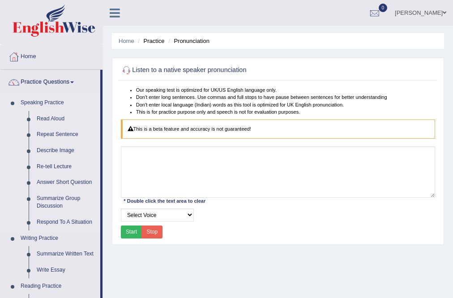
click at [46, 115] on link "Read Aloud" at bounding box center [67, 119] width 68 height 16
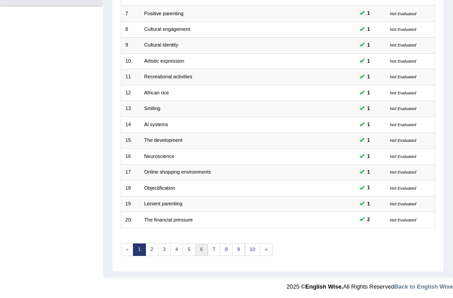
scroll to position [217, 0]
click at [217, 246] on link "7" at bounding box center [214, 249] width 13 height 13
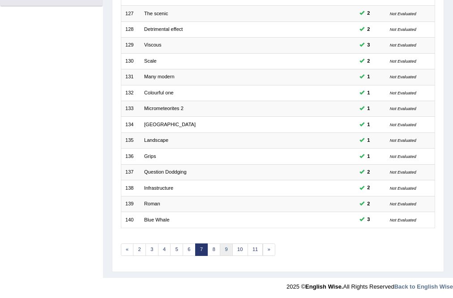
click at [227, 247] on link "9" at bounding box center [226, 249] width 13 height 13
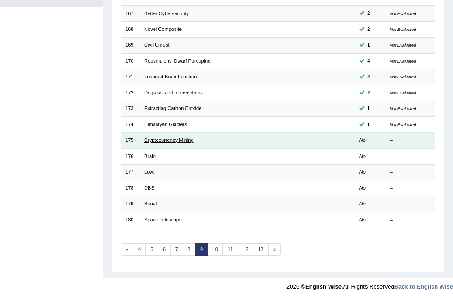
click at [178, 140] on link "Cryptocurrency Mining" at bounding box center [169, 139] width 50 height 5
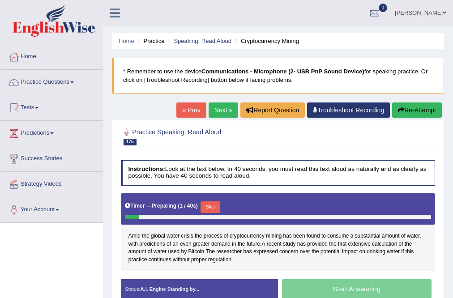
click at [213, 208] on button "Skip" at bounding box center [209, 207] width 19 height 12
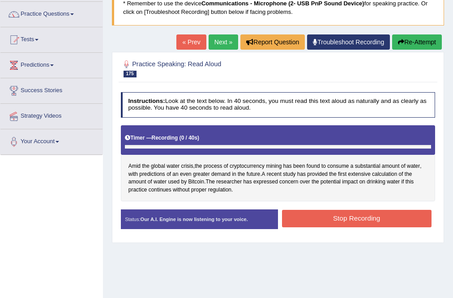
scroll to position [72, 0]
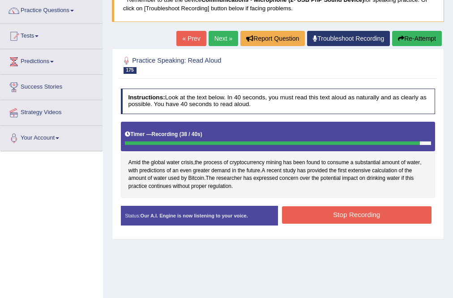
click at [365, 217] on button "Stop Recording" at bounding box center [356, 214] width 149 height 17
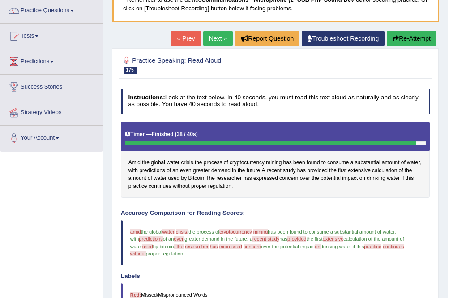
click at [427, 34] on button "Re-Attempt" at bounding box center [412, 38] width 50 height 15
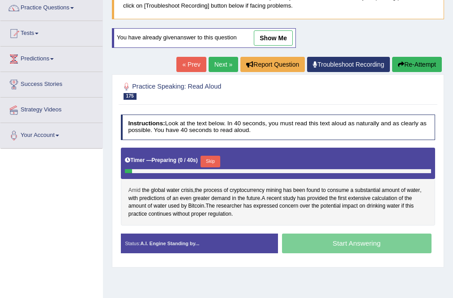
click at [134, 188] on span "Amid" at bounding box center [134, 191] width 12 height 8
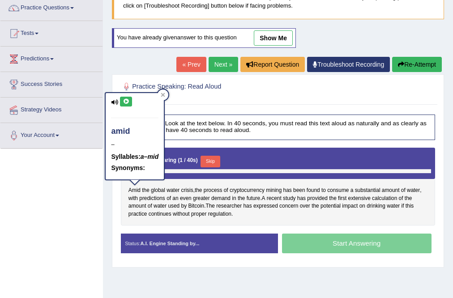
click at [126, 99] on icon at bounding box center [126, 101] width 7 height 5
click at [255, 188] on span "cryptocurrency" at bounding box center [247, 191] width 35 height 8
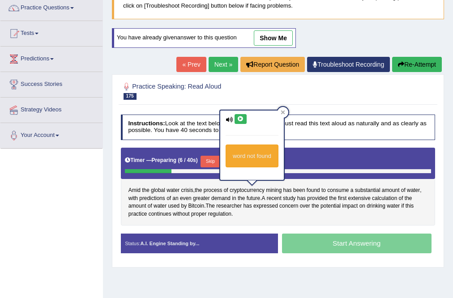
click at [237, 115] on button at bounding box center [240, 119] width 12 height 10
click at [295, 214] on div "Amid the global water crisis , the process of cryptocurrency mining has been fo…" at bounding box center [278, 187] width 315 height 78
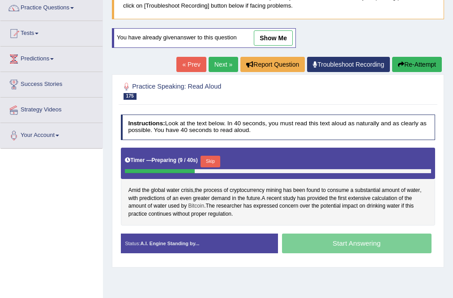
click at [199, 204] on span "Bitcoin" at bounding box center [196, 206] width 16 height 8
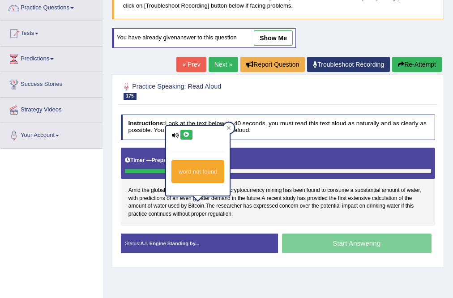
click at [187, 132] on icon at bounding box center [186, 134] width 7 height 5
drag, startPoint x: 359, startPoint y: 224, endPoint x: 228, endPoint y: 214, distance: 131.5
click at [358, 224] on div "Amid the global water crisis , the process of cryptocurrency mining has been fo…" at bounding box center [278, 187] width 315 height 78
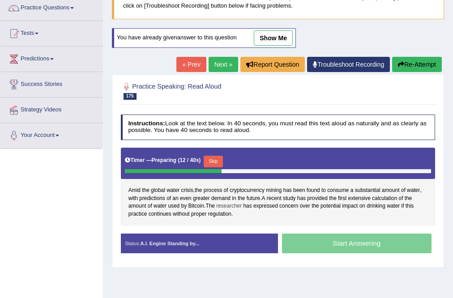
click at [227, 208] on span "researcher" at bounding box center [229, 206] width 26 height 8
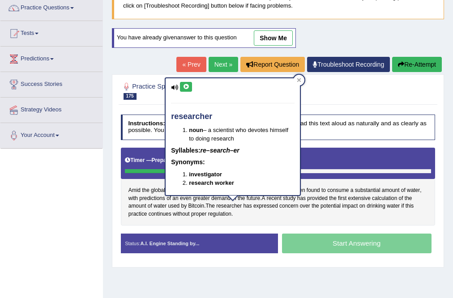
click at [183, 84] on icon at bounding box center [186, 86] width 7 height 5
drag, startPoint x: 368, startPoint y: 228, endPoint x: 425, endPoint y: 193, distance: 66.5
click at [369, 227] on div "Instructions: Look at the text below. In 40 seconds, you must read this text al…" at bounding box center [278, 187] width 318 height 153
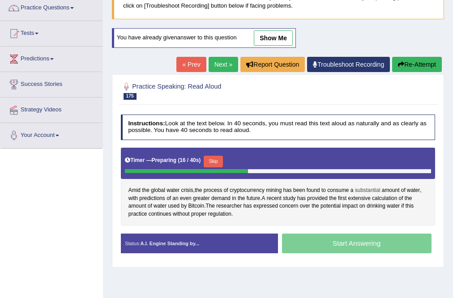
click at [367, 187] on span "substantial" at bounding box center [368, 191] width 26 height 8
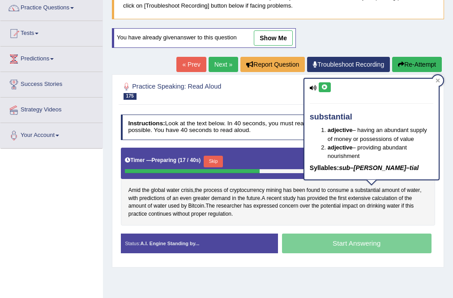
click at [324, 85] on icon at bounding box center [324, 87] width 7 height 5
click at [319, 219] on div "Amid the global water crisis , the process of cryptocurrency mining has been fo…" at bounding box center [278, 187] width 315 height 78
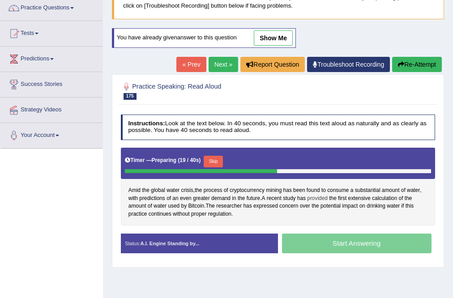
click at [313, 198] on span "provided" at bounding box center [317, 199] width 21 height 8
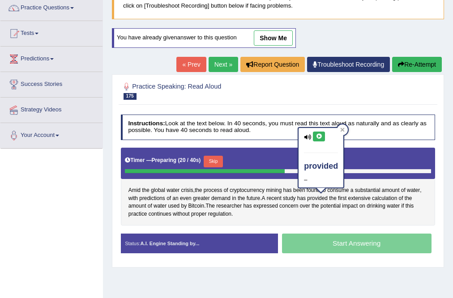
click at [319, 134] on icon at bounding box center [318, 136] width 7 height 5
click at [155, 196] on span "predictions" at bounding box center [152, 199] width 26 height 8
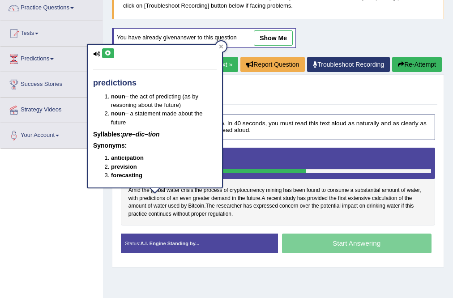
click at [103, 53] on button at bounding box center [108, 53] width 12 height 10
click at [270, 218] on div "Amid the global water crisis , the process of cryptocurrency mining has been fo…" at bounding box center [278, 187] width 315 height 78
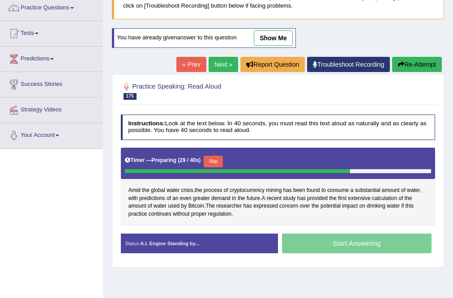
click at [222, 64] on link "Next »" at bounding box center [223, 64] width 30 height 15
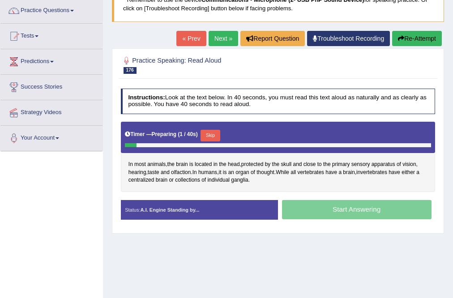
click at [217, 133] on button "Skip" at bounding box center [209, 136] width 19 height 12
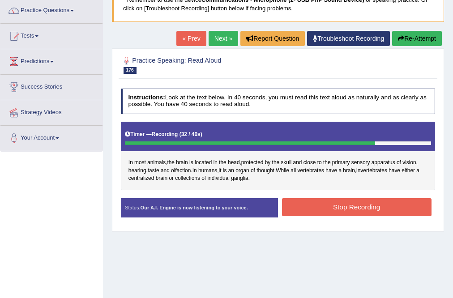
click at [321, 205] on button "Stop Recording" at bounding box center [356, 206] width 149 height 17
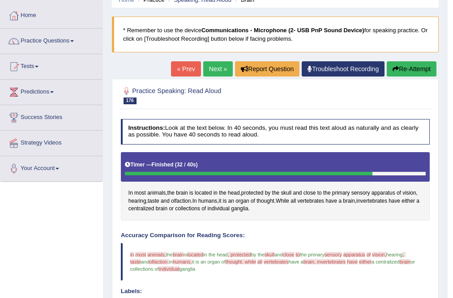
scroll to position [36, 0]
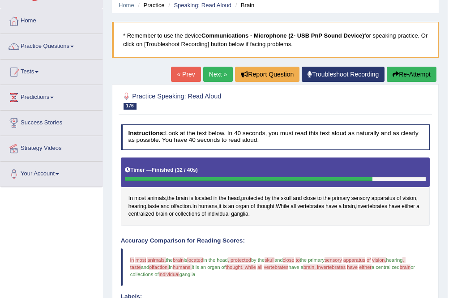
click at [414, 75] on button "Re-Attempt" at bounding box center [412, 74] width 50 height 15
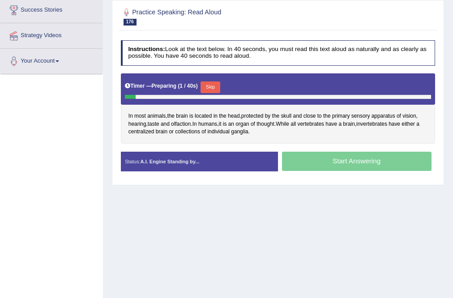
scroll to position [100, 0]
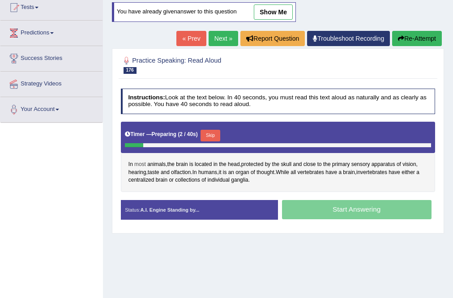
click at [139, 164] on span "most" at bounding box center [140, 165] width 12 height 8
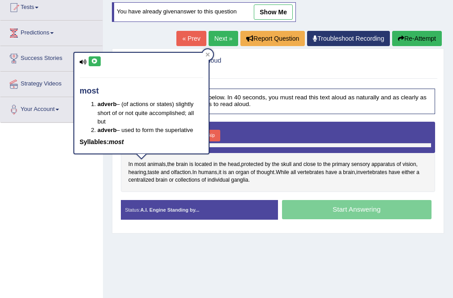
click at [98, 61] on button at bounding box center [95, 61] width 12 height 10
click at [268, 183] on div "In most animals , the brain is located in the head , protected by the skull and…" at bounding box center [278, 157] width 315 height 70
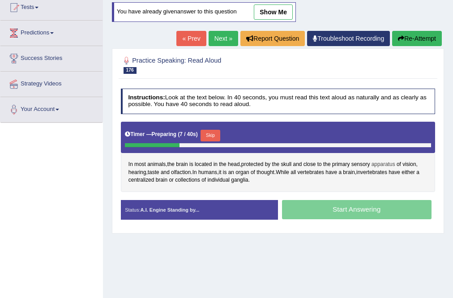
click at [383, 163] on span "apparatus" at bounding box center [383, 165] width 24 height 8
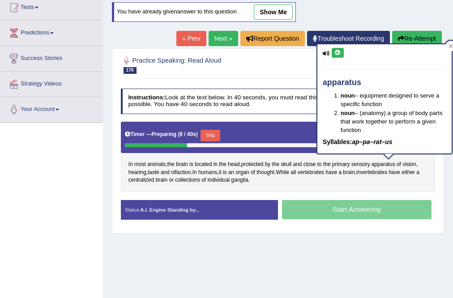
click at [339, 50] on icon at bounding box center [337, 52] width 7 height 5
click at [399, 189] on div "In most animals , the brain is located in the head , protected by the skull and…" at bounding box center [278, 157] width 315 height 70
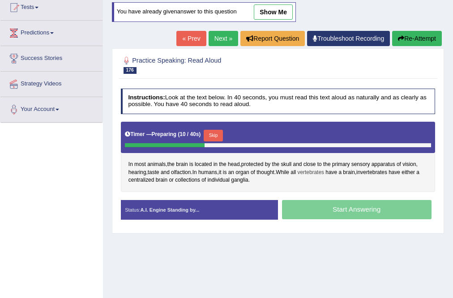
click at [315, 170] on span "vertebrates" at bounding box center [310, 173] width 26 height 8
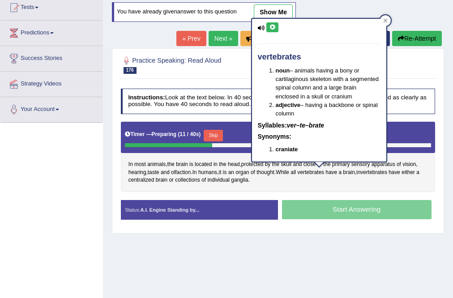
click at [269, 28] on icon at bounding box center [272, 27] width 7 height 5
click at [178, 170] on span "olfaction" at bounding box center [181, 173] width 20 height 8
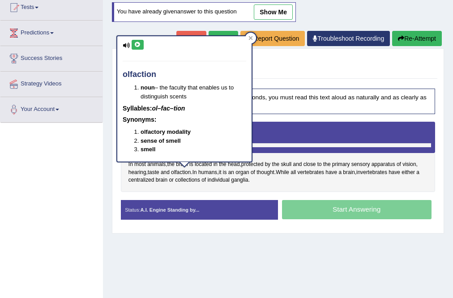
click at [137, 42] on icon at bounding box center [137, 44] width 7 height 5
click at [147, 178] on span "centralized" at bounding box center [141, 180] width 26 height 8
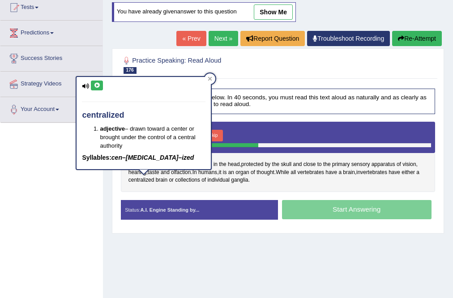
click at [98, 86] on icon at bounding box center [97, 85] width 7 height 5
click at [245, 177] on span "ganglia" at bounding box center [239, 180] width 17 height 8
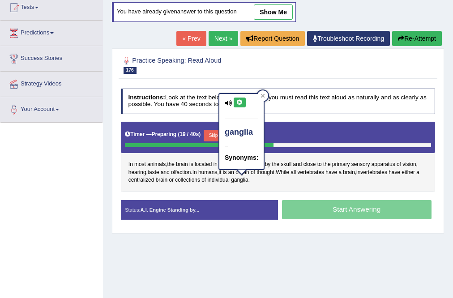
click at [241, 100] on icon at bounding box center [239, 102] width 7 height 5
click at [206, 184] on div "In most animals , the brain is located in the head , protected by the skull and…" at bounding box center [278, 157] width 315 height 70
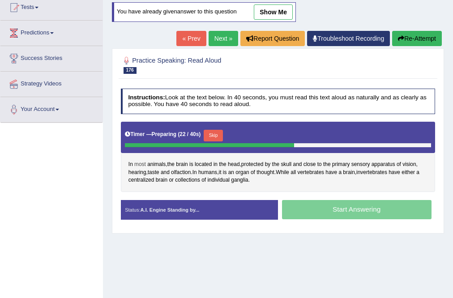
click at [141, 162] on span "most" at bounding box center [140, 165] width 12 height 8
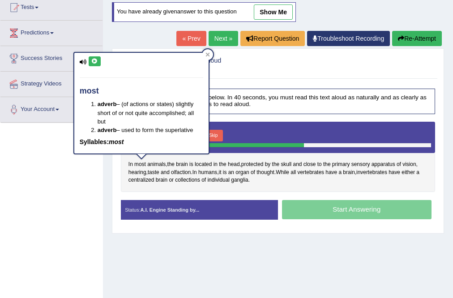
click at [92, 60] on icon at bounding box center [94, 61] width 7 height 5
click at [131, 161] on span "In" at bounding box center [130, 165] width 4 height 8
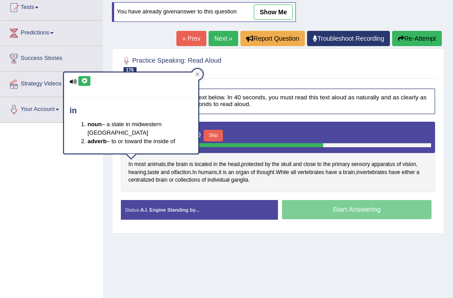
click at [88, 81] on button at bounding box center [84, 81] width 12 height 10
click at [346, 211] on div "Start Answering" at bounding box center [356, 210] width 157 height 21
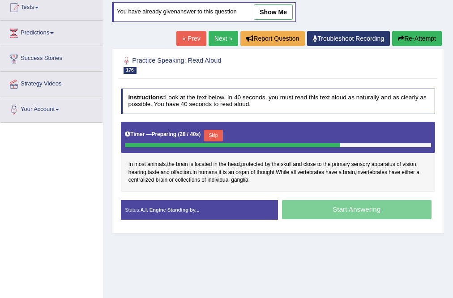
click at [217, 133] on button "Skip" at bounding box center [213, 136] width 19 height 12
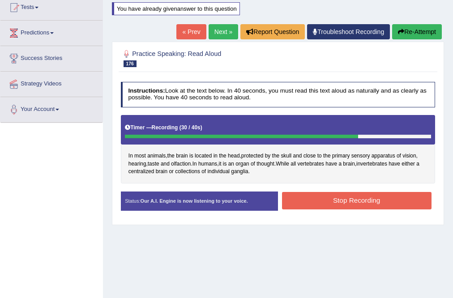
click at [332, 197] on button "Stop Recording" at bounding box center [356, 200] width 149 height 17
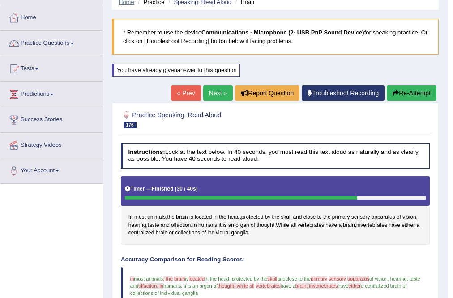
scroll to position [0, 0]
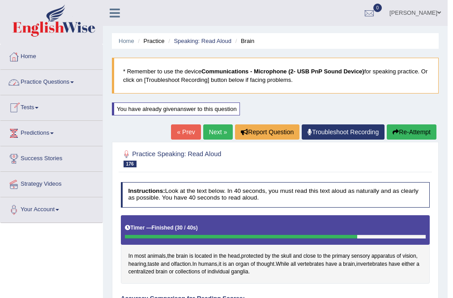
click at [36, 81] on link "Practice Questions" at bounding box center [51, 81] width 102 height 22
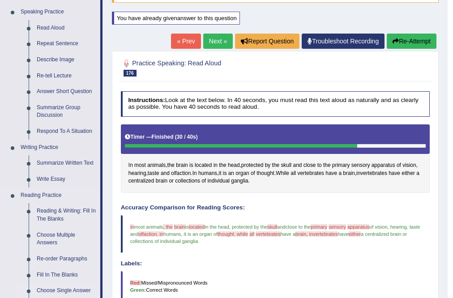
scroll to position [179, 0]
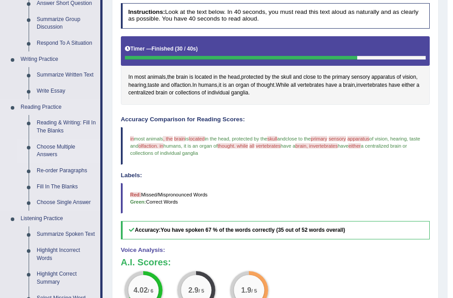
click at [49, 144] on link "Choose Multiple Answers" at bounding box center [67, 151] width 68 height 24
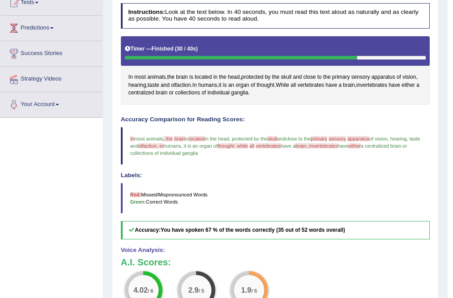
scroll to position [210, 0]
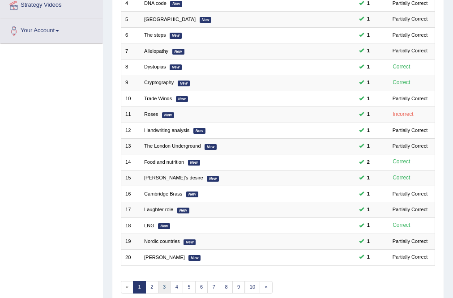
click at [163, 288] on link "3" at bounding box center [164, 287] width 13 height 13
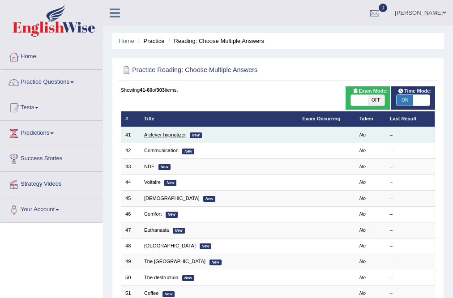
click at [171, 136] on link "A clever hypnotizer" at bounding box center [165, 134] width 42 height 5
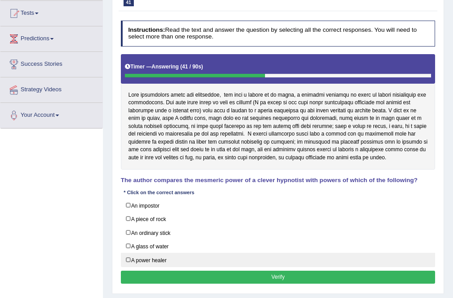
scroll to position [107, 0]
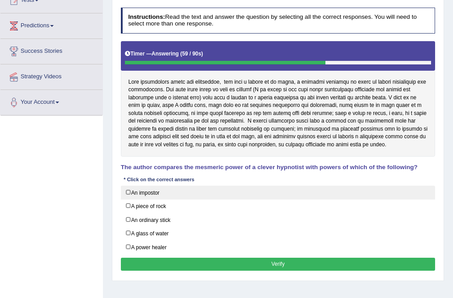
click at [128, 191] on label "An impostor" at bounding box center [278, 193] width 315 height 14
checkbox input "true"
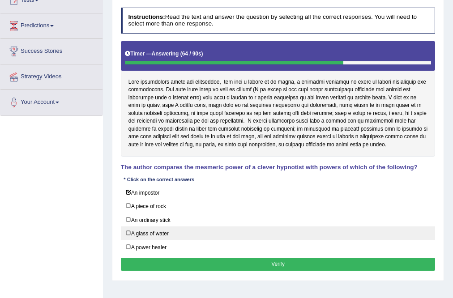
click at [135, 230] on label "A glass of water" at bounding box center [278, 233] width 315 height 14
checkbox input "true"
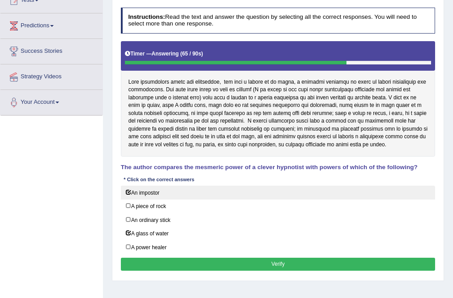
click at [128, 193] on label "An impostor" at bounding box center [278, 193] width 315 height 14
checkbox input "false"
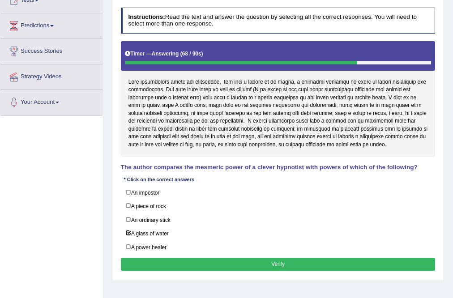
click at [246, 260] on button "Verify" at bounding box center [278, 264] width 315 height 13
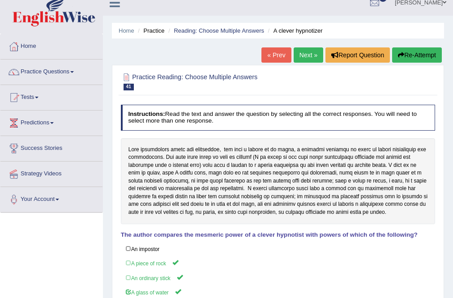
scroll to position [0, 0]
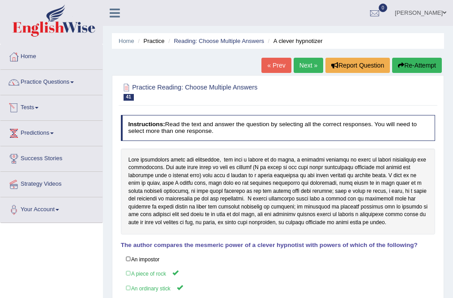
click at [32, 103] on link "Tests" at bounding box center [51, 106] width 102 height 22
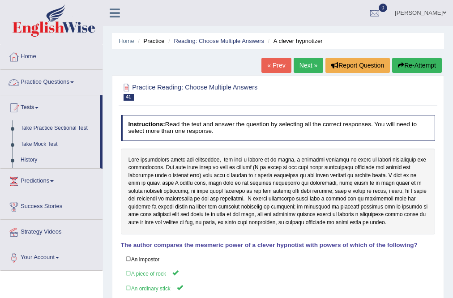
click at [55, 82] on link "Practice Questions" at bounding box center [51, 81] width 102 height 22
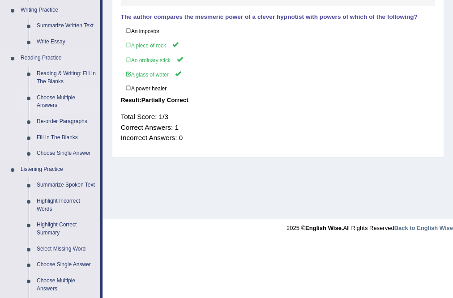
scroll to position [251, 0]
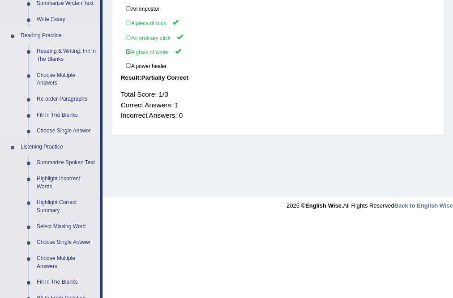
click at [65, 134] on link "Choose Single Answer" at bounding box center [67, 131] width 68 height 16
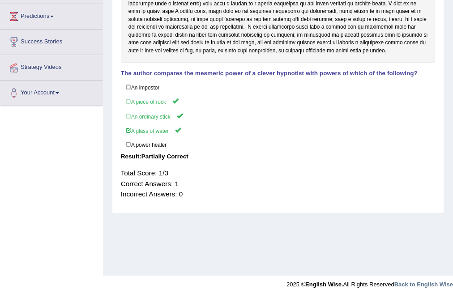
scroll to position [99, 0]
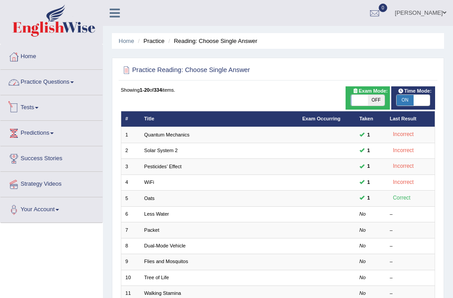
click at [49, 77] on link "Practice Questions" at bounding box center [51, 81] width 102 height 22
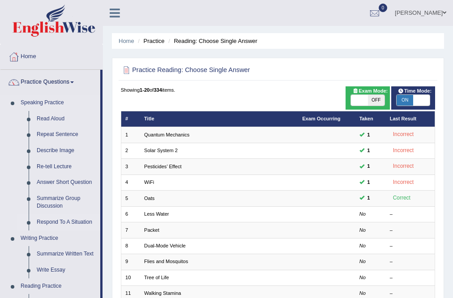
click at [69, 220] on link "Respond To A Situation" at bounding box center [67, 222] width 68 height 16
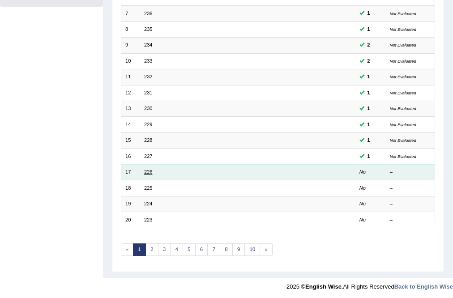
click at [145, 170] on link "226" at bounding box center [148, 171] width 8 height 5
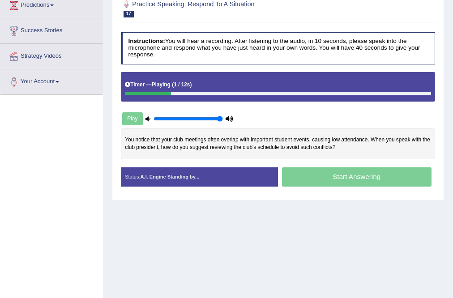
scroll to position [143, 0]
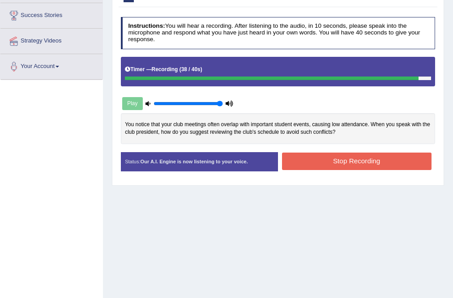
click at [349, 159] on button "Stop Recording" at bounding box center [356, 161] width 149 height 17
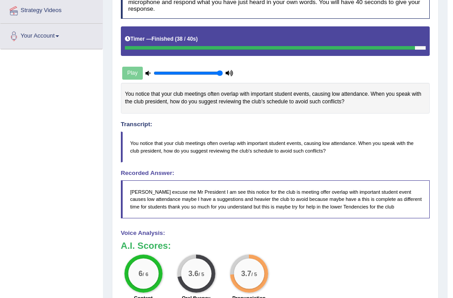
scroll to position [66, 0]
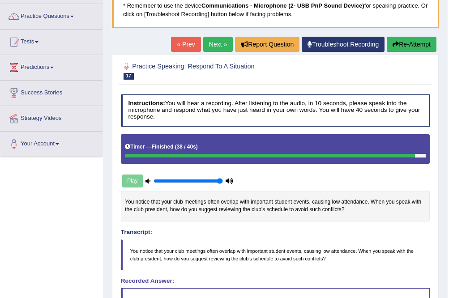
click at [218, 40] on link "Next »" at bounding box center [218, 44] width 30 height 15
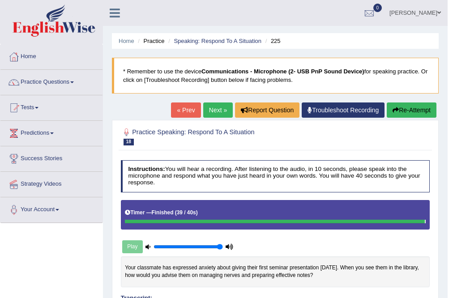
click at [213, 107] on link "Next »" at bounding box center [218, 109] width 30 height 15
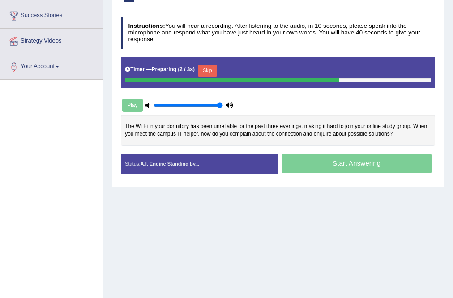
scroll to position [107, 0]
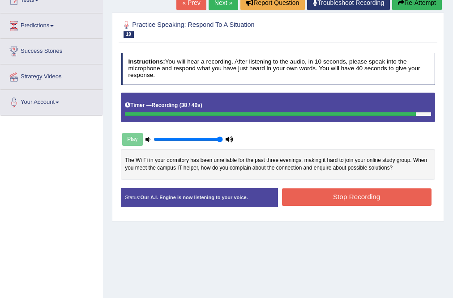
click at [362, 200] on button "Stop Recording" at bounding box center [356, 196] width 149 height 17
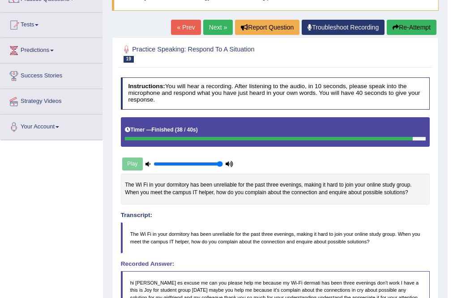
scroll to position [0, 0]
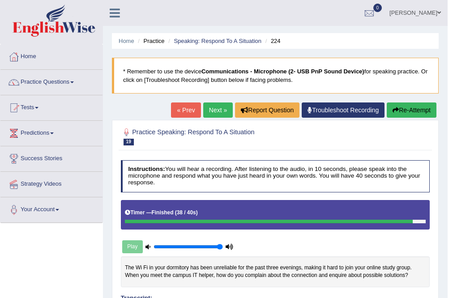
click at [217, 105] on link "Next »" at bounding box center [218, 109] width 30 height 15
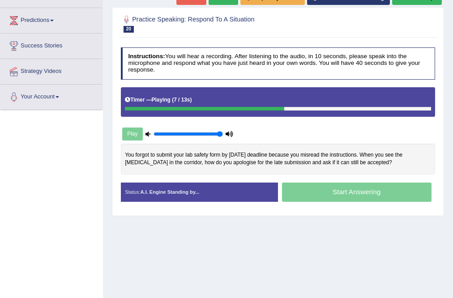
scroll to position [143, 0]
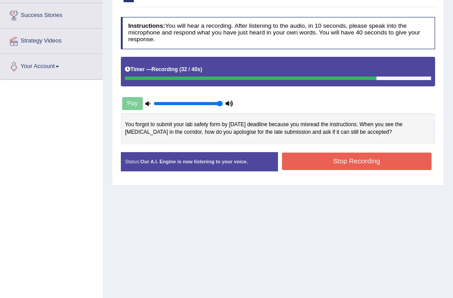
click at [379, 162] on button "Stop Recording" at bounding box center [356, 161] width 149 height 17
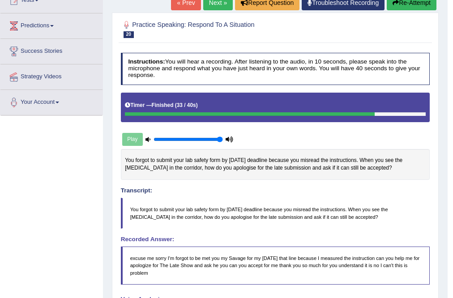
scroll to position [0, 0]
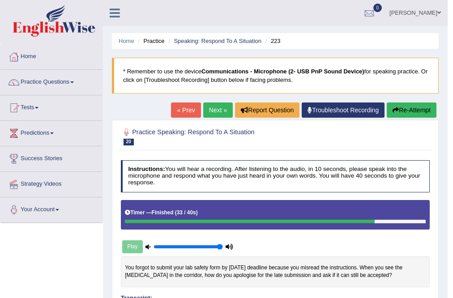
click at [210, 111] on link "Next »" at bounding box center [218, 109] width 30 height 15
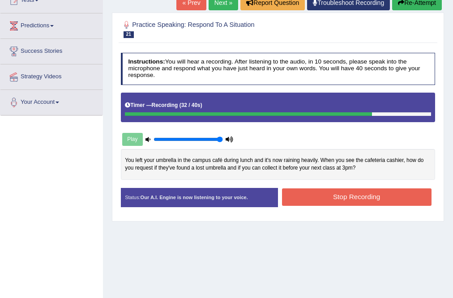
click at [305, 197] on button "Stop Recording" at bounding box center [356, 196] width 149 height 17
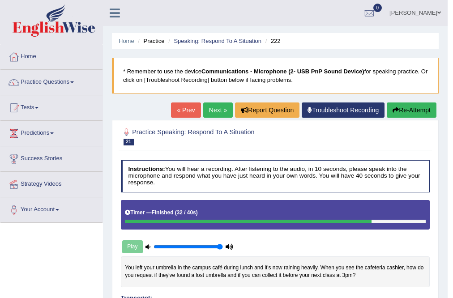
click at [211, 104] on link "Next »" at bounding box center [218, 109] width 30 height 15
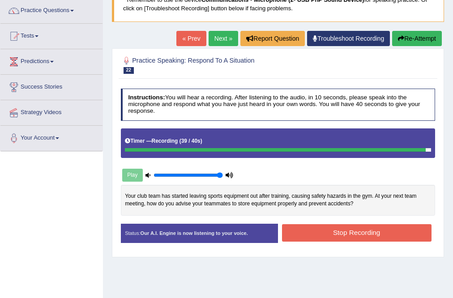
click at [342, 225] on button "Stop Recording" at bounding box center [356, 232] width 149 height 17
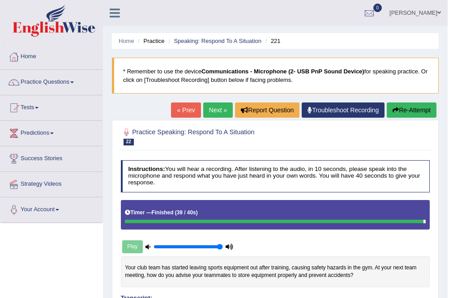
click at [220, 108] on link "Next »" at bounding box center [218, 109] width 30 height 15
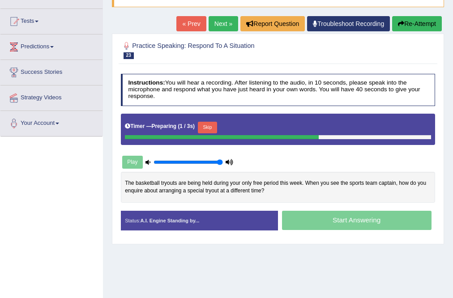
scroll to position [72, 0]
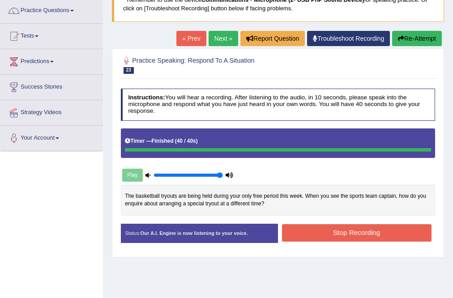
click at [366, 229] on button "Stop Recording" at bounding box center [356, 232] width 149 height 17
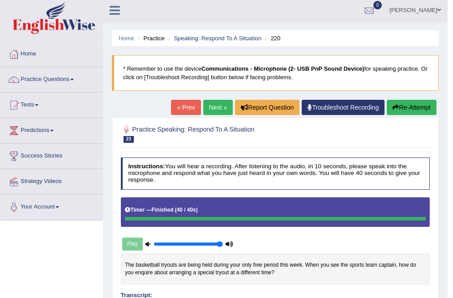
scroll to position [0, 0]
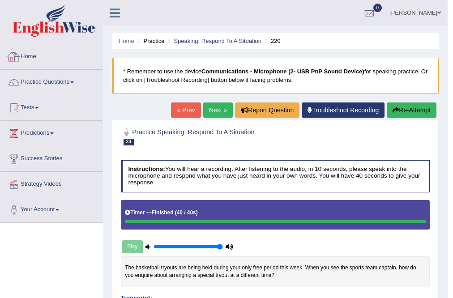
click at [23, 55] on link "Home" at bounding box center [51, 55] width 102 height 22
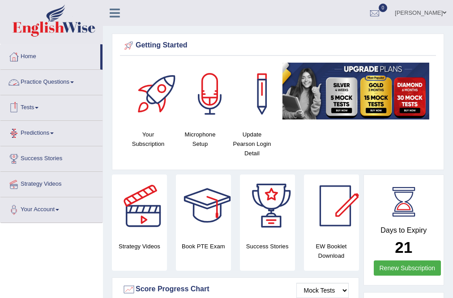
click at [68, 79] on link "Practice Questions" at bounding box center [51, 81] width 102 height 22
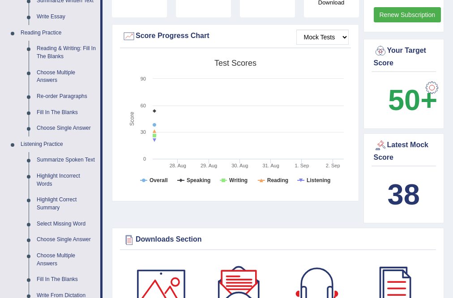
scroll to position [322, 0]
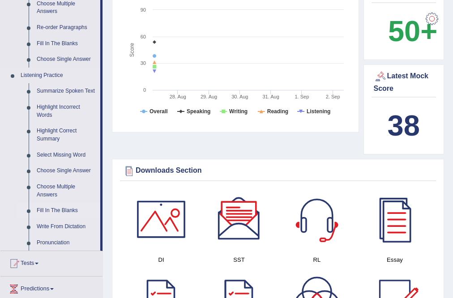
click at [57, 208] on link "Fill In The Blanks" at bounding box center [67, 211] width 68 height 16
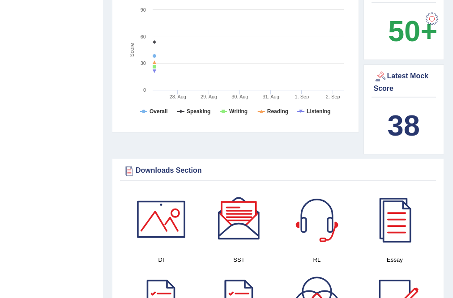
scroll to position [127, 0]
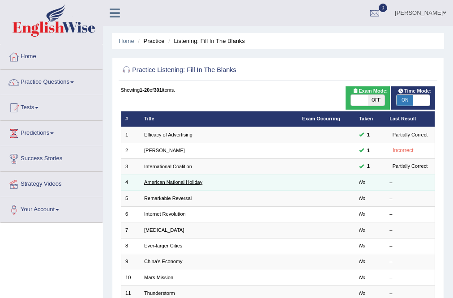
click at [181, 183] on link "American National Holiday" at bounding box center [173, 181] width 58 height 5
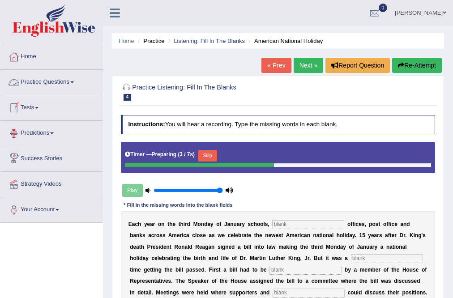
click at [46, 131] on link "Predictions" at bounding box center [51, 132] width 102 height 22
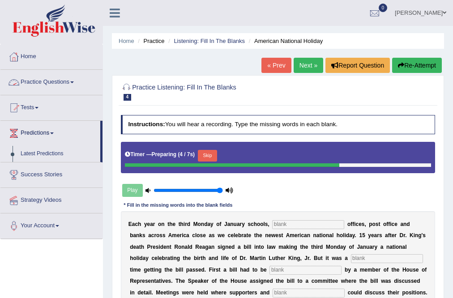
click at [50, 77] on link "Practice Questions" at bounding box center [51, 81] width 102 height 22
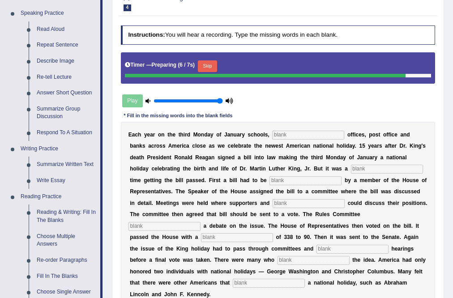
scroll to position [215, 0]
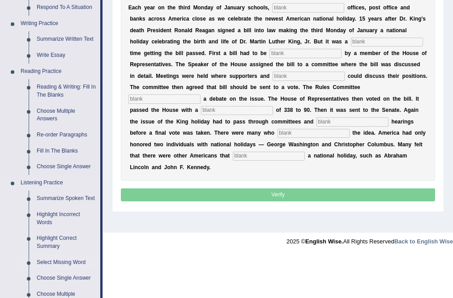
click at [56, 261] on link "Select Missing Word" at bounding box center [67, 263] width 68 height 16
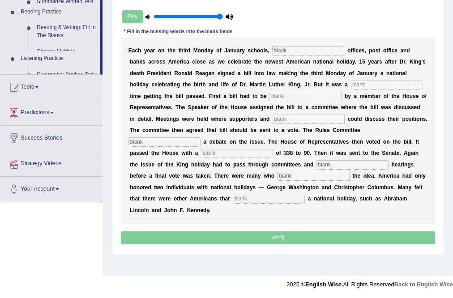
scroll to position [172, 0]
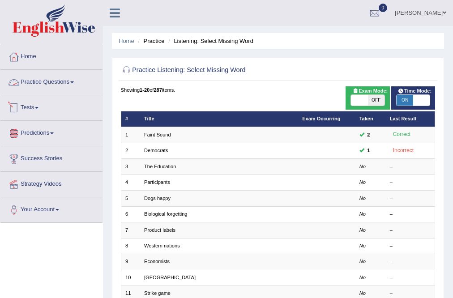
click at [52, 79] on link "Practice Questions" at bounding box center [51, 81] width 102 height 22
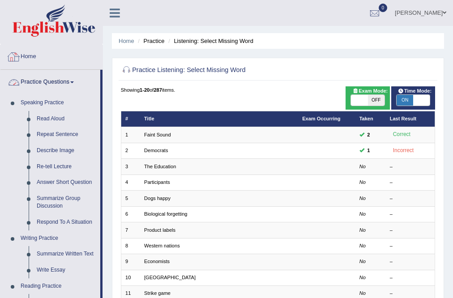
click at [31, 48] on link "Home" at bounding box center [51, 55] width 102 height 22
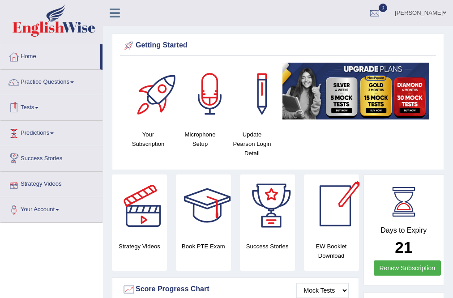
click at [41, 106] on link "Tests" at bounding box center [51, 106] width 102 height 22
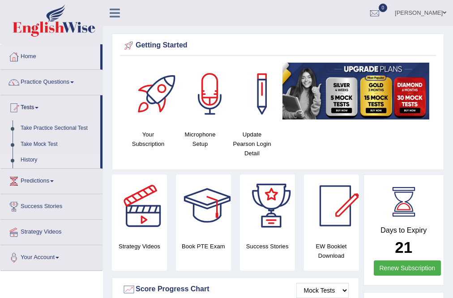
click at [29, 157] on link "History" at bounding box center [59, 160] width 84 height 16
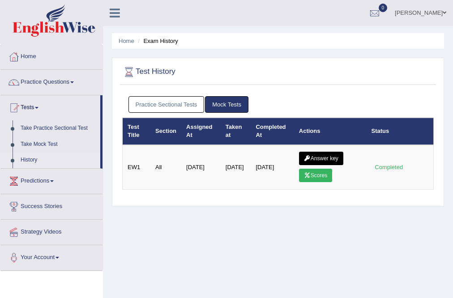
click at [166, 105] on link "Practice Sectional Tests" at bounding box center [166, 104] width 76 height 17
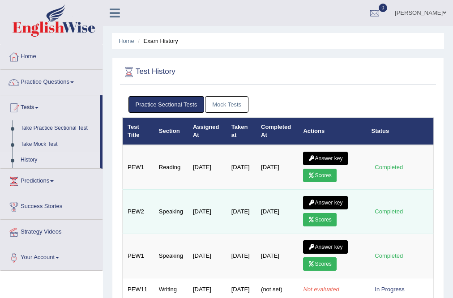
click at [324, 199] on link "Answer key" at bounding box center [325, 202] width 44 height 13
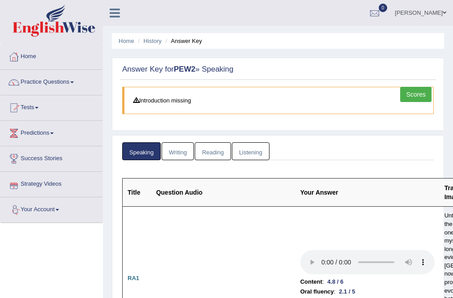
click at [179, 147] on link "Writing" at bounding box center [178, 151] width 32 height 18
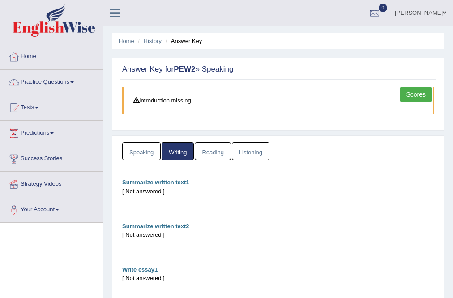
click at [213, 154] on link "Reading" at bounding box center [213, 151] width 36 height 18
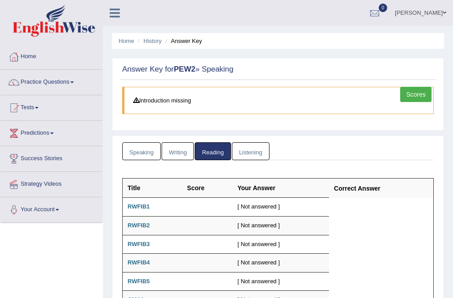
click at [238, 153] on link "Listening" at bounding box center [251, 151] width 38 height 18
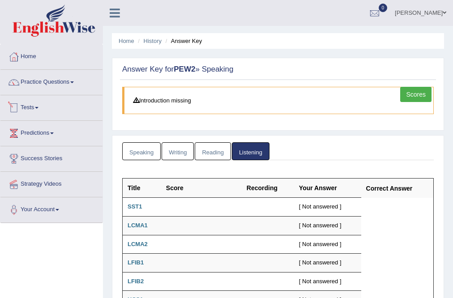
click at [30, 108] on link "Tests" at bounding box center [51, 106] width 102 height 22
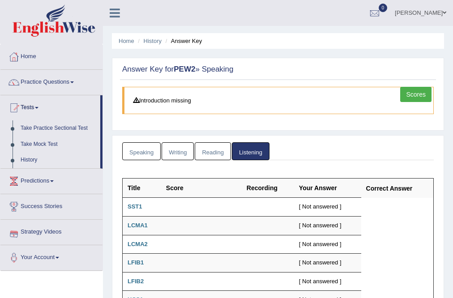
click at [44, 207] on link "Success Stories" at bounding box center [51, 205] width 102 height 22
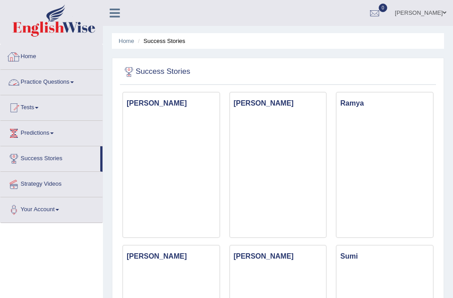
click at [48, 82] on link "Practice Questions" at bounding box center [51, 81] width 102 height 22
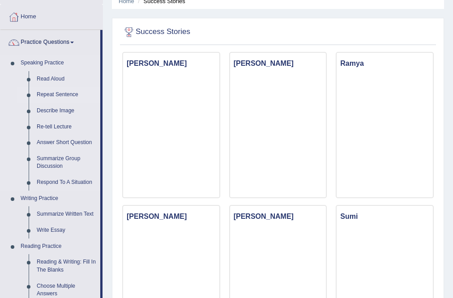
scroll to position [107, 0]
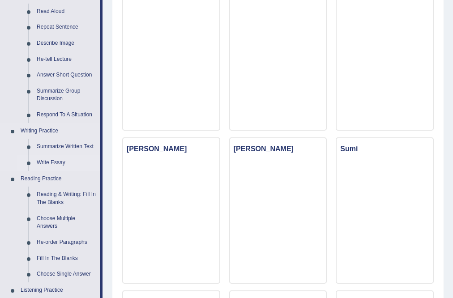
click at [62, 159] on link "Write Essay" at bounding box center [67, 163] width 68 height 16
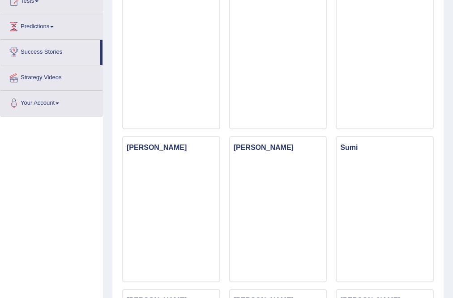
scroll to position [149, 0]
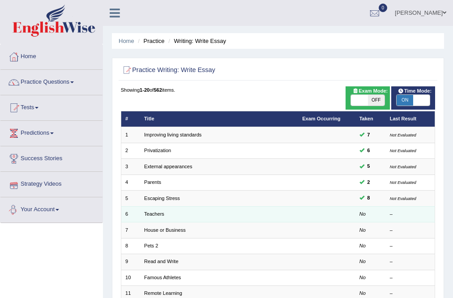
click at [149, 209] on td "Teachers" at bounding box center [219, 214] width 158 height 16
click at [150, 213] on link "Teachers" at bounding box center [154, 213] width 20 height 5
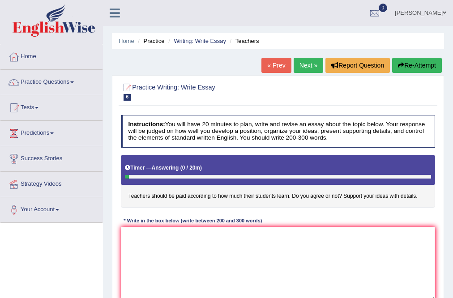
drag, startPoint x: 134, startPoint y: 194, endPoint x: 442, endPoint y: 207, distance: 308.1
click at [441, 208] on div "Practice Writing: Write Essay 6 Teachers Instructions: You will have 20 minutes…" at bounding box center [278, 203] width 332 height 256
click at [24, 105] on link "Tests" at bounding box center [51, 106] width 102 height 22
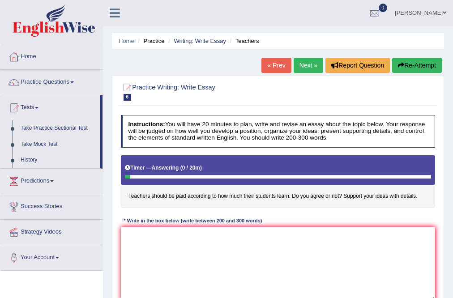
click at [29, 156] on link "History" at bounding box center [59, 160] width 84 height 16
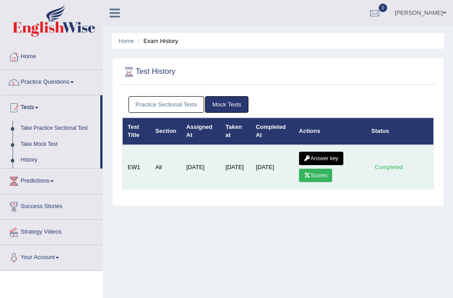
click at [335, 154] on link "Answer key" at bounding box center [321, 158] width 44 height 13
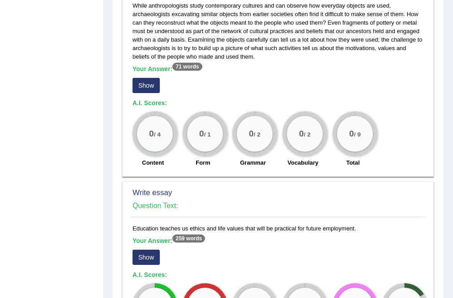
scroll to position [787, 0]
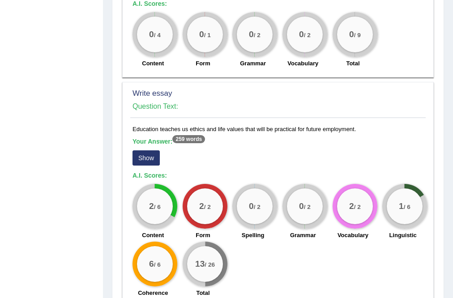
click at [133, 152] on button "Show" at bounding box center [145, 157] width 27 height 15
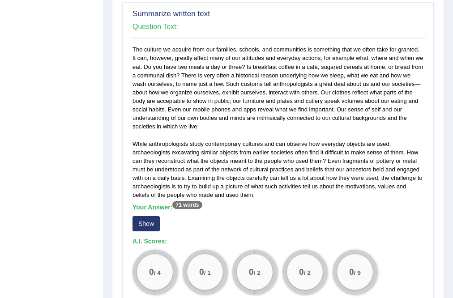
scroll to position [553, 0]
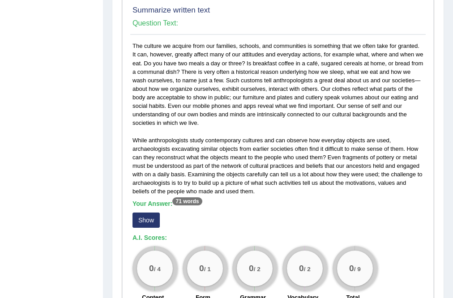
click at [137, 213] on button "Show" at bounding box center [145, 220] width 27 height 15
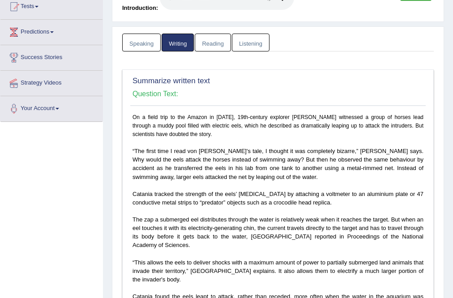
scroll to position [88, 0]
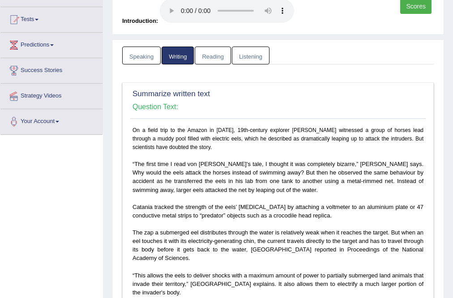
click at [210, 53] on link "Reading" at bounding box center [213, 56] width 36 height 18
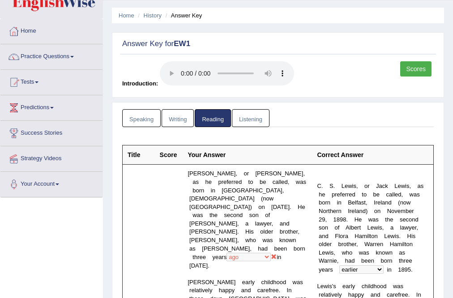
scroll to position [0, 0]
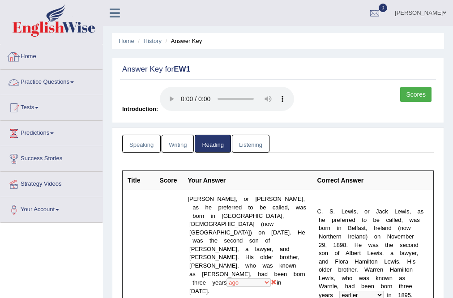
click at [48, 81] on link "Practice Questions" at bounding box center [51, 81] width 102 height 22
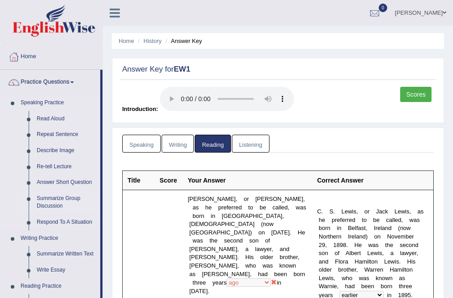
click at [39, 200] on link "Summarize Group Discussion" at bounding box center [67, 203] width 68 height 24
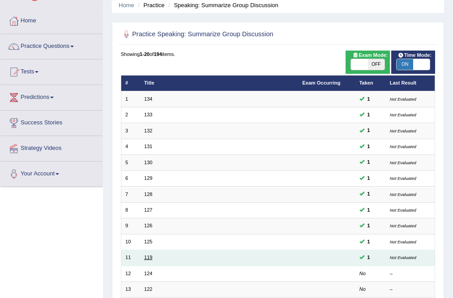
click at [149, 257] on link "119" at bounding box center [148, 257] width 8 height 5
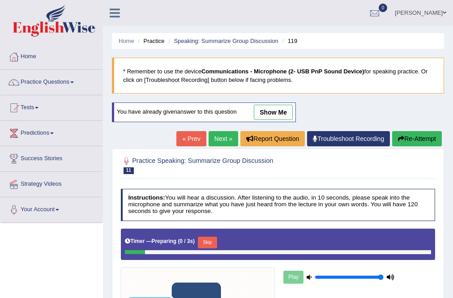
click at [275, 111] on link "show me" at bounding box center [273, 112] width 39 height 15
click at [270, 111] on div "Home Practice Speaking: Summarize Group Discussion 119 * Remember to use the de…" at bounding box center [278, 230] width 350 height 461
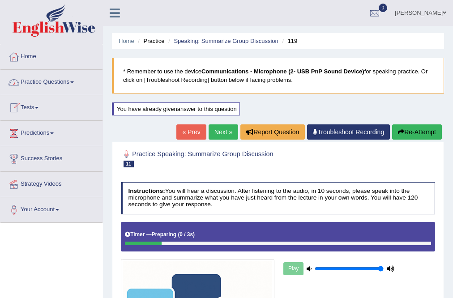
click at [77, 85] on link "Practice Questions" at bounding box center [51, 81] width 102 height 22
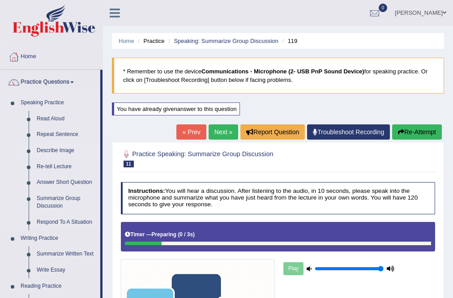
click at [59, 149] on link "Describe Image" at bounding box center [67, 151] width 68 height 16
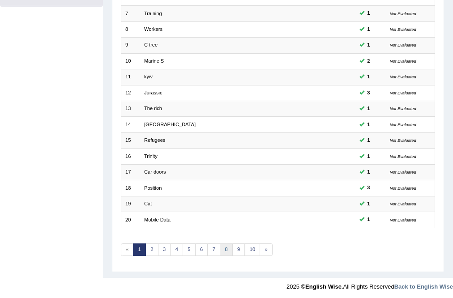
click at [225, 248] on link "8" at bounding box center [226, 249] width 13 height 13
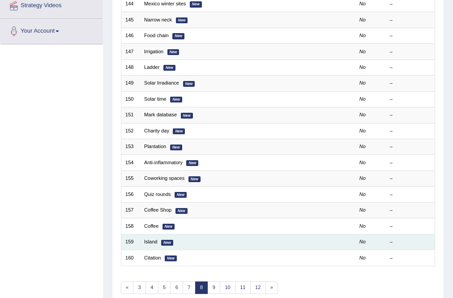
scroll to position [179, 0]
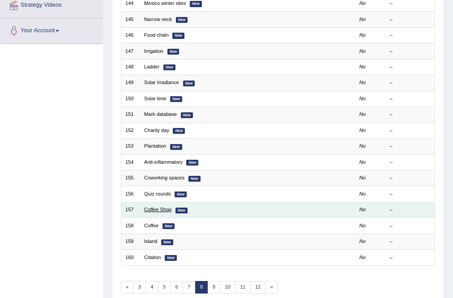
click at [157, 207] on link "Coffee Shop" at bounding box center [157, 209] width 27 height 5
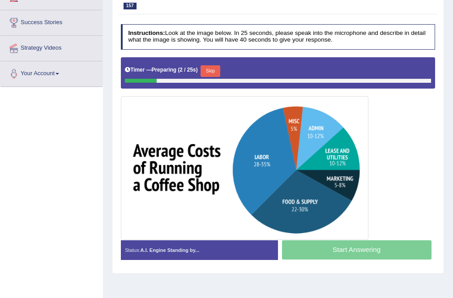
click at [209, 70] on button "Skip" at bounding box center [209, 71] width 19 height 12
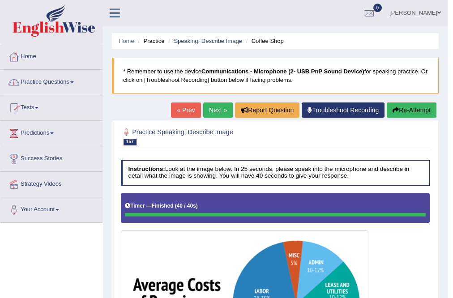
click at [39, 105] on link "Tests" at bounding box center [51, 106] width 102 height 22
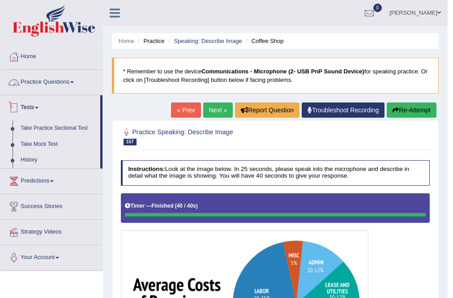
click at [78, 81] on link "Practice Questions" at bounding box center [51, 81] width 102 height 22
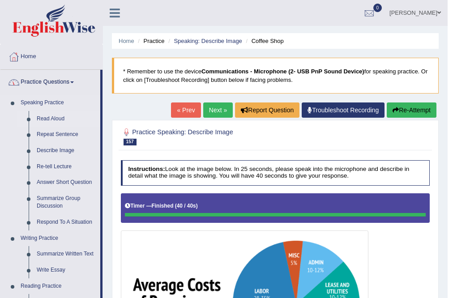
click at [50, 118] on link "Read Aloud" at bounding box center [67, 119] width 68 height 16
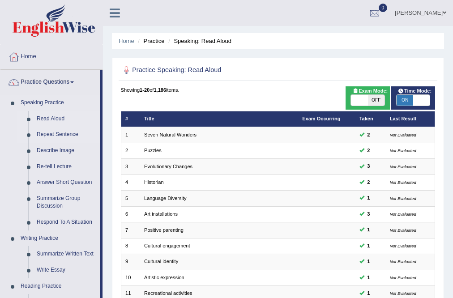
click at [48, 132] on link "Repeat Sentence" at bounding box center [67, 135] width 68 height 16
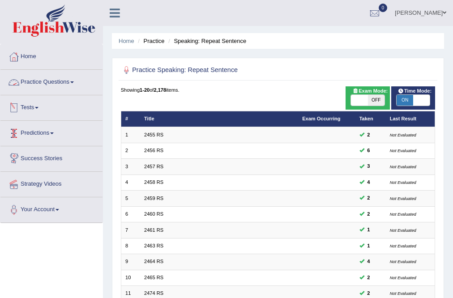
click at [40, 81] on link "Practice Questions" at bounding box center [51, 81] width 102 height 22
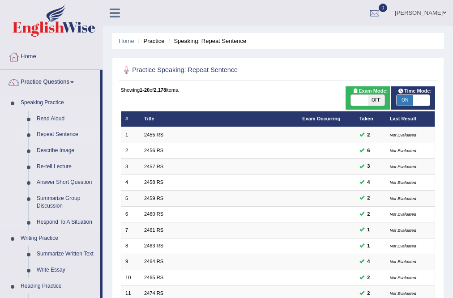
click at [66, 133] on link "Repeat Sentence" at bounding box center [67, 135] width 68 height 16
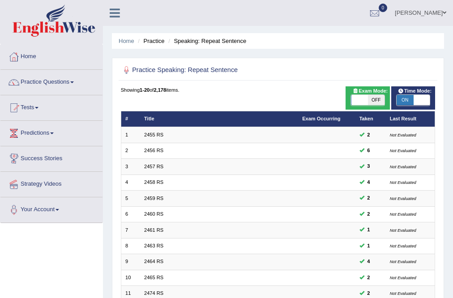
scroll to position [215, 0]
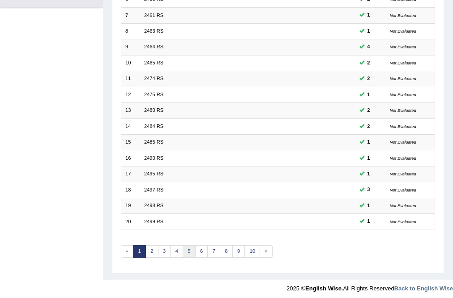
click at [188, 247] on link "5" at bounding box center [189, 251] width 13 height 13
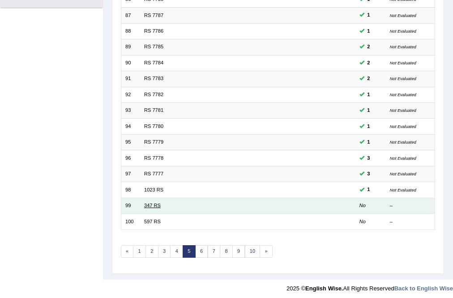
click at [152, 203] on link "347 RS" at bounding box center [152, 205] width 17 height 5
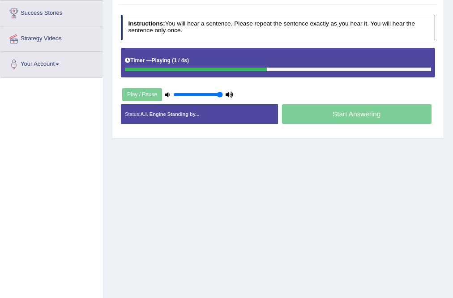
scroll to position [100, 0]
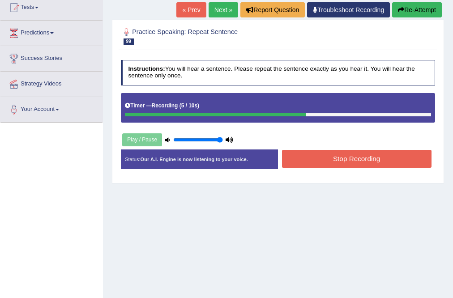
click at [342, 165] on button "Stop Recording" at bounding box center [356, 158] width 149 height 17
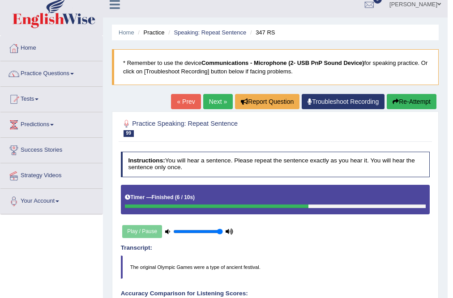
scroll to position [0, 0]
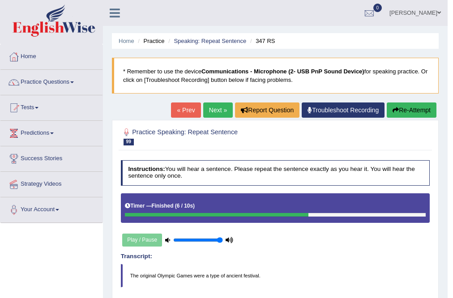
click at [219, 111] on link "Next »" at bounding box center [218, 109] width 30 height 15
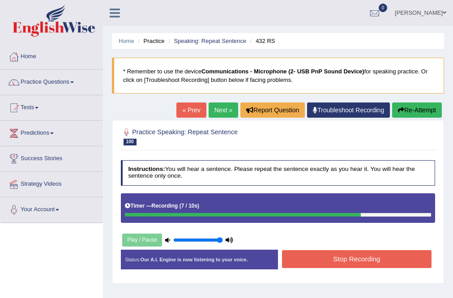
click at [374, 253] on button "Stop Recording" at bounding box center [356, 258] width 149 height 17
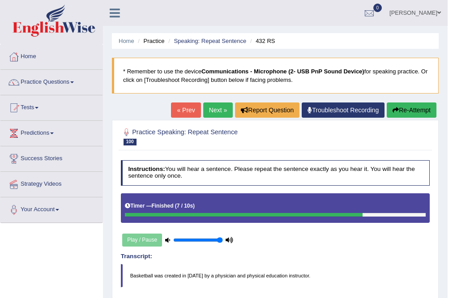
click at [220, 111] on link "Next »" at bounding box center [218, 109] width 30 height 15
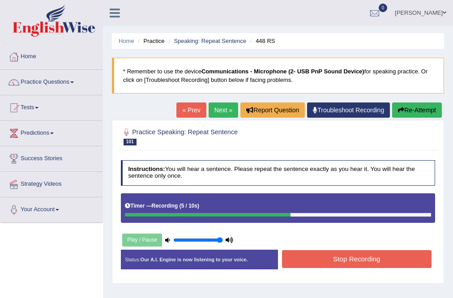
click at [347, 263] on button "Stop Recording" at bounding box center [356, 258] width 149 height 17
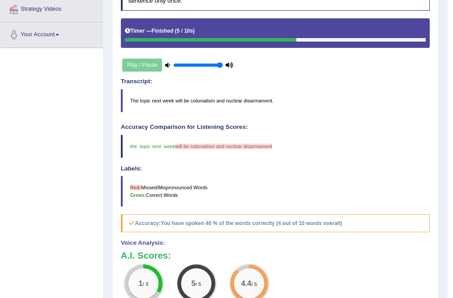
scroll to position [68, 0]
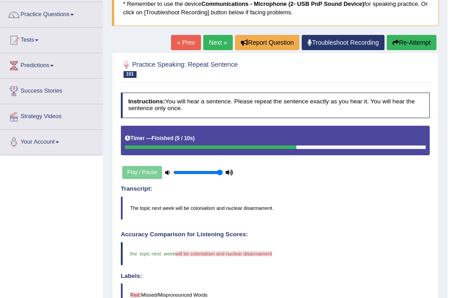
click at [218, 44] on link "Next »" at bounding box center [218, 42] width 30 height 15
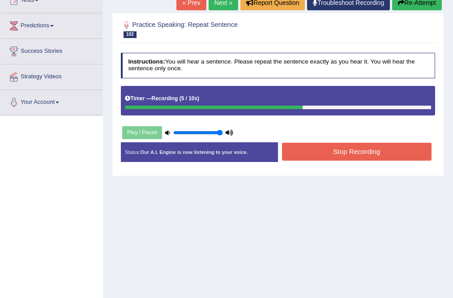
click at [342, 151] on button "Stop Recording" at bounding box center [356, 151] width 149 height 17
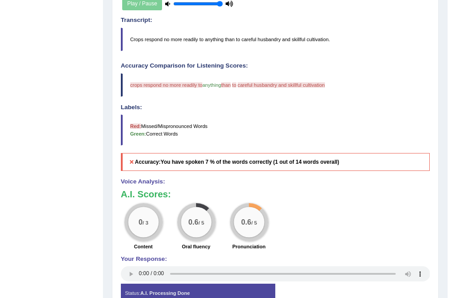
scroll to position [103, 0]
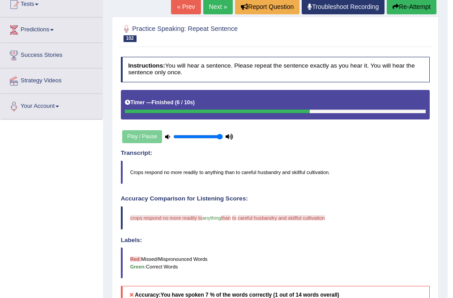
click at [206, 8] on link "Next »" at bounding box center [218, 6] width 30 height 15
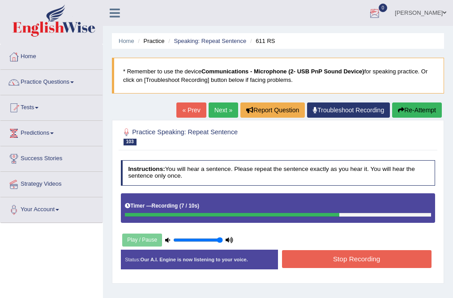
drag, startPoint x: 347, startPoint y: 257, endPoint x: 349, endPoint y: 243, distance: 14.0
click at [347, 256] on button "Stop Recording" at bounding box center [356, 258] width 149 height 17
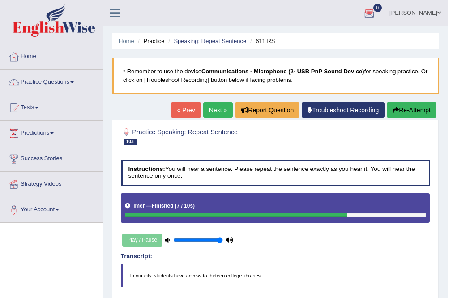
click at [203, 111] on link "Next »" at bounding box center [218, 109] width 30 height 15
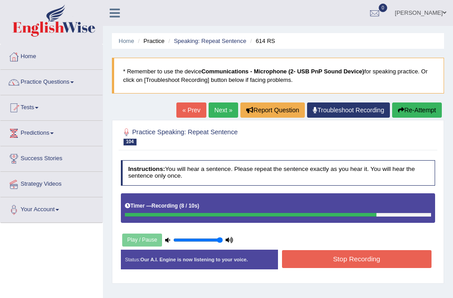
click at [368, 258] on button "Stop Recording" at bounding box center [356, 258] width 149 height 17
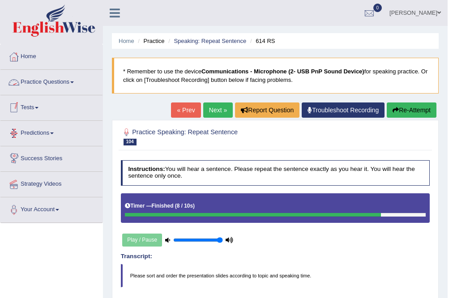
click at [43, 79] on link "Practice Questions" at bounding box center [51, 81] width 102 height 22
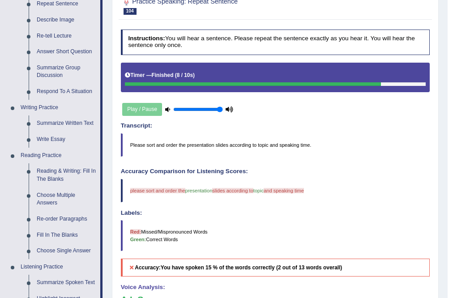
scroll to position [36, 0]
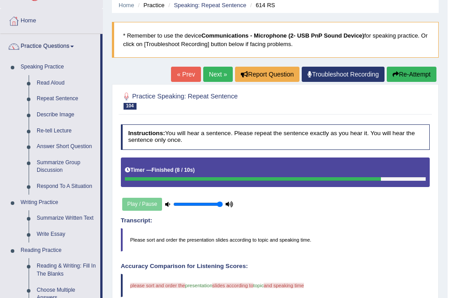
click at [222, 72] on link "Next »" at bounding box center [218, 74] width 30 height 15
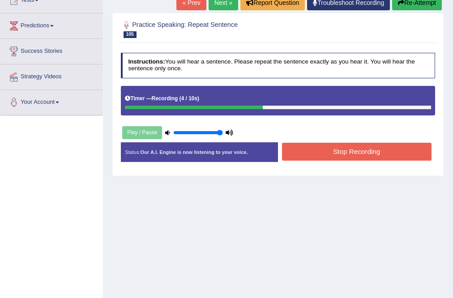
click at [349, 156] on button "Stop Recording" at bounding box center [356, 151] width 149 height 17
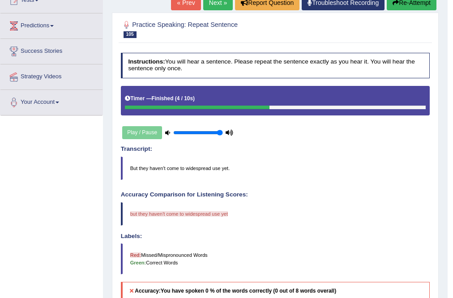
click at [222, 6] on link "Next »" at bounding box center [218, 2] width 30 height 15
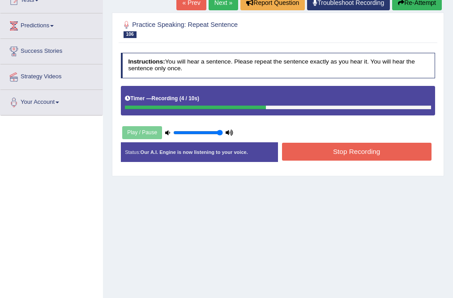
click at [372, 154] on button "Stop Recording" at bounding box center [356, 151] width 149 height 17
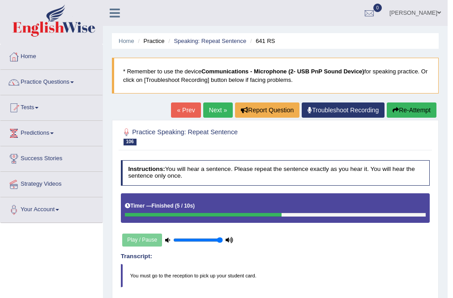
click at [413, 109] on button "Re-Attempt" at bounding box center [412, 109] width 50 height 15
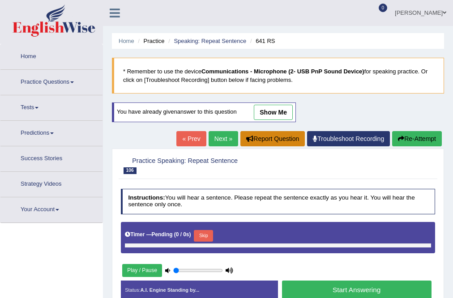
type input "1"
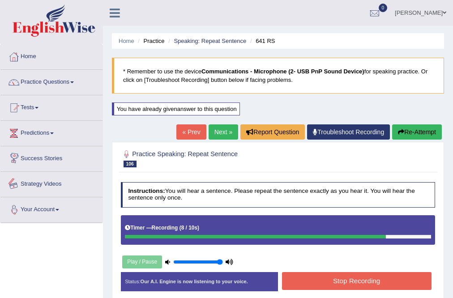
click at [73, 261] on div "Toggle navigation Home Practice Questions Speaking Practice Read Aloud Repeat S…" at bounding box center [226, 232] width 453 height 465
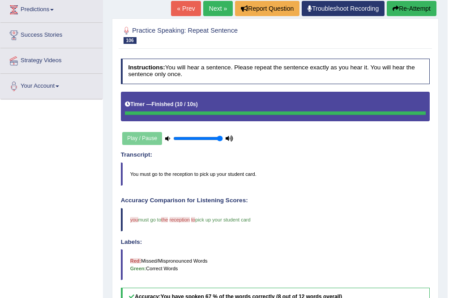
scroll to position [107, 0]
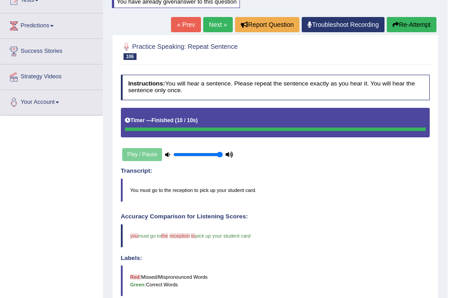
click at [215, 26] on link "Next »" at bounding box center [218, 24] width 30 height 15
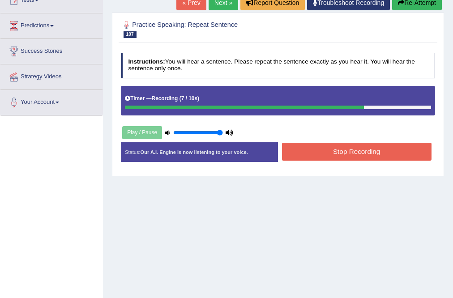
click at [345, 149] on button "Stop Recording" at bounding box center [356, 151] width 149 height 17
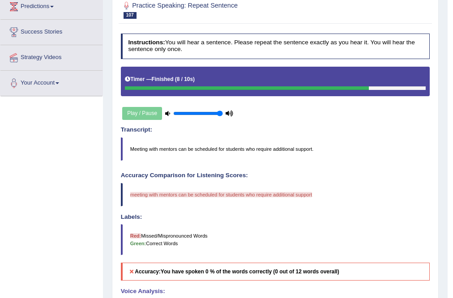
scroll to position [107, 0]
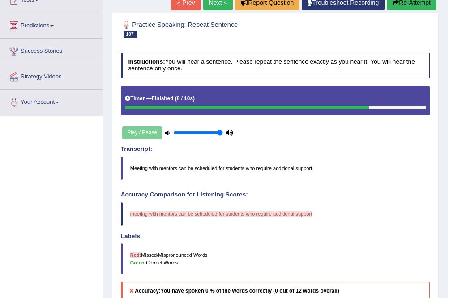
click at [217, 10] on div "« Prev Next » Report Question Troubleshoot Recording Re-Attempt" at bounding box center [305, 3] width 268 height 17
click at [217, 6] on link "Next »" at bounding box center [218, 2] width 30 height 15
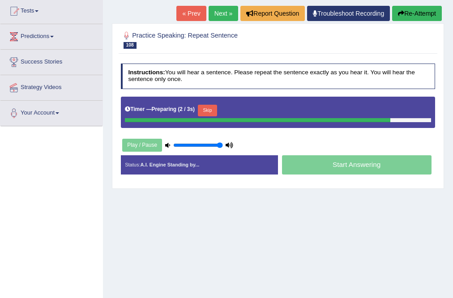
scroll to position [107, 0]
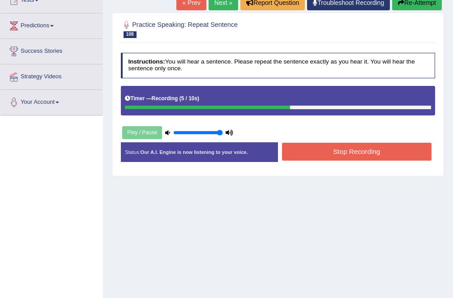
click at [350, 153] on button "Stop Recording" at bounding box center [356, 151] width 149 height 17
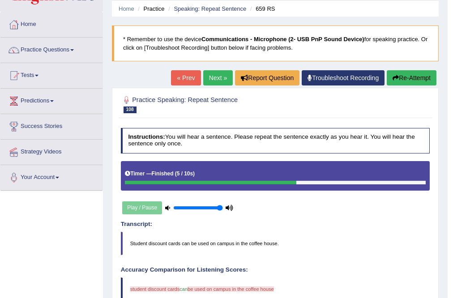
scroll to position [32, 0]
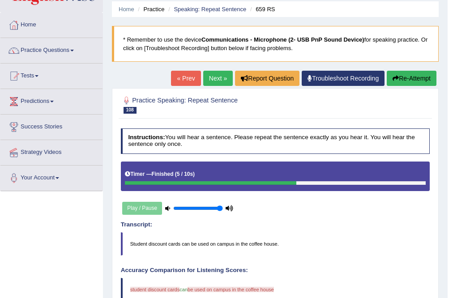
click at [207, 77] on link "Next »" at bounding box center [218, 78] width 30 height 15
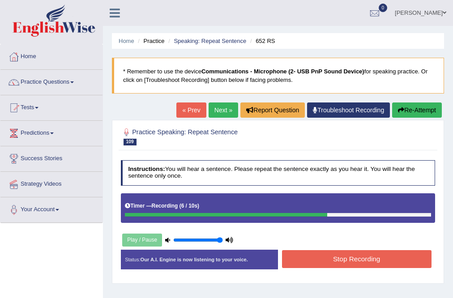
click at [344, 255] on button "Stop Recording" at bounding box center [356, 258] width 149 height 17
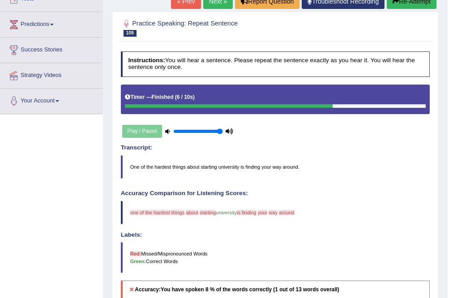
scroll to position [107, 0]
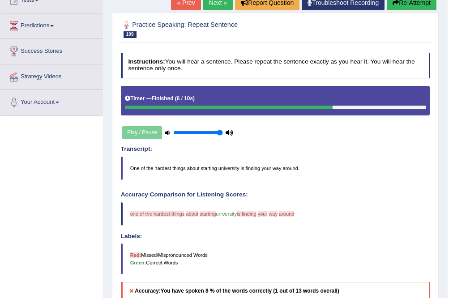
click at [211, 7] on link "Next »" at bounding box center [218, 2] width 30 height 15
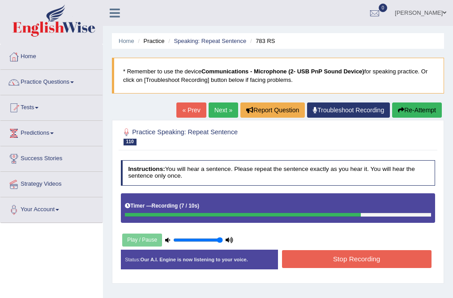
click at [342, 261] on button "Stop Recording" at bounding box center [356, 258] width 149 height 17
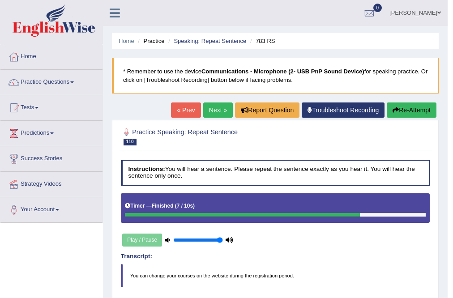
click at [415, 106] on button "Re-Attempt" at bounding box center [412, 109] width 50 height 15
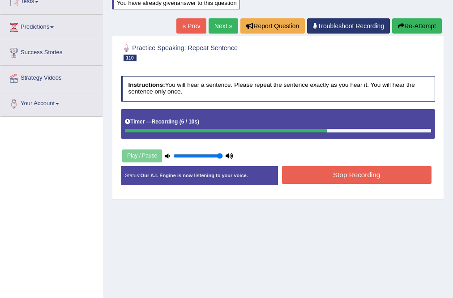
scroll to position [107, 0]
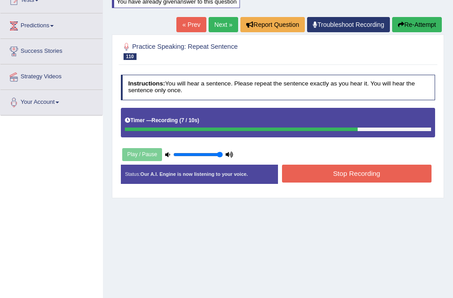
click at [358, 168] on button "Stop Recording" at bounding box center [356, 173] width 149 height 17
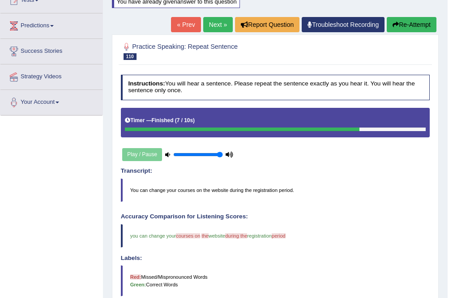
click at [222, 23] on link "Next »" at bounding box center [218, 24] width 30 height 15
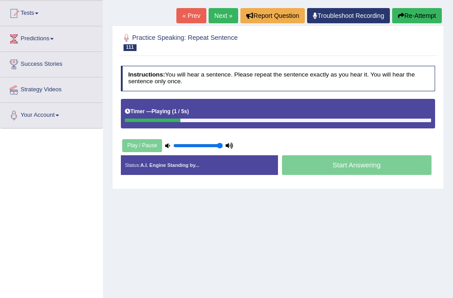
scroll to position [107, 0]
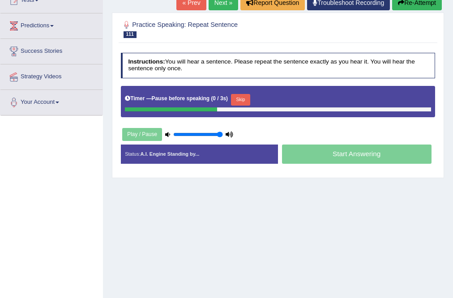
click at [237, 98] on button "Skip" at bounding box center [240, 100] width 19 height 12
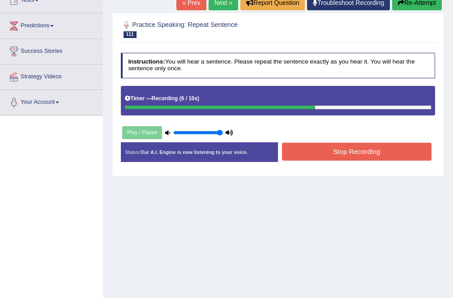
click at [348, 149] on button "Stop Recording" at bounding box center [356, 151] width 149 height 17
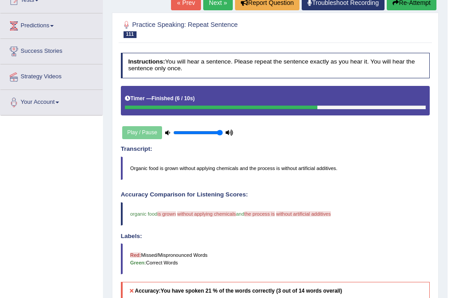
click at [213, 3] on link "Next »" at bounding box center [218, 2] width 30 height 15
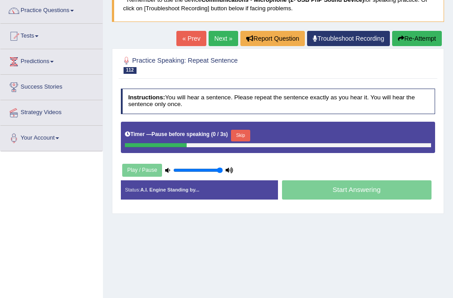
click at [238, 134] on button "Skip" at bounding box center [240, 136] width 19 height 12
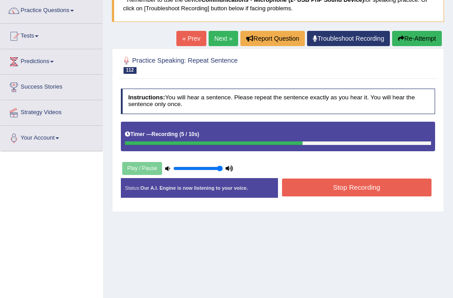
click at [354, 190] on button "Stop Recording" at bounding box center [356, 187] width 149 height 17
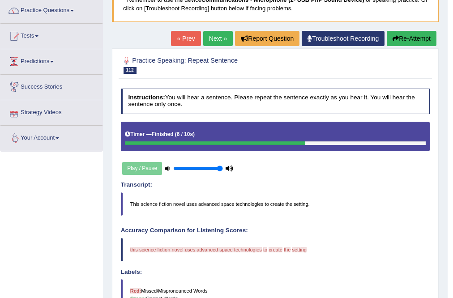
click at [217, 38] on link "Next »" at bounding box center [218, 38] width 30 height 15
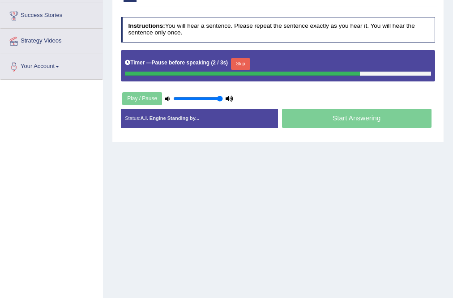
click at [235, 64] on button "Skip" at bounding box center [240, 64] width 19 height 12
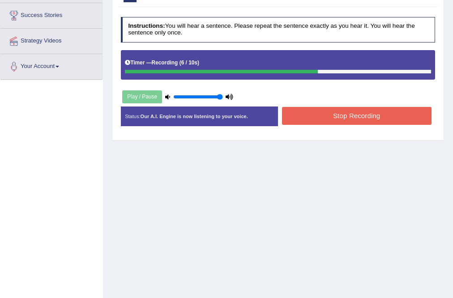
click at [355, 115] on button "Stop Recording" at bounding box center [356, 115] width 149 height 17
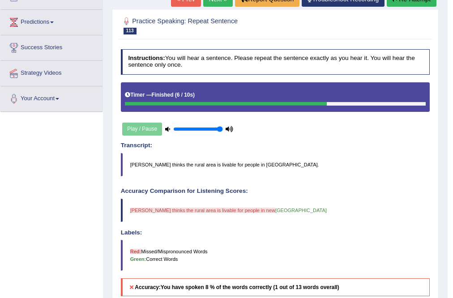
scroll to position [72, 0]
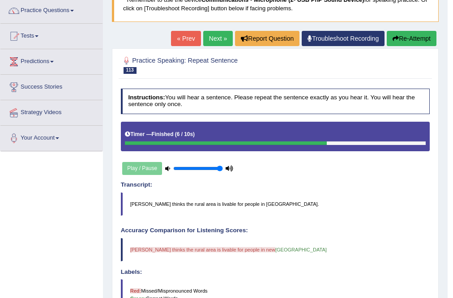
click at [215, 43] on link "Next »" at bounding box center [218, 38] width 30 height 15
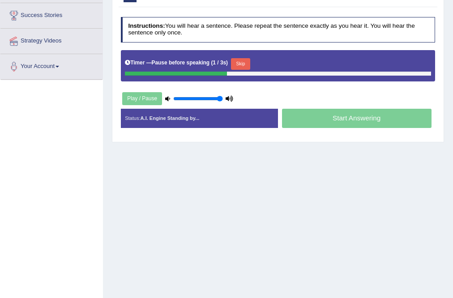
click at [246, 64] on button "Skip" at bounding box center [240, 64] width 19 height 12
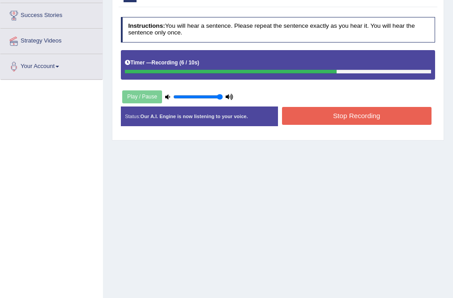
click at [349, 114] on button "Stop Recording" at bounding box center [356, 115] width 149 height 17
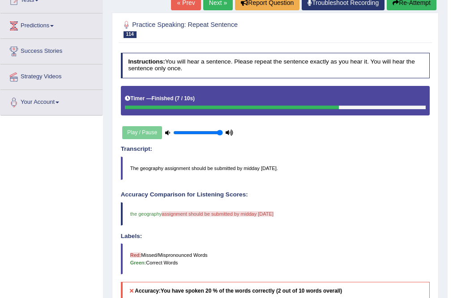
scroll to position [107, 0]
click at [212, 5] on link "Next »" at bounding box center [218, 2] width 30 height 15
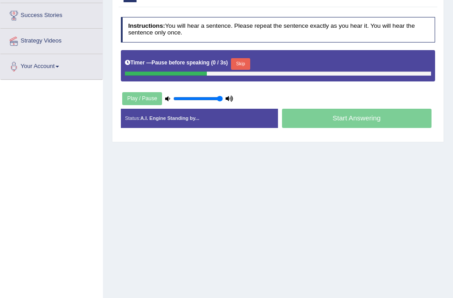
click at [243, 58] on button "Skip" at bounding box center [240, 64] width 19 height 12
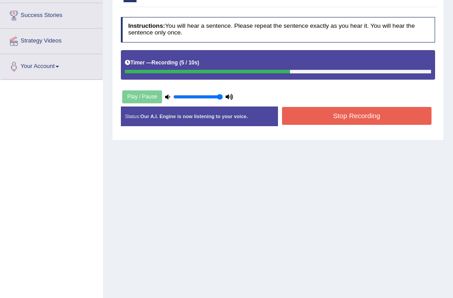
click at [365, 113] on button "Stop Recording" at bounding box center [356, 115] width 149 height 17
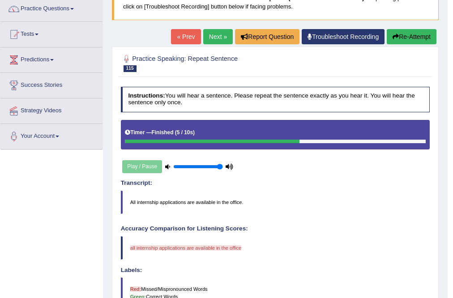
scroll to position [72, 0]
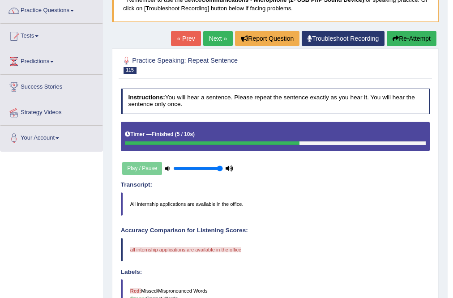
click at [221, 31] on link "Next »" at bounding box center [218, 38] width 30 height 15
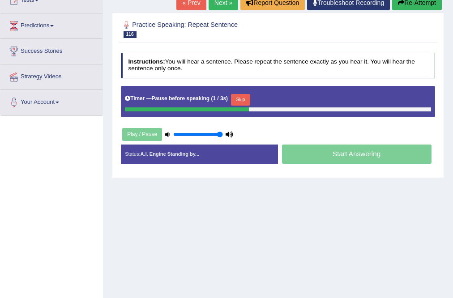
click at [250, 97] on button "Skip" at bounding box center [240, 100] width 19 height 12
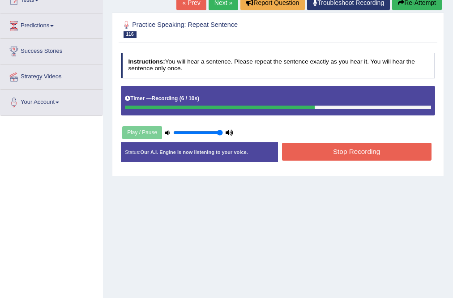
click at [367, 150] on button "Stop Recording" at bounding box center [356, 151] width 149 height 17
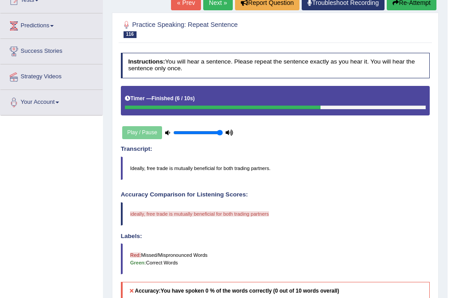
click at [217, 5] on link "Next »" at bounding box center [218, 2] width 30 height 15
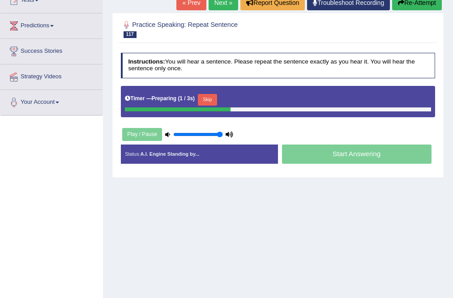
scroll to position [107, 0]
click at [241, 98] on button "Skip" at bounding box center [240, 100] width 19 height 12
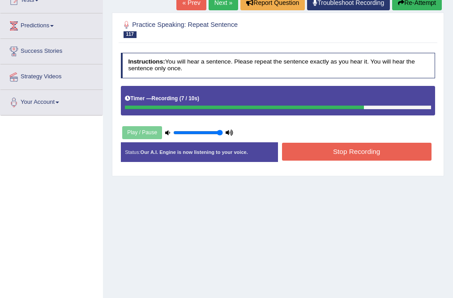
click at [340, 151] on button "Stop Recording" at bounding box center [356, 151] width 149 height 17
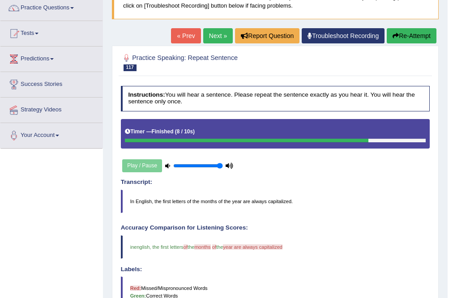
scroll to position [72, 0]
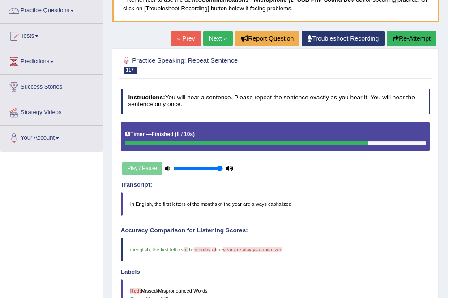
click at [220, 41] on link "Next »" at bounding box center [218, 38] width 30 height 15
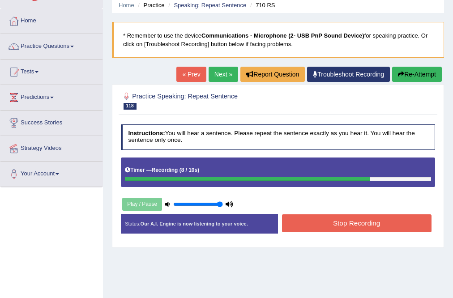
click at [353, 220] on button "Stop Recording" at bounding box center [356, 222] width 149 height 17
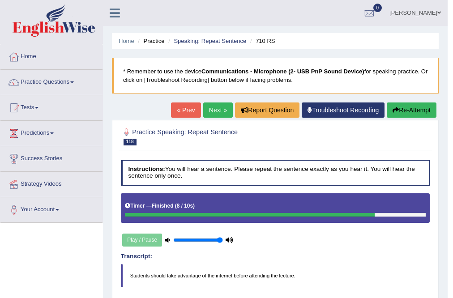
click at [216, 111] on link "Next »" at bounding box center [218, 109] width 30 height 15
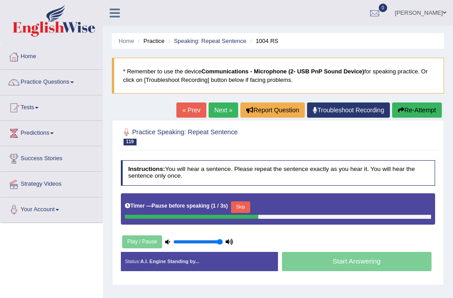
click at [240, 204] on button "Skip" at bounding box center [240, 207] width 19 height 12
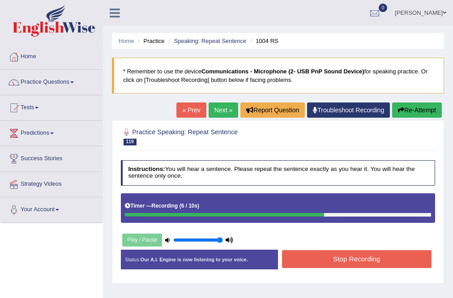
click at [340, 250] on button "Stop Recording" at bounding box center [356, 258] width 149 height 17
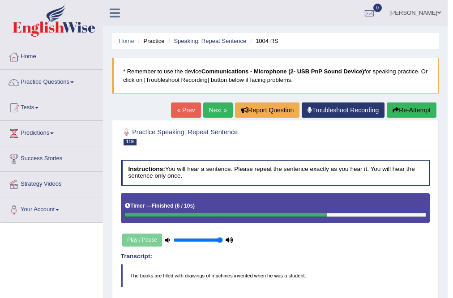
click at [214, 111] on link "Next »" at bounding box center [218, 109] width 30 height 15
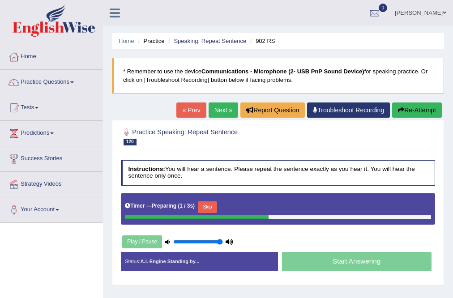
click at [214, 206] on button "Skip" at bounding box center [207, 207] width 19 height 12
click at [242, 206] on button "Skip" at bounding box center [240, 207] width 19 height 12
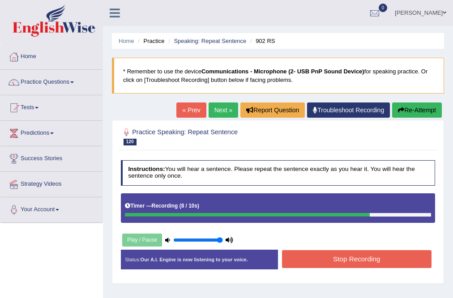
drag, startPoint x: 370, startPoint y: 255, endPoint x: 362, endPoint y: 268, distance: 15.8
click at [370, 255] on button "Stop Recording" at bounding box center [356, 258] width 149 height 17
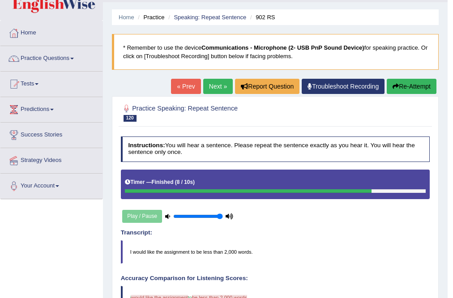
scroll to position [36, 0]
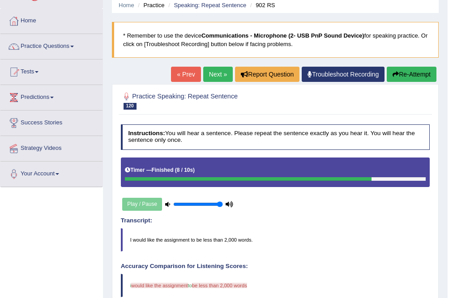
click at [415, 73] on button "Re-Attempt" at bounding box center [412, 74] width 50 height 15
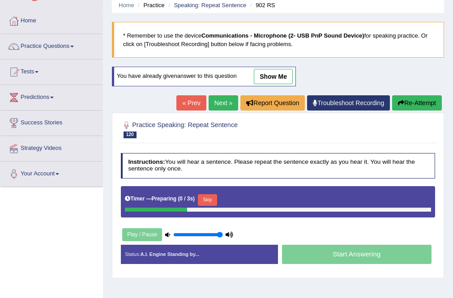
scroll to position [36, 0]
click at [213, 197] on button "Skip" at bounding box center [207, 200] width 19 height 12
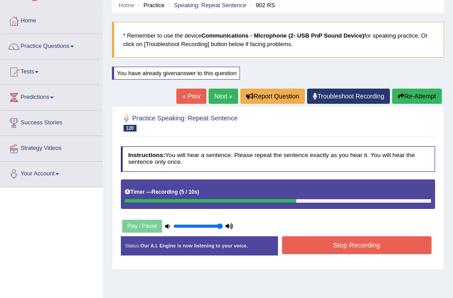
click at [344, 242] on button "Stop Recording" at bounding box center [356, 244] width 149 height 17
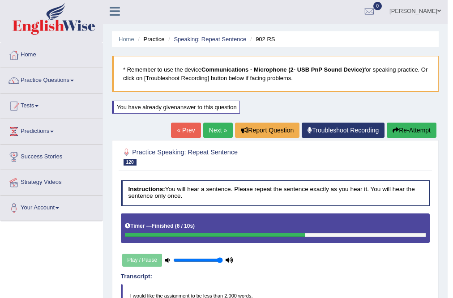
scroll to position [0, 0]
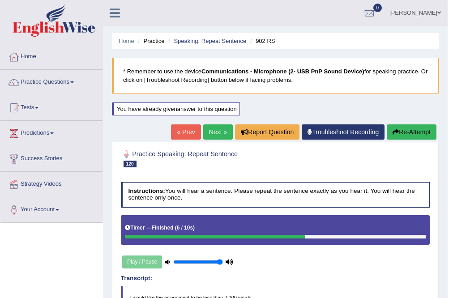
click at [208, 133] on link "Next »" at bounding box center [218, 131] width 30 height 15
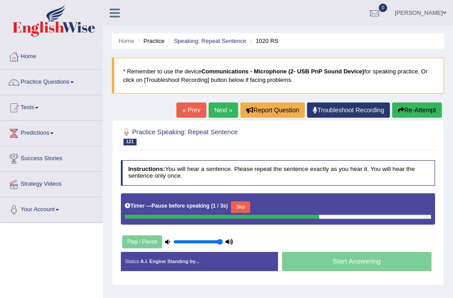
click at [239, 206] on button "Skip" at bounding box center [240, 207] width 19 height 12
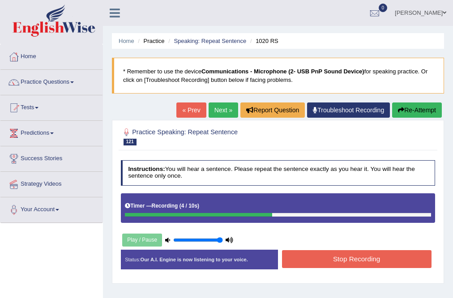
click at [373, 254] on button "Stop Recording" at bounding box center [356, 258] width 149 height 17
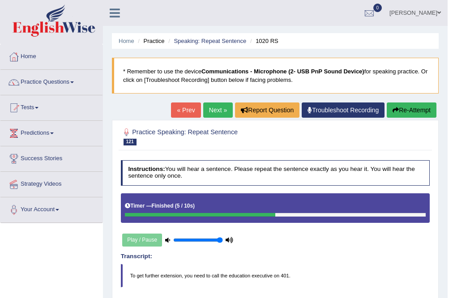
click at [212, 116] on link "Next »" at bounding box center [218, 109] width 30 height 15
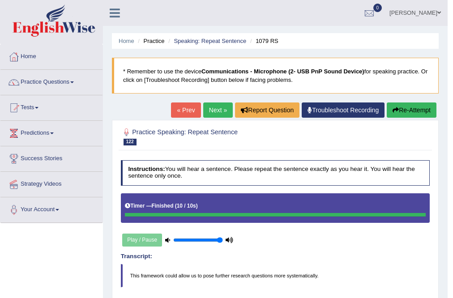
click at [213, 107] on link "Next »" at bounding box center [218, 109] width 30 height 15
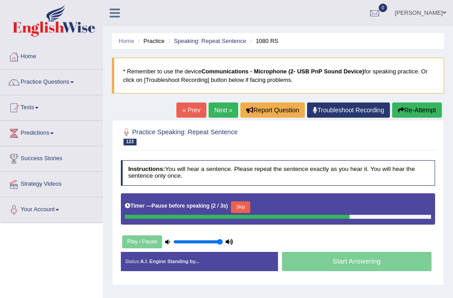
click at [243, 206] on button "Skip" at bounding box center [240, 207] width 19 height 12
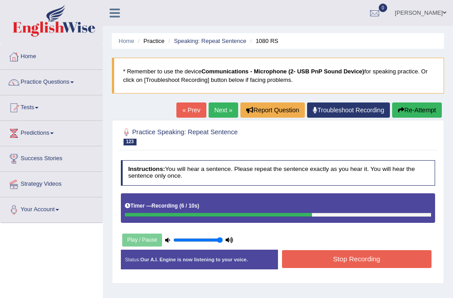
click at [347, 260] on button "Stop Recording" at bounding box center [356, 258] width 149 height 17
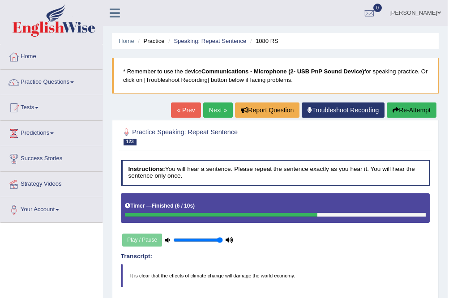
click at [227, 106] on link "Next »" at bounding box center [218, 109] width 30 height 15
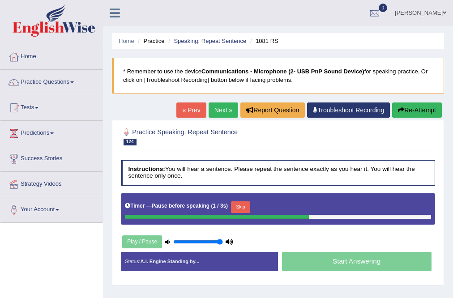
click at [238, 204] on button "Skip" at bounding box center [240, 207] width 19 height 12
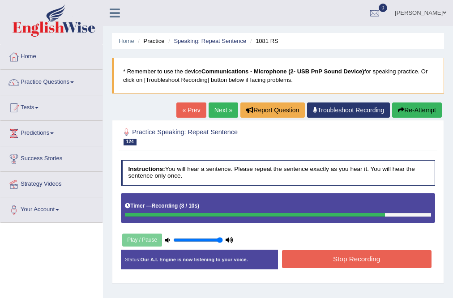
click at [347, 262] on button "Stop Recording" at bounding box center [356, 258] width 149 height 17
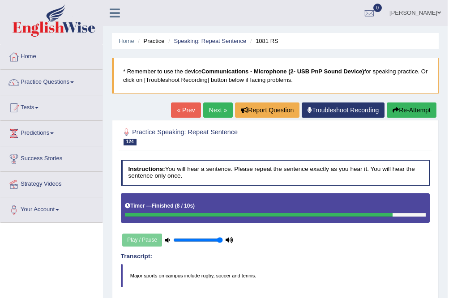
click at [208, 107] on link "Next »" at bounding box center [218, 109] width 30 height 15
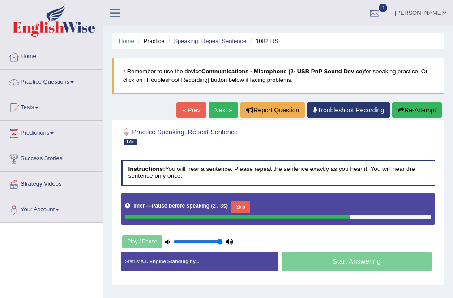
click at [242, 208] on button "Skip" at bounding box center [240, 207] width 19 height 12
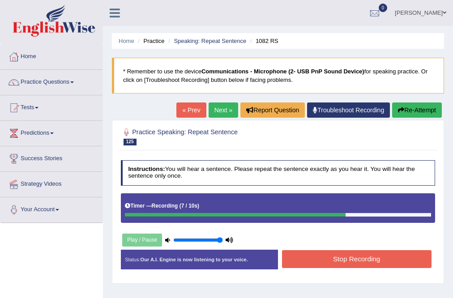
click at [354, 262] on button "Stop Recording" at bounding box center [356, 258] width 149 height 17
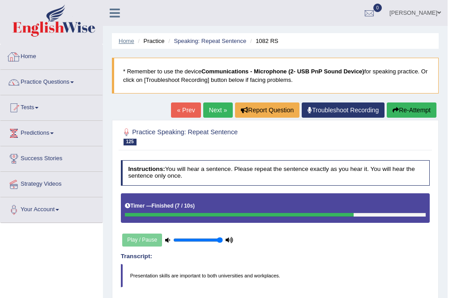
click at [124, 39] on link "Home" at bounding box center [127, 41] width 16 height 7
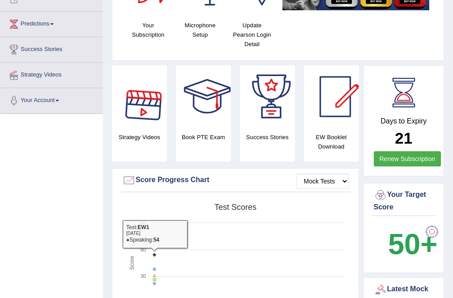
scroll to position [179, 0]
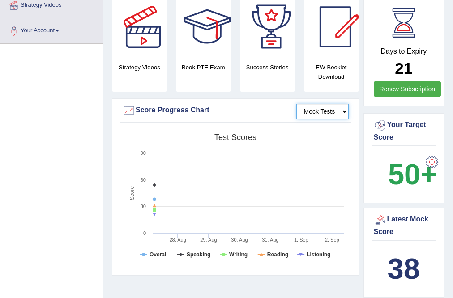
click at [345, 115] on select "Mock Tests" at bounding box center [322, 111] width 52 height 15
click at [296, 104] on select "Mock Tests" at bounding box center [322, 111] width 52 height 15
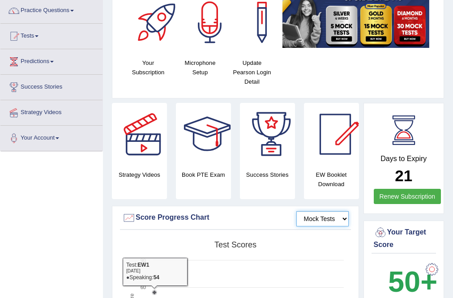
scroll to position [0, 0]
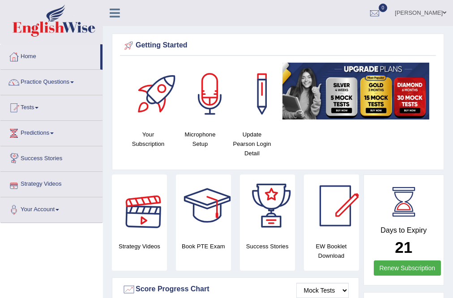
click at [117, 13] on icon at bounding box center [115, 13] width 10 height 12
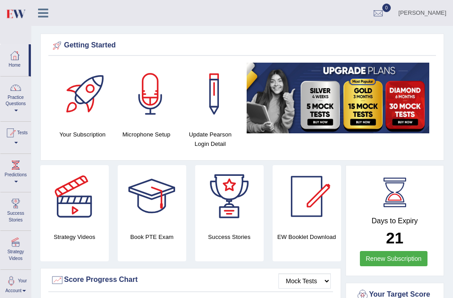
click at [447, 20] on link "Wygner Oliveira" at bounding box center [421, 11] width 61 height 23
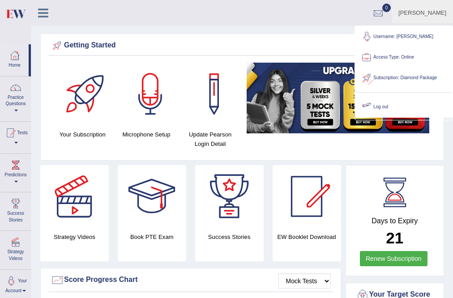
click at [395, 102] on link "Log out" at bounding box center [403, 107] width 97 height 21
